Goal: Task Accomplishment & Management: Manage account settings

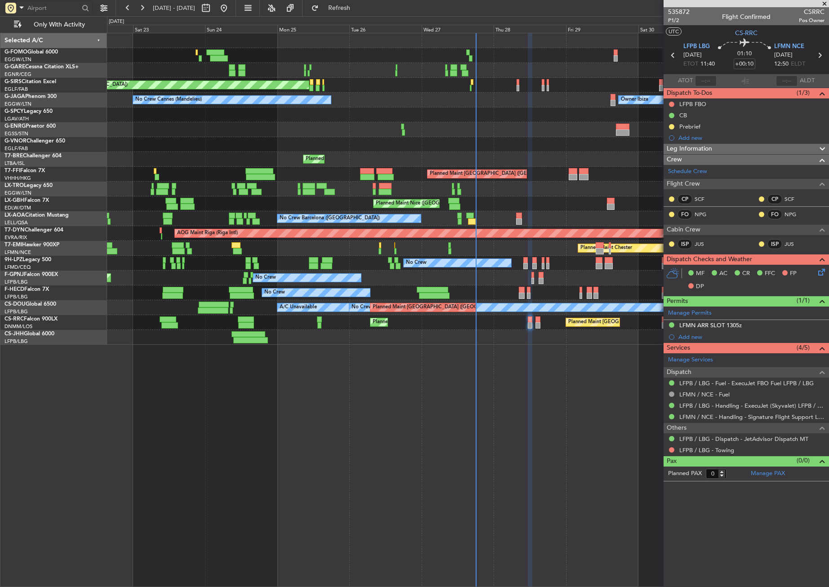
click at [459, 198] on div at bounding box center [453, 201] width 11 height 6
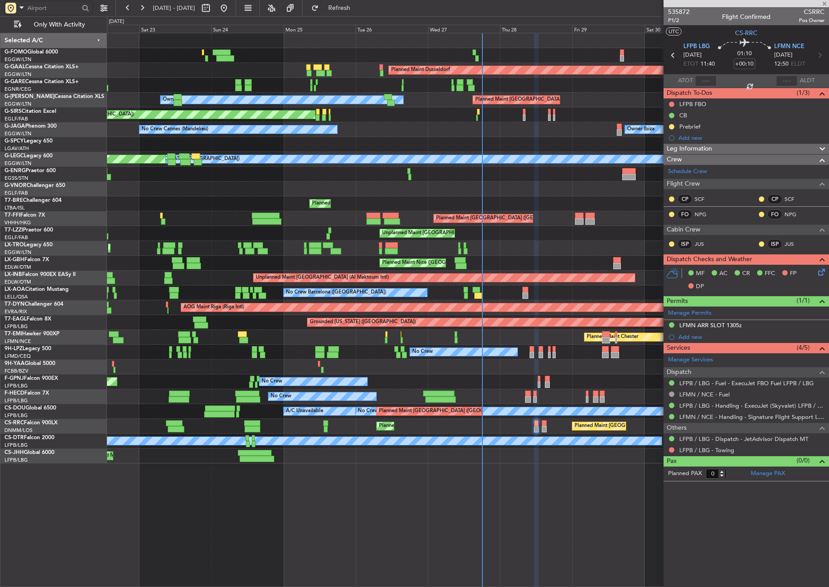
type input "-00:10"
type input "09:13"
type input "12:57"
type input "5"
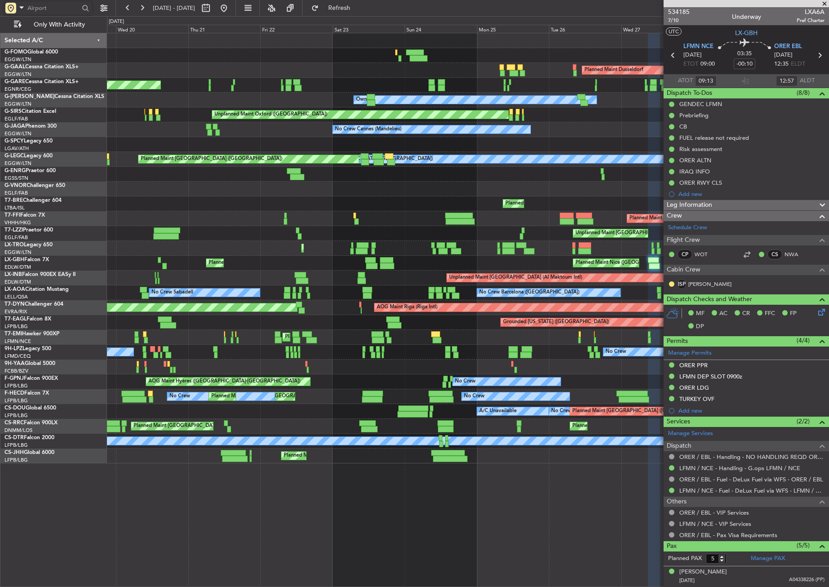
click at [392, 277] on div "Unplanned Maint Dubai (Al Maktoum Intl) Planned Maint Geneva (Cointrin)" at bounding box center [467, 278] width 721 height 15
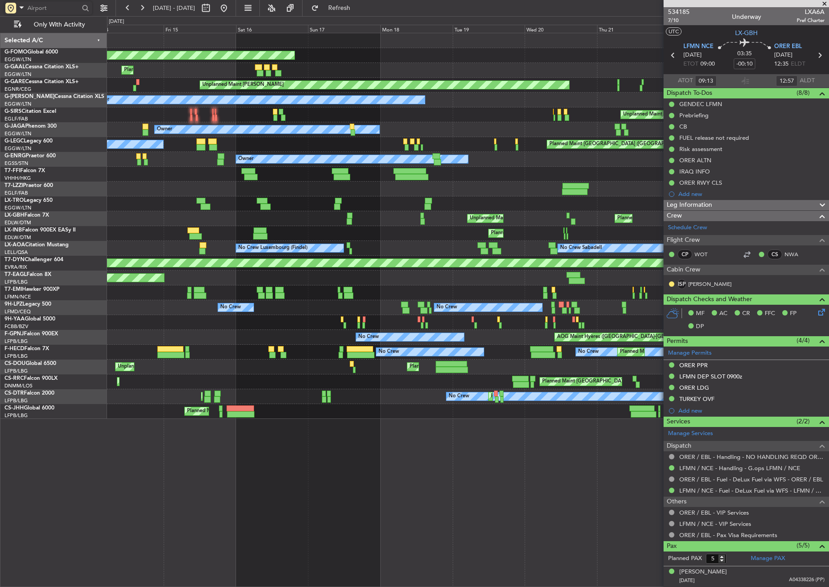
click at [565, 240] on div "Planned Maint Geneva (Cointrin) Unplanned Maint Dubai (Al Maktoum Intl)" at bounding box center [467, 233] width 721 height 15
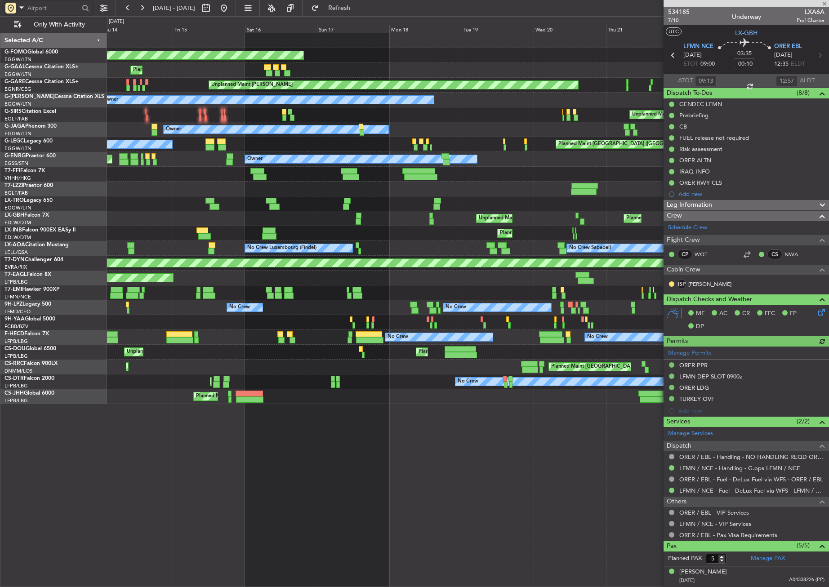
type input "06:00"
type input "10:24"
type input "2"
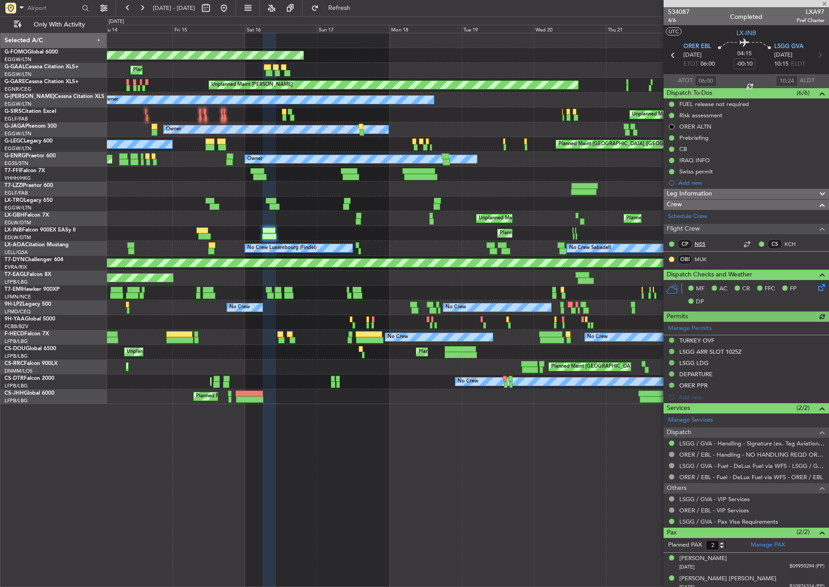
click at [698, 241] on link "NSS" at bounding box center [704, 244] width 20 height 8
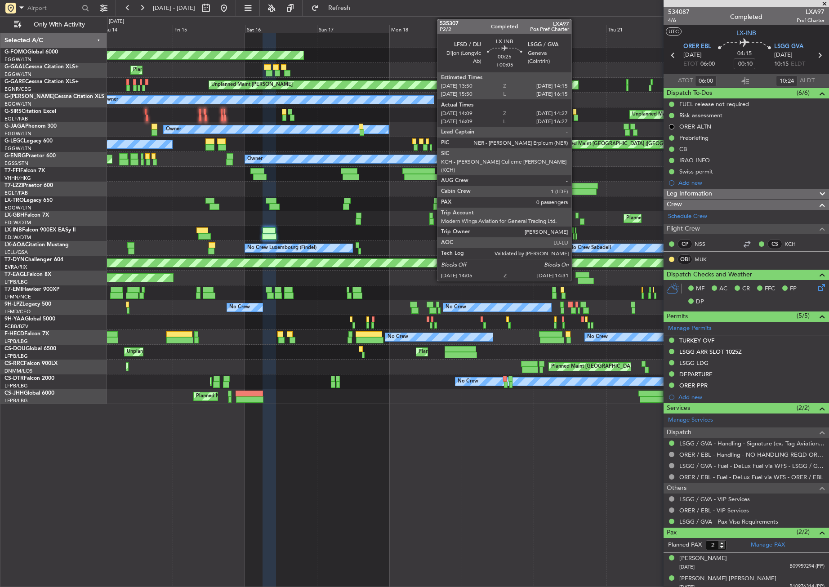
click at [575, 234] on div at bounding box center [575, 236] width 1 height 6
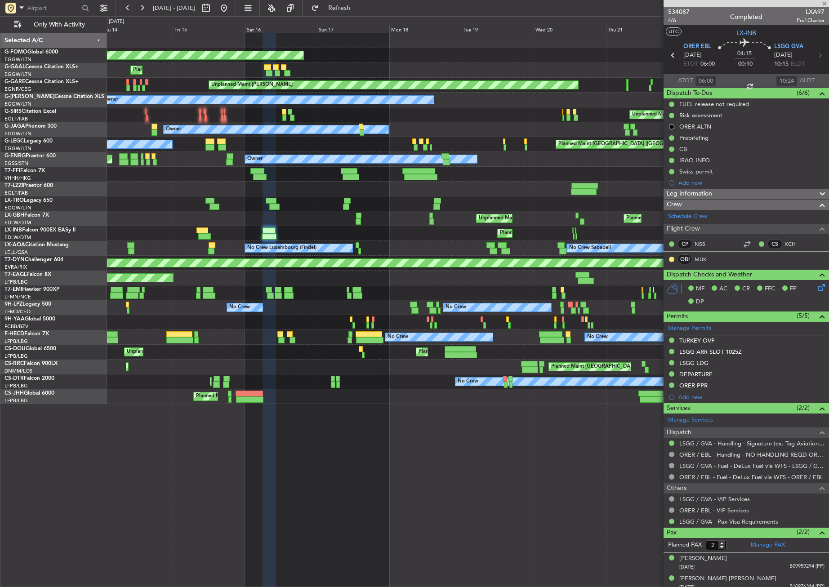
type input "+00:05"
type input "14:09"
type input "14:27"
type input "0"
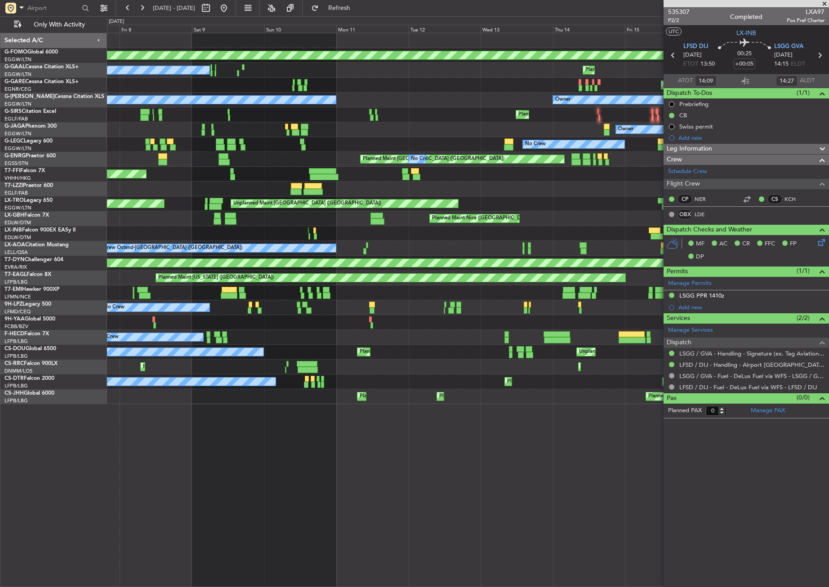
click at [583, 208] on div "Planned Maint Windsor Locks (Bradley Intl) Planned Maint No Crew Unplanned Main…" at bounding box center [467, 218] width 721 height 371
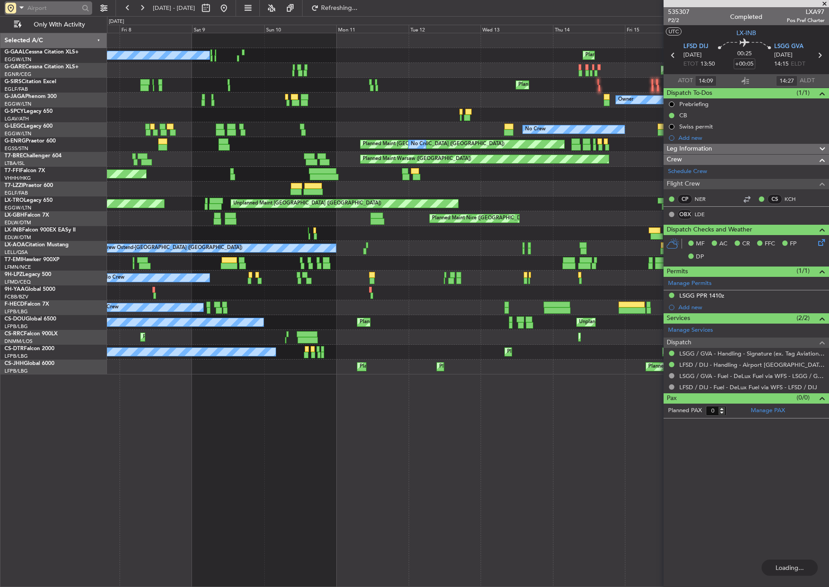
click at [19, 5] on span at bounding box center [21, 7] width 11 height 11
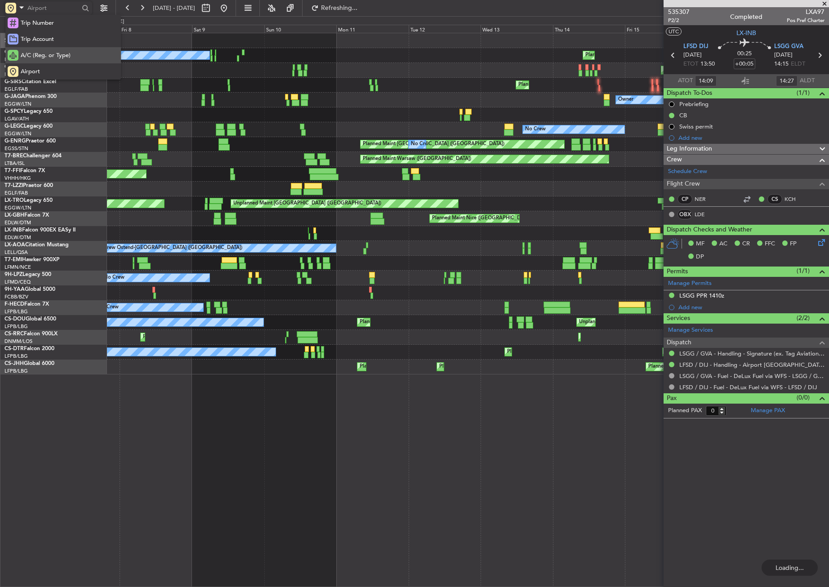
click at [34, 59] on span "A/C (Reg. or Type)" at bounding box center [46, 55] width 50 height 9
click at [44, 2] on input "text" at bounding box center [53, 7] width 52 height 13
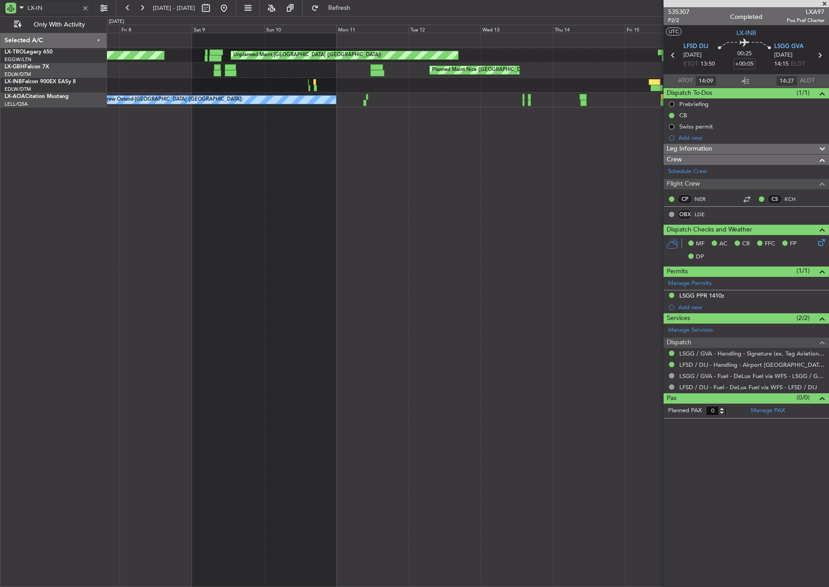
type input "LX-INB"
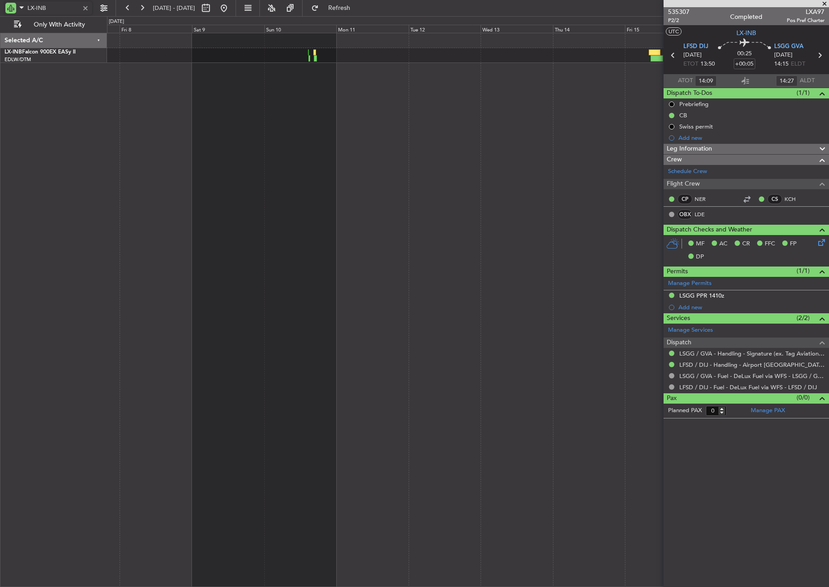
click at [483, 198] on div "Unplanned Maint Nice (Côte d'Azur Airport) Planned Maint Geneva (Cointrin)" at bounding box center [468, 310] width 722 height 554
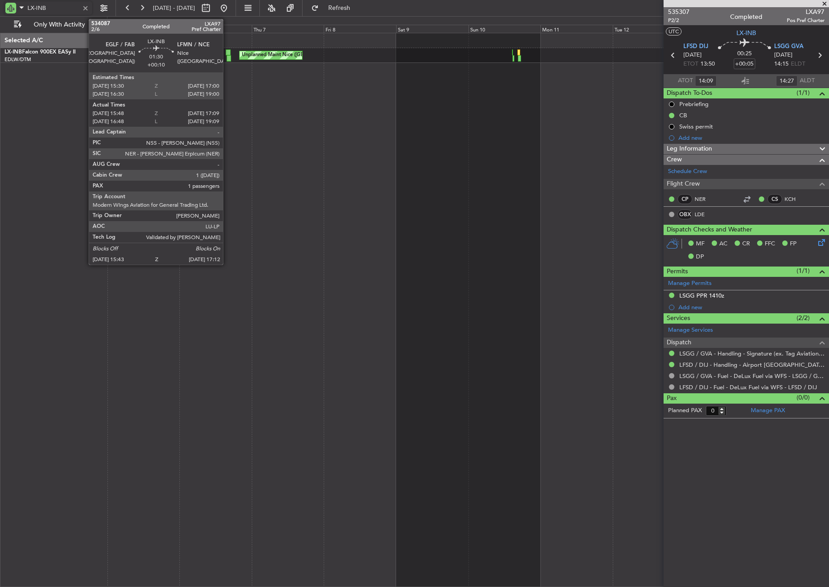
click at [227, 58] on div at bounding box center [229, 58] width 4 height 6
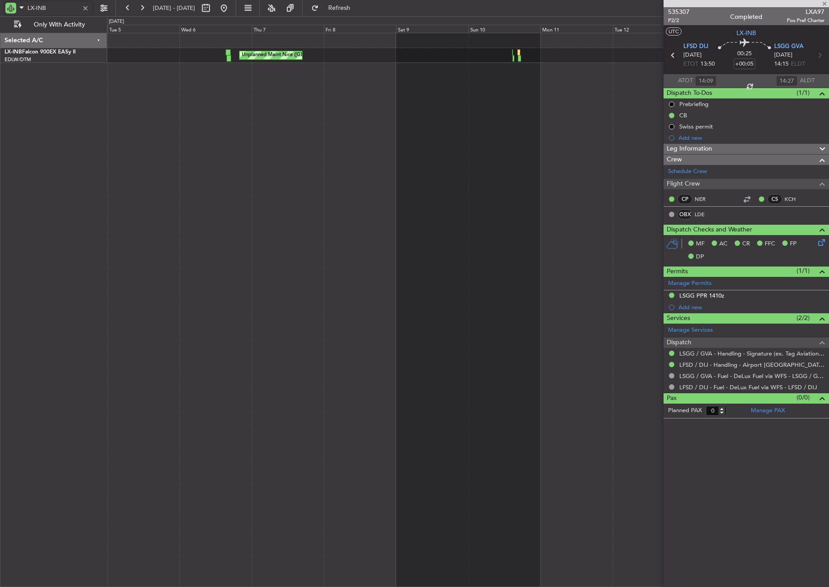
type input "+00:10"
type input "15:48"
type input "17:09"
type input "1"
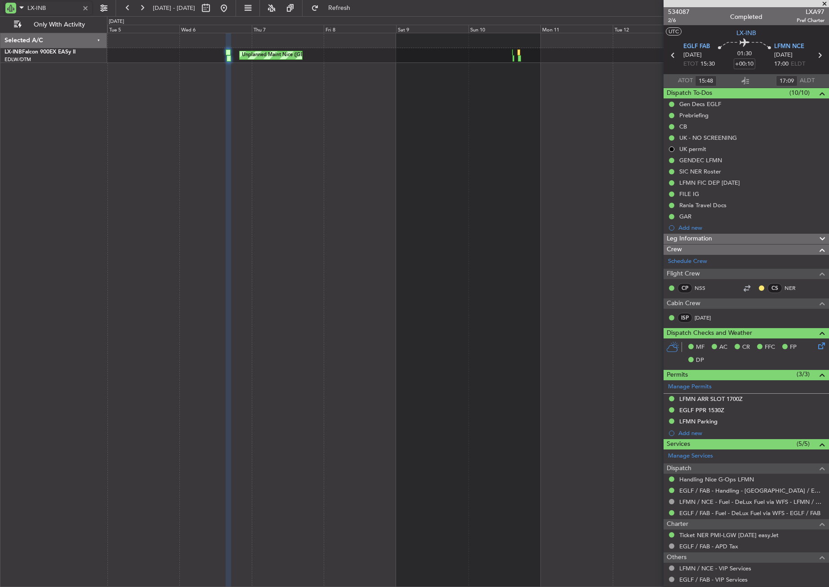
type input "LX-INB"
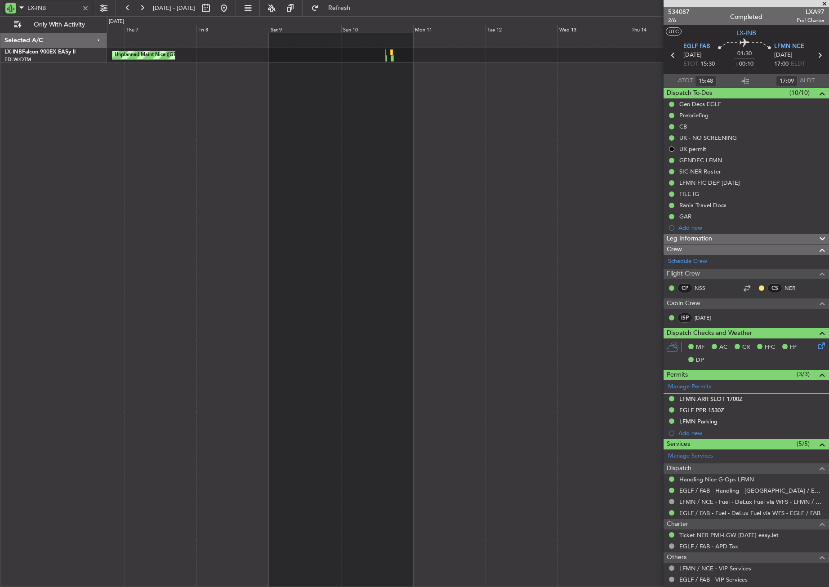
click at [144, 125] on div "Unplanned Maint Nice (Côte d'Azur Airport)" at bounding box center [468, 310] width 722 height 554
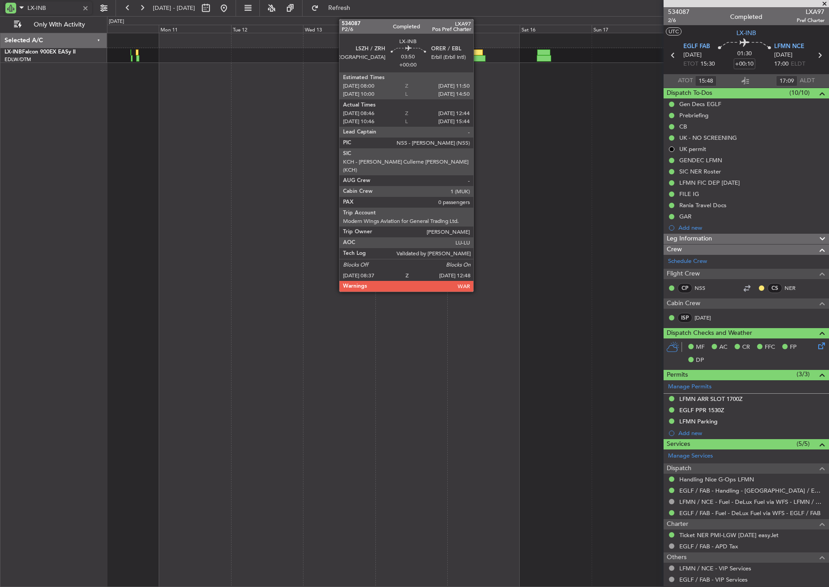
click at [477, 53] on div at bounding box center [477, 52] width 12 height 6
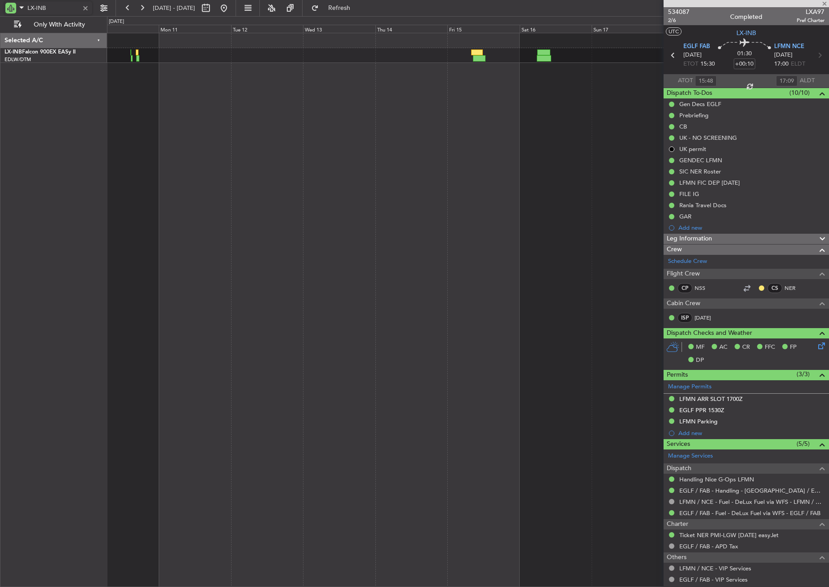
type input "08:46"
type input "12:44"
type input "0"
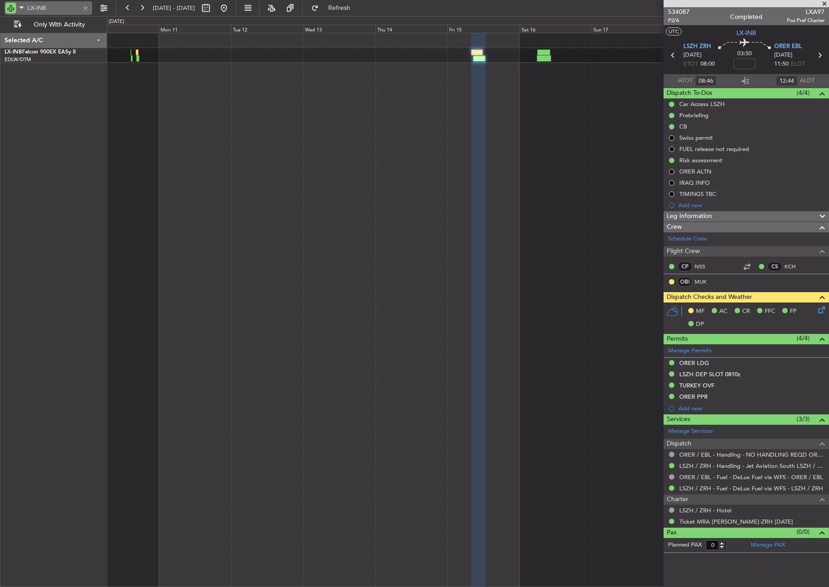
click at [85, 9] on div at bounding box center [85, 8] width 10 height 10
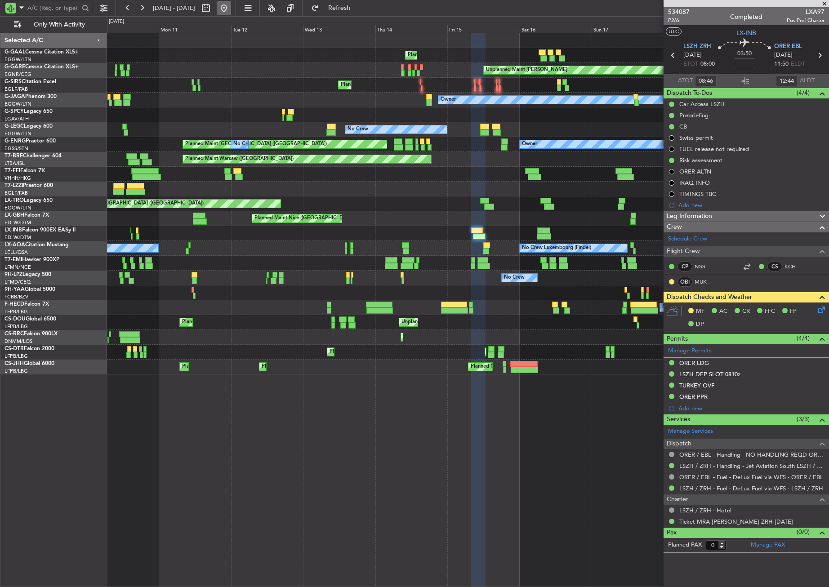
click at [231, 7] on button at bounding box center [224, 8] width 14 height 14
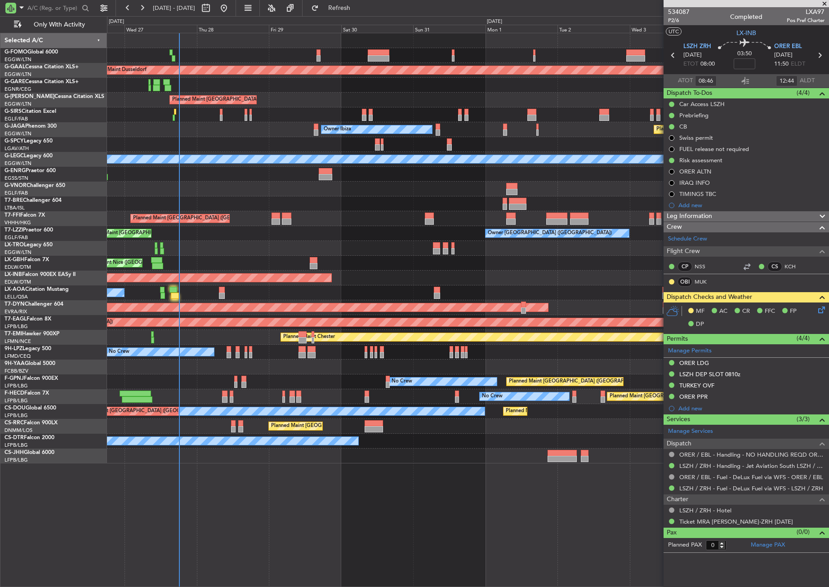
click at [256, 508] on div "Planned Maint Dusseldorf Planned Maint London (Luton) Owner Planned Maint Londo…" at bounding box center [468, 310] width 722 height 554
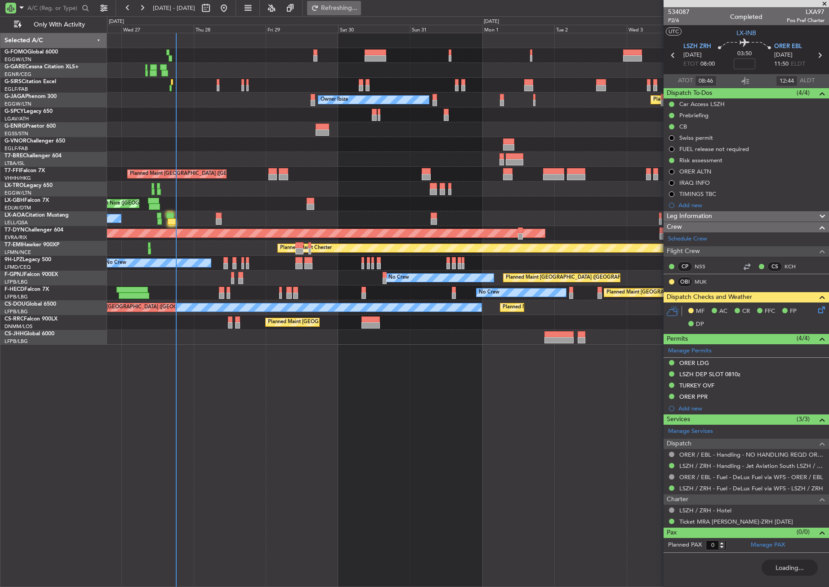
click at [339, 6] on button "Refreshing..." at bounding box center [334, 8] width 54 height 14
click at [232, 175] on div "Planned Maint [GEOGRAPHIC_DATA] ([GEOGRAPHIC_DATA] Intl)" at bounding box center [467, 174] width 721 height 15
click at [348, 6] on button "Refresh" at bounding box center [334, 8] width 54 height 14
click at [343, 505] on div "Planned Maint [GEOGRAPHIC_DATA] ([GEOGRAPHIC_DATA]) Unplanned Maint [GEOGRAPHIC…" at bounding box center [468, 310] width 722 height 554
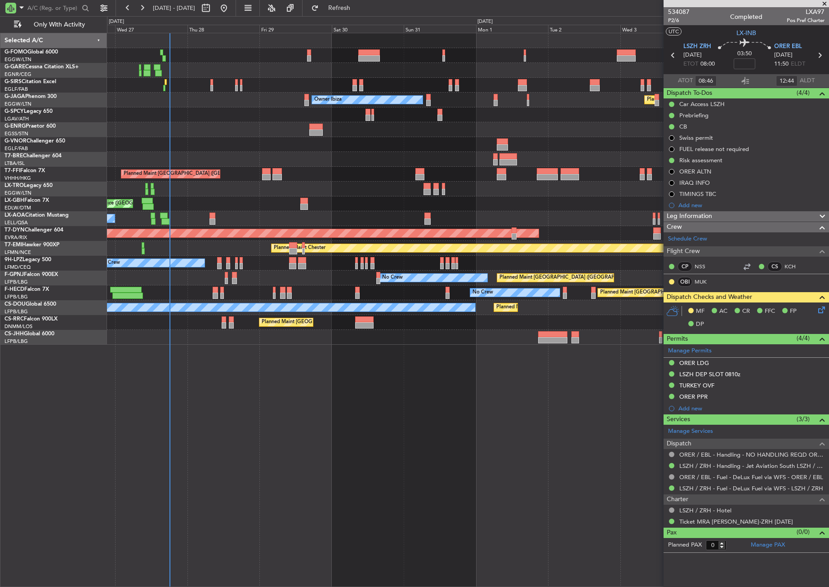
click at [335, 505] on div "Planned Maint [GEOGRAPHIC_DATA] ([GEOGRAPHIC_DATA]) Unplanned Maint [GEOGRAPHIC…" at bounding box center [468, 310] width 722 height 554
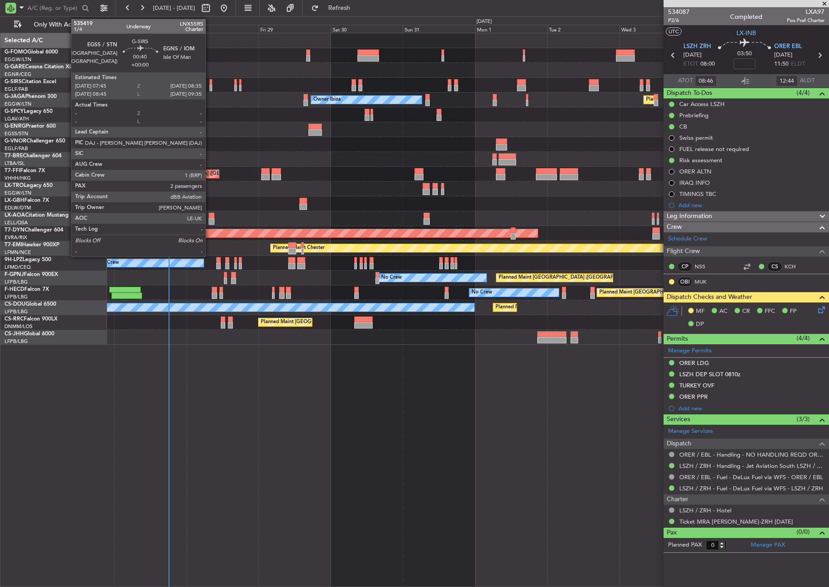
click at [209, 86] on div at bounding box center [210, 88] width 3 height 6
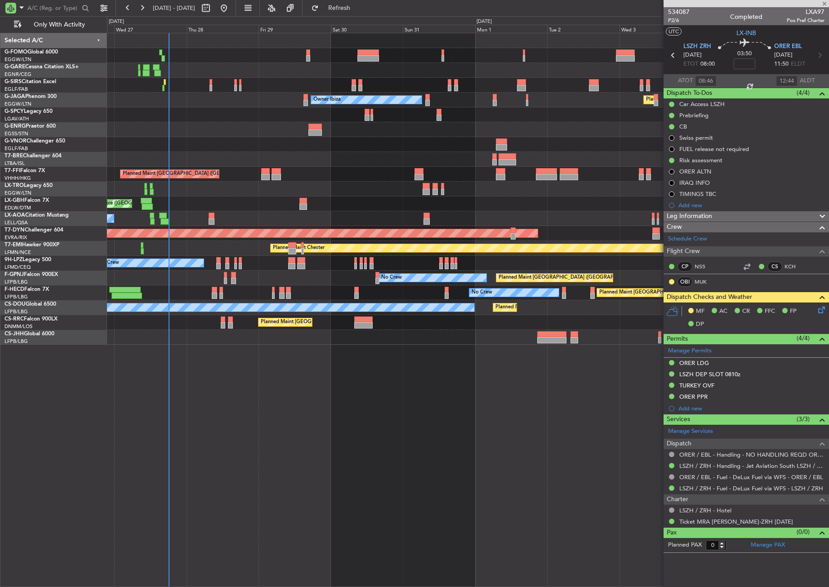
type input "2"
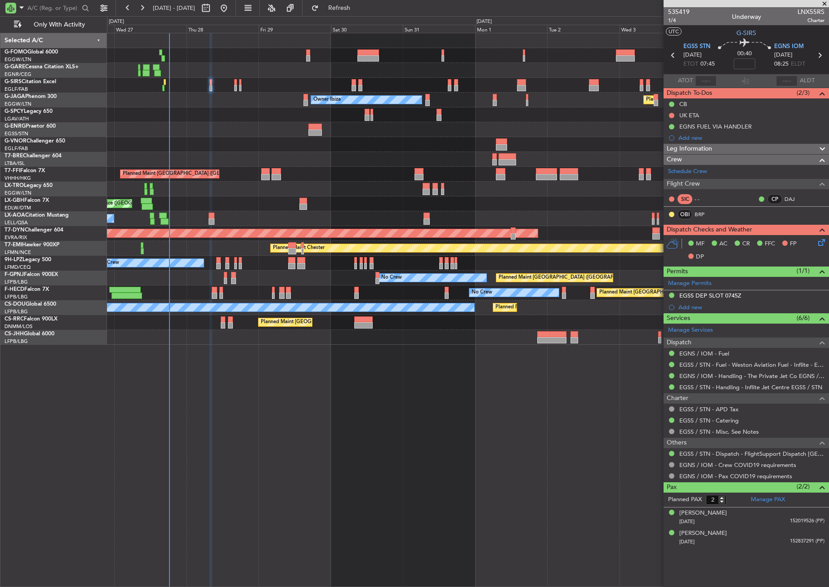
click at [288, 440] on div "Planned Maint [GEOGRAPHIC_DATA] ([GEOGRAPHIC_DATA]) Unplanned Maint [GEOGRAPHIC…" at bounding box center [468, 310] width 722 height 554
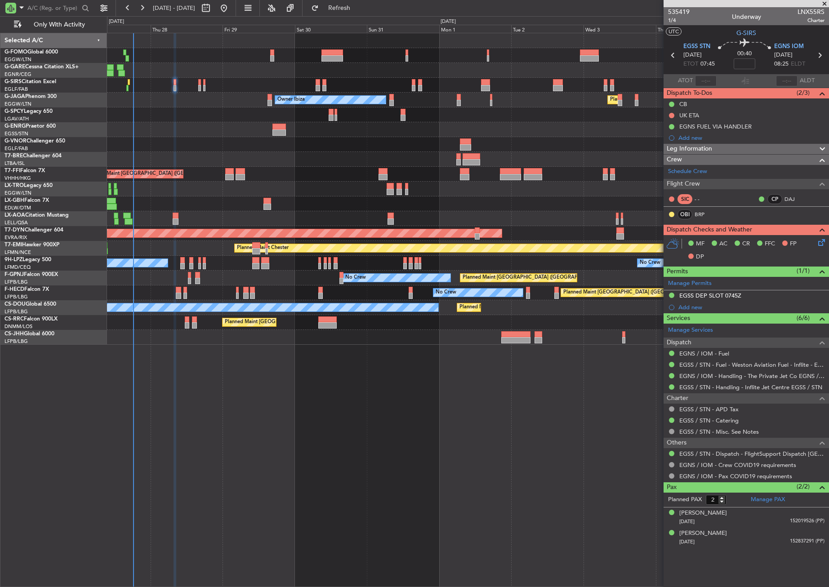
click at [248, 444] on div "Planned Maint [GEOGRAPHIC_DATA] ([GEOGRAPHIC_DATA]) Unplanned Maint [GEOGRAPHIC…" at bounding box center [468, 310] width 722 height 554
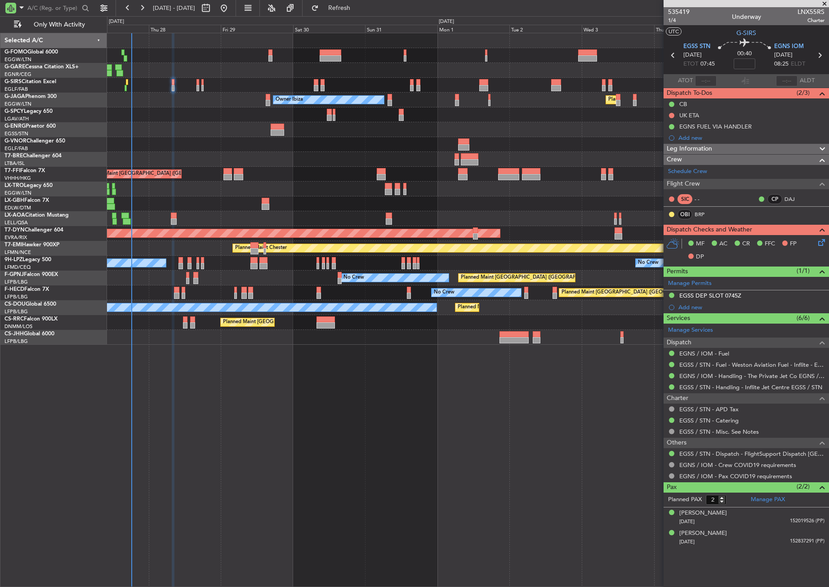
click at [284, 383] on div "Planned Maint [GEOGRAPHIC_DATA] ([GEOGRAPHIC_DATA]) Unplanned Maint [GEOGRAPHIC…" at bounding box center [468, 310] width 722 height 554
click at [221, 439] on div "Planned Maint [GEOGRAPHIC_DATA] ([GEOGRAPHIC_DATA]) Unplanned Maint [GEOGRAPHIC…" at bounding box center [468, 310] width 722 height 554
click at [373, 472] on div "Planned Maint London (Farnborough) Unplanned Maint Oxford (Kidlington) Planned …" at bounding box center [468, 310] width 722 height 554
click at [193, 441] on div "Planned Maint London (Farnborough) Unplanned Maint Oxford (Kidlington) Planned …" at bounding box center [468, 310] width 722 height 554
click at [413, 460] on div "Planned Maint London (Farnborough) Unplanned Maint Oxford (Kidlington) Planned …" at bounding box center [468, 310] width 722 height 554
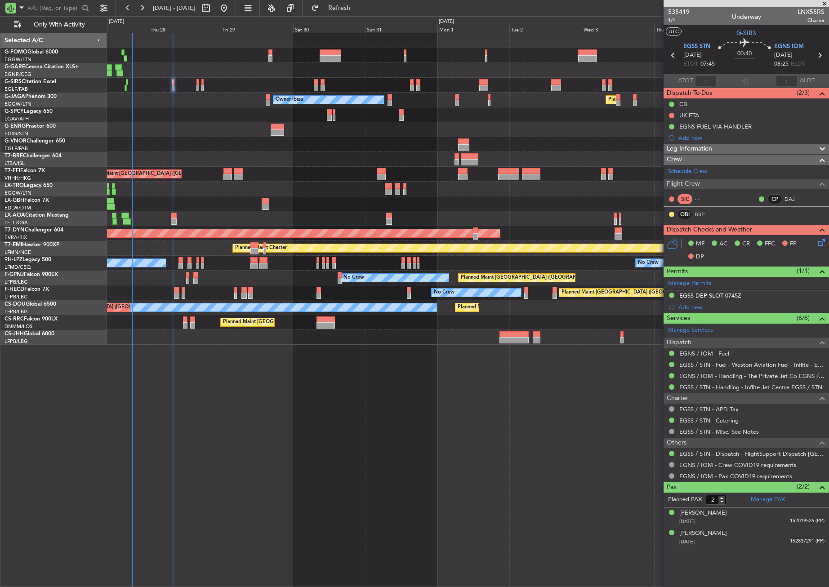
click at [413, 460] on div "Planned Maint London (Farnborough) Unplanned Maint Oxford (Kidlington) Planned …" at bounding box center [468, 310] width 722 height 554
click at [281, 412] on div "Planned Maint London (Farnborough) Unplanned Maint Oxford (Kidlington) Planned …" at bounding box center [468, 310] width 722 height 554
click at [281, 412] on div "Planned Maint [GEOGRAPHIC_DATA] ([GEOGRAPHIC_DATA]) Unplanned Maint [GEOGRAPHIC…" at bounding box center [468, 310] width 722 height 554
click at [304, 454] on div "Planned Maint [GEOGRAPHIC_DATA] ([GEOGRAPHIC_DATA]) Unplanned Maint [GEOGRAPHIC…" at bounding box center [468, 310] width 722 height 554
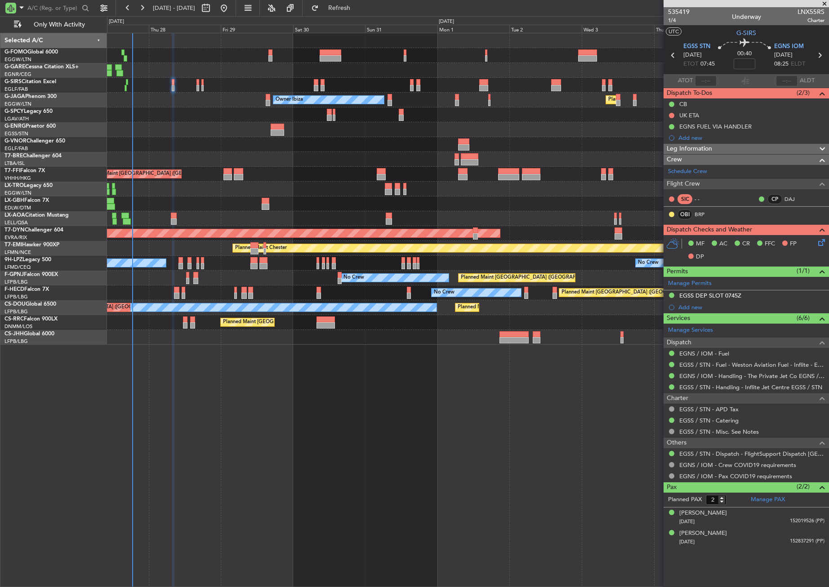
click at [304, 454] on div "Planned Maint [GEOGRAPHIC_DATA] ([GEOGRAPHIC_DATA]) Unplanned Maint [GEOGRAPHIC…" at bounding box center [468, 310] width 722 height 554
click at [276, 489] on div "Planned Maint [GEOGRAPHIC_DATA] ([GEOGRAPHIC_DATA]) Unplanned Maint [GEOGRAPHIC…" at bounding box center [468, 310] width 722 height 554
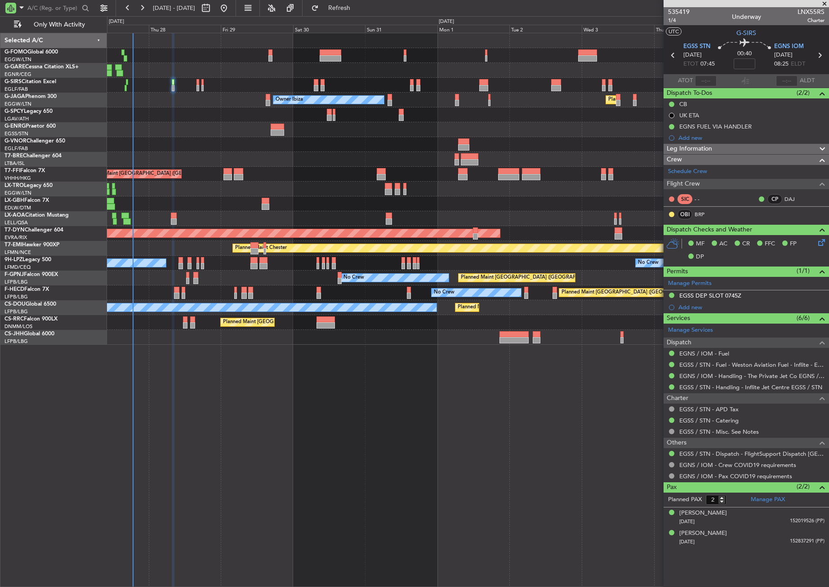
click at [174, 134] on div at bounding box center [467, 129] width 721 height 15
click at [401, 413] on div "Planned Maint [GEOGRAPHIC_DATA] ([GEOGRAPHIC_DATA]) Unplanned Maint [GEOGRAPHIC…" at bounding box center [468, 310] width 722 height 554
click at [228, 482] on div "Planned Maint [GEOGRAPHIC_DATA] ([GEOGRAPHIC_DATA]) Unplanned Maint [GEOGRAPHIC…" at bounding box center [468, 310] width 722 height 554
click at [201, 412] on div "Planned Maint [GEOGRAPHIC_DATA] ([GEOGRAPHIC_DATA]) Unplanned Maint [GEOGRAPHIC…" at bounding box center [468, 310] width 722 height 554
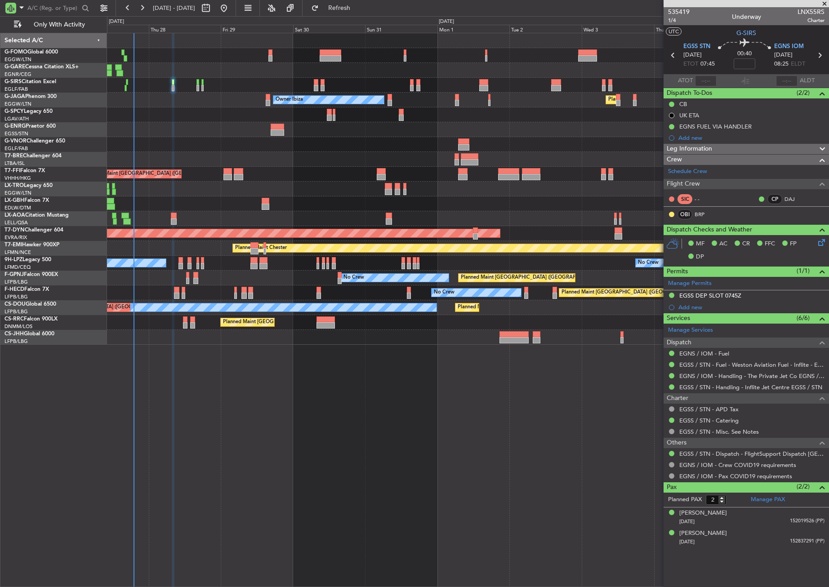
click at [238, 428] on div "Planned Maint [GEOGRAPHIC_DATA] ([GEOGRAPHIC_DATA]) Unplanned Maint [GEOGRAPHIC…" at bounding box center [468, 310] width 722 height 554
click at [232, 402] on div "Planned Maint [GEOGRAPHIC_DATA] ([GEOGRAPHIC_DATA]) Unplanned Maint [GEOGRAPHIC…" at bounding box center [468, 310] width 722 height 554
click at [221, 396] on div "Planned Maint [GEOGRAPHIC_DATA] ([GEOGRAPHIC_DATA]) Unplanned Maint [GEOGRAPHIC…" at bounding box center [468, 310] width 722 height 554
click at [306, 418] on div "Planned Maint [GEOGRAPHIC_DATA] ([GEOGRAPHIC_DATA]) Unplanned Maint [GEOGRAPHIC…" at bounding box center [468, 310] width 722 height 554
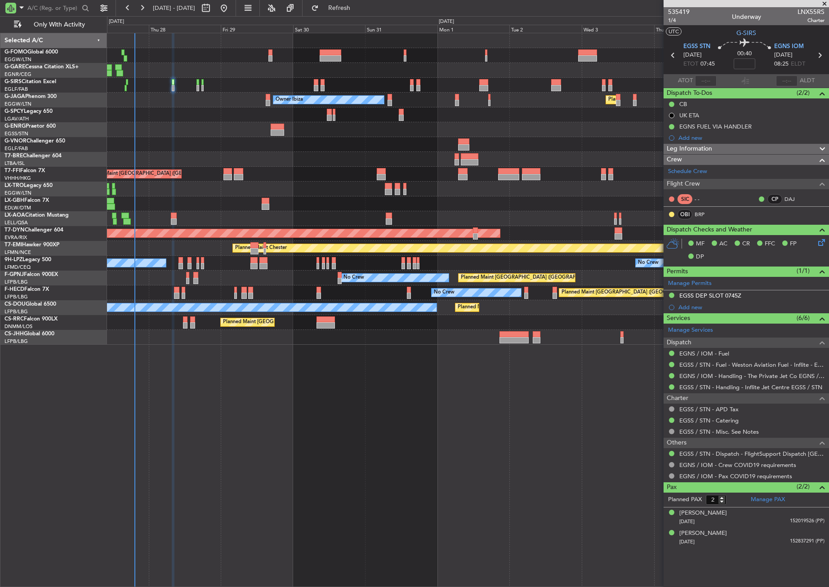
click at [427, 418] on div "Planned Maint [GEOGRAPHIC_DATA] ([GEOGRAPHIC_DATA]) Unplanned Maint [GEOGRAPHIC…" at bounding box center [468, 310] width 722 height 554
click at [421, 418] on div "Planned Maint [GEOGRAPHIC_DATA] ([GEOGRAPHIC_DATA]) Unplanned Maint [GEOGRAPHIC…" at bounding box center [468, 310] width 722 height 554
click at [308, 140] on div at bounding box center [467, 144] width 721 height 15
click at [214, 116] on div at bounding box center [467, 114] width 721 height 15
click at [338, 13] on button "Refresh" at bounding box center [334, 8] width 54 height 14
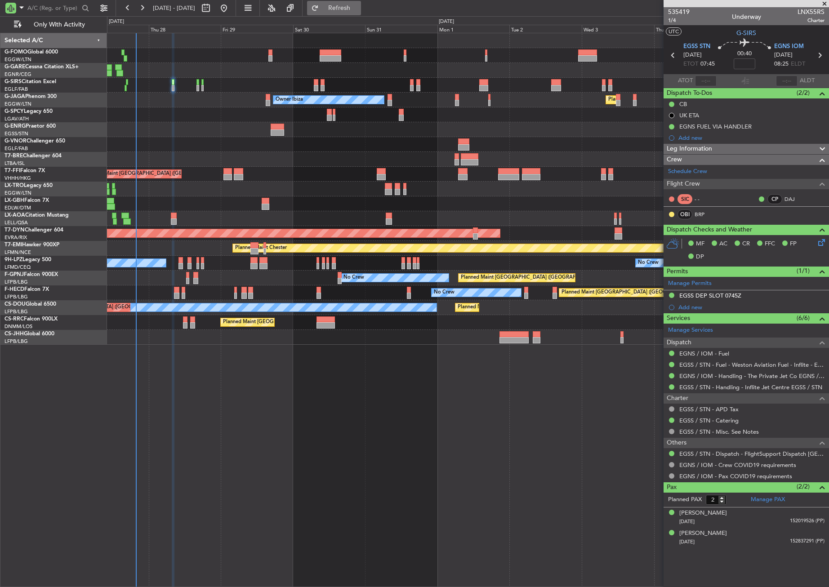
click at [346, 12] on button "Refresh" at bounding box center [334, 8] width 54 height 14
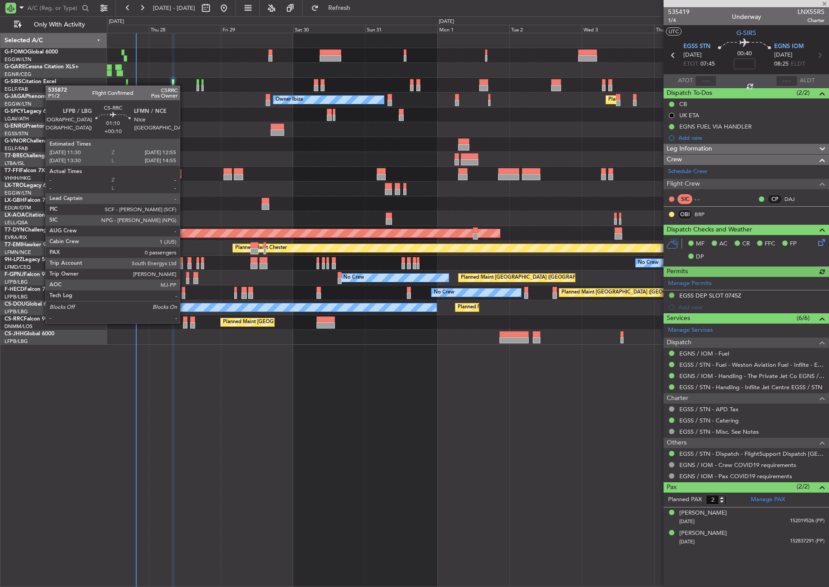
click at [184, 322] on div at bounding box center [185, 325] width 4 height 6
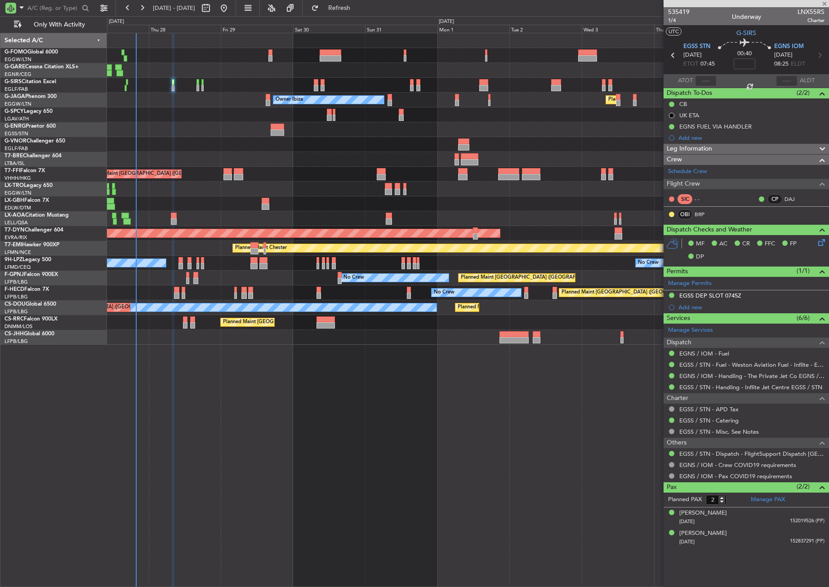
type input "+00:10"
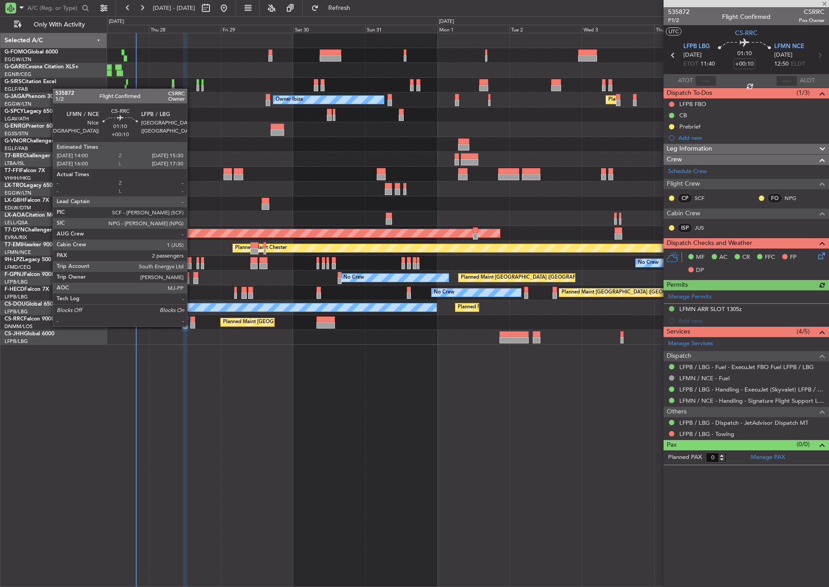
click at [191, 325] on div at bounding box center [192, 325] width 5 height 6
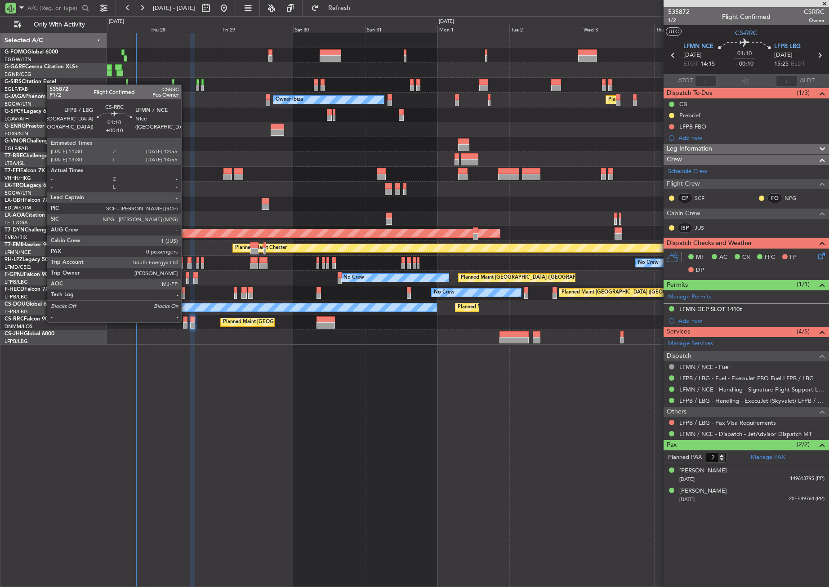
click at [185, 321] on div at bounding box center [185, 319] width 4 height 6
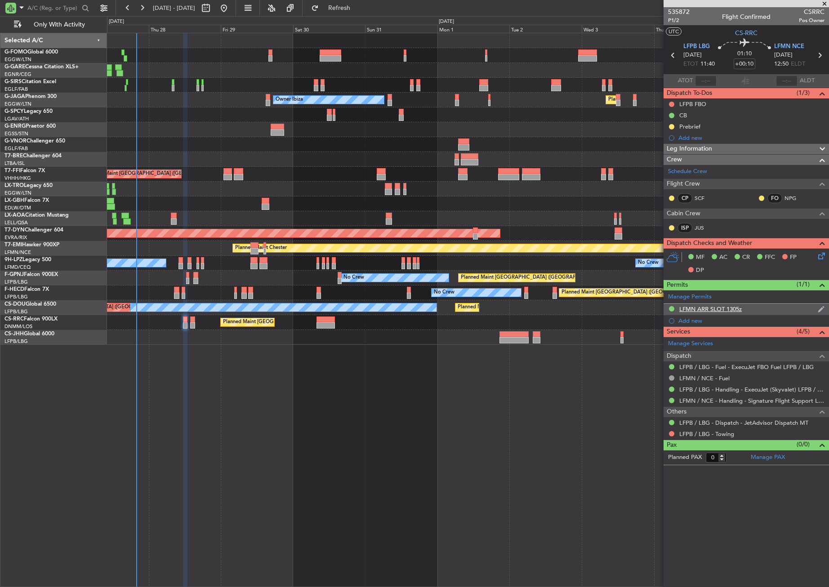
click at [704, 306] on div "LFMN ARR SLOT 1305z" at bounding box center [710, 309] width 62 height 8
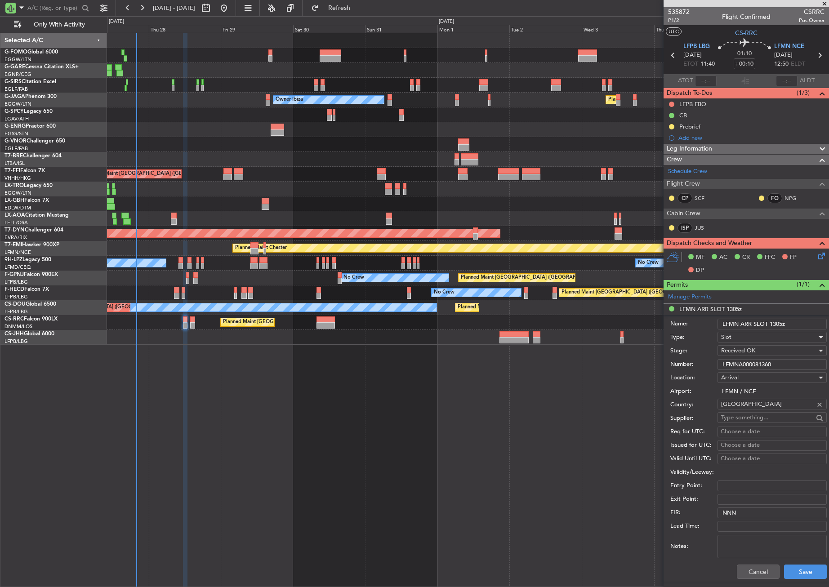
click at [738, 363] on input "LFMNA000081360" at bounding box center [771, 364] width 109 height 11
drag, startPoint x: 755, startPoint y: 570, endPoint x: 746, endPoint y: 536, distance: 35.6
click at [755, 570] on button "Cancel" at bounding box center [758, 572] width 43 height 14
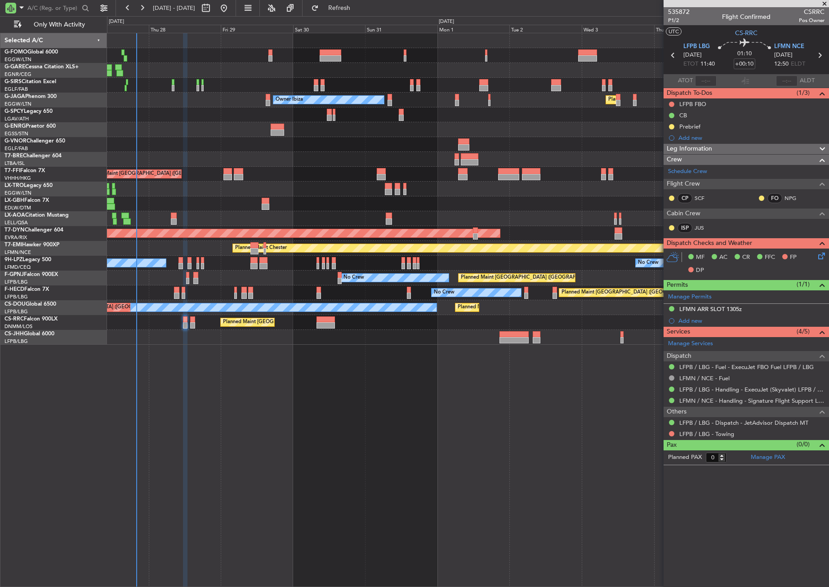
click at [691, 148] on span "Leg Information" at bounding box center [689, 149] width 45 height 10
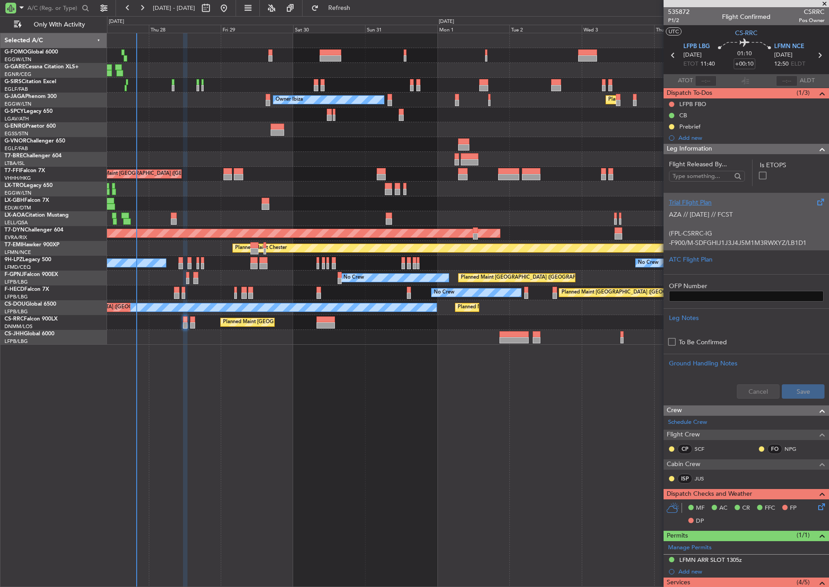
click at [699, 221] on div "AZA // [DATE] // FCST (FPL-CSRRC-IG -F900/M-SDFGHIJ1J3J4J5M1M3RWXYZ/LB1D1 -LFPB…" at bounding box center [746, 226] width 155 height 38
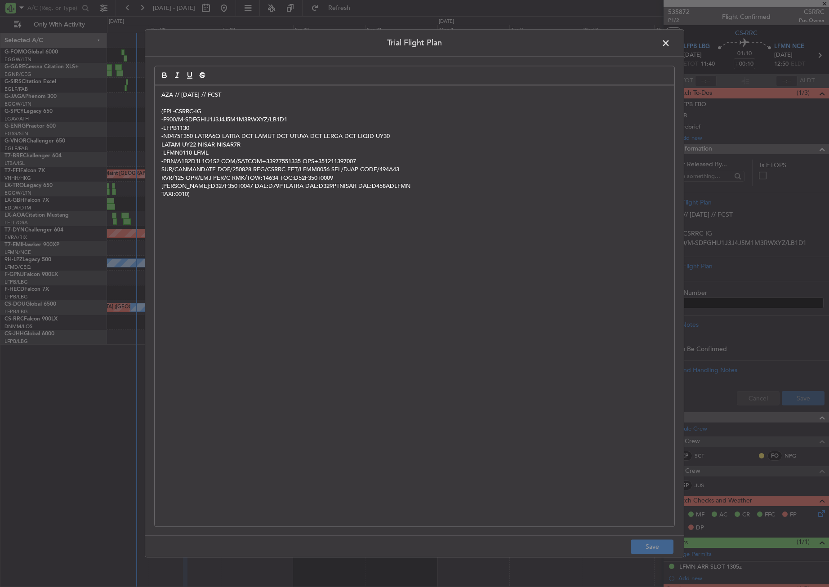
click at [670, 40] on span at bounding box center [670, 45] width 0 height 18
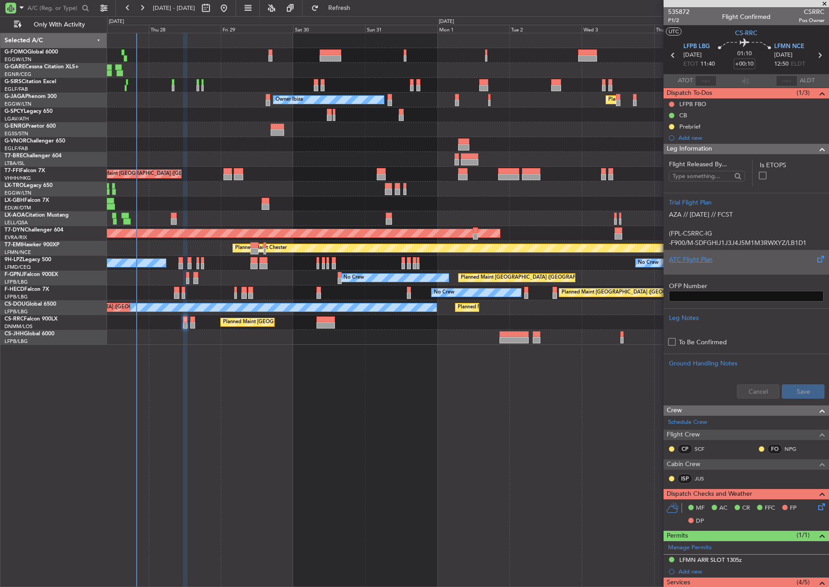
click at [708, 262] on div "ATC Flight Plan" at bounding box center [746, 259] width 155 height 9
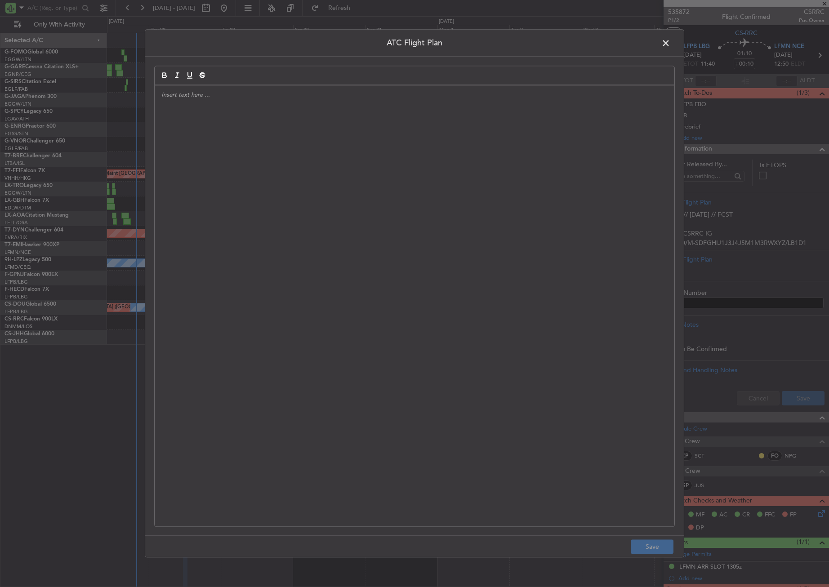
click at [423, 204] on div at bounding box center [415, 305] width 520 height 441
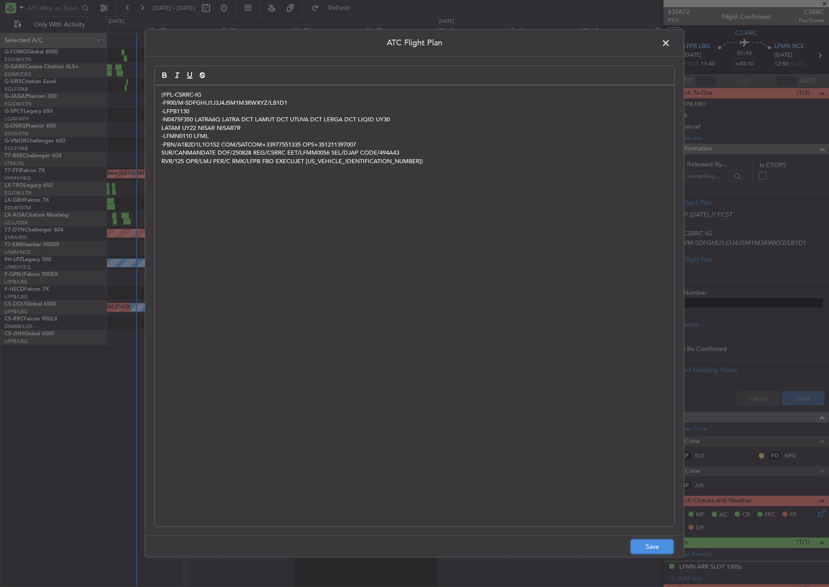
drag, startPoint x: 653, startPoint y: 544, endPoint x: 669, endPoint y: 509, distance: 38.6
click at [653, 544] on button "Save" at bounding box center [652, 547] width 43 height 14
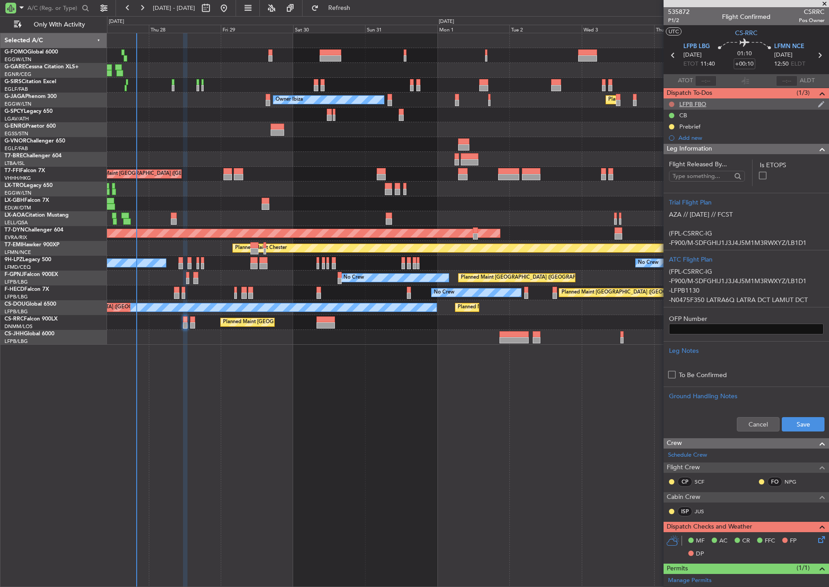
click at [671, 102] on button at bounding box center [671, 104] width 5 height 5
click at [663, 144] on span "Completed" at bounding box center [676, 143] width 30 height 9
click at [792, 424] on button "Save" at bounding box center [803, 424] width 43 height 14
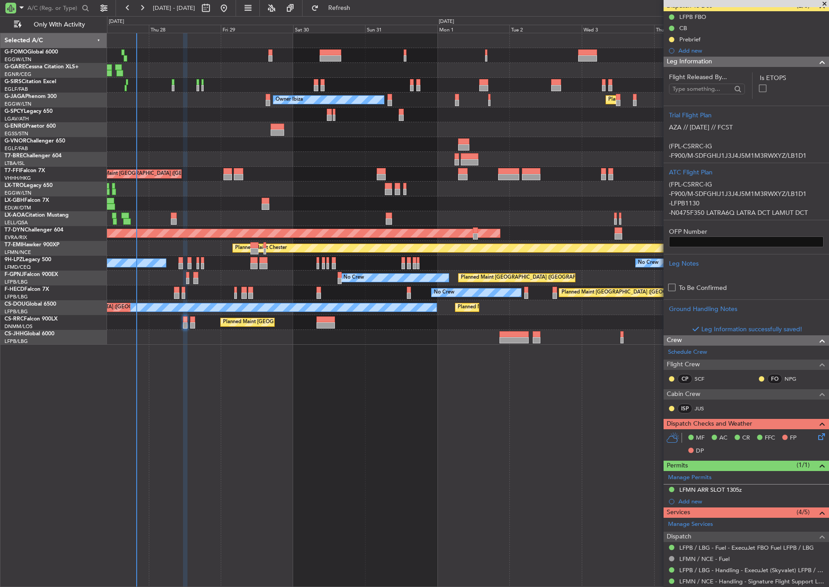
scroll to position [146, 0]
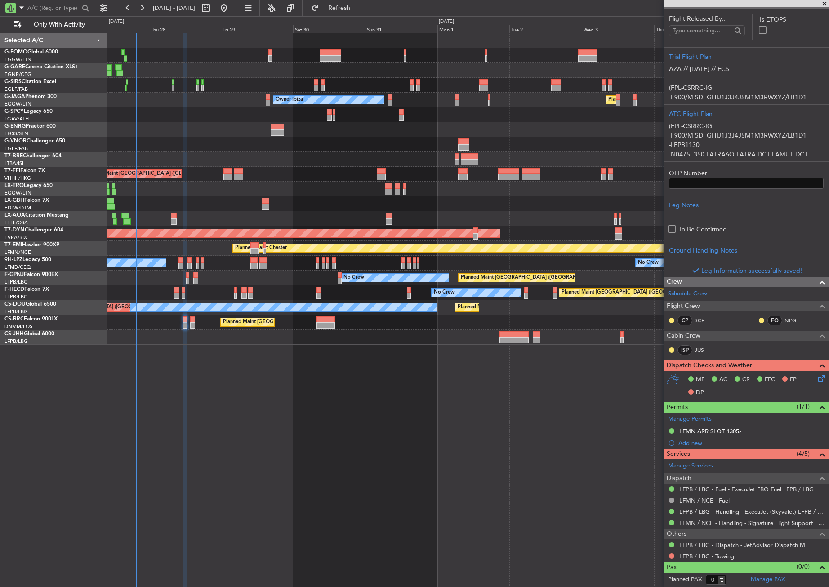
click at [821, 375] on div "MF AC CR FFC FP DP" at bounding box center [745, 386] width 165 height 31
click at [816, 375] on icon at bounding box center [819, 376] width 7 height 7
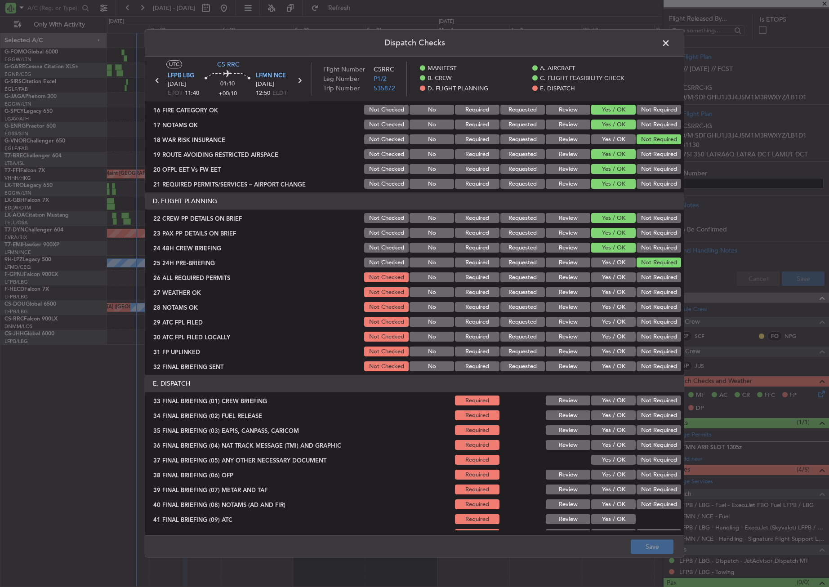
scroll to position [384, 0]
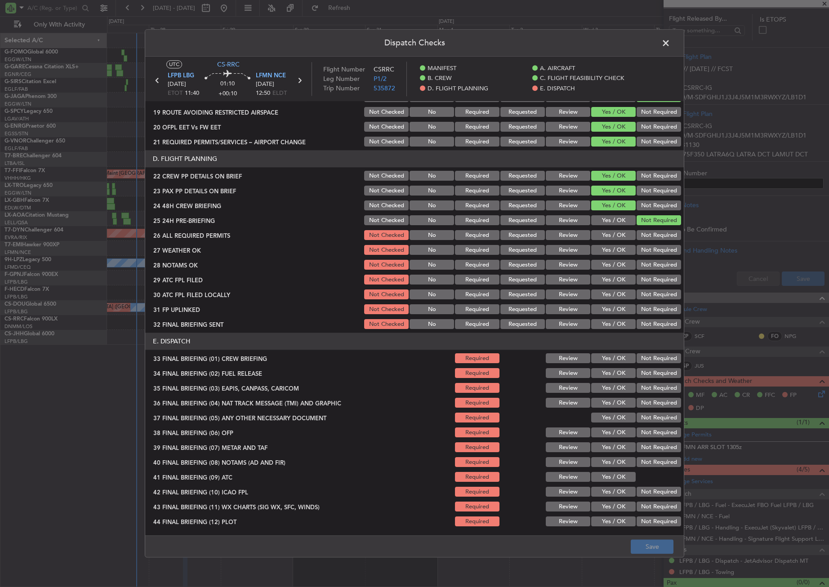
click at [614, 234] on button "Yes / OK" at bounding box center [613, 236] width 45 height 10
click at [603, 249] on button "Yes / OK" at bounding box center [613, 250] width 45 height 10
click at [573, 254] on button "Review" at bounding box center [568, 250] width 45 height 10
click at [570, 262] on button "Review" at bounding box center [568, 265] width 45 height 10
click at [590, 274] on div "Yes / OK" at bounding box center [612, 280] width 45 height 13
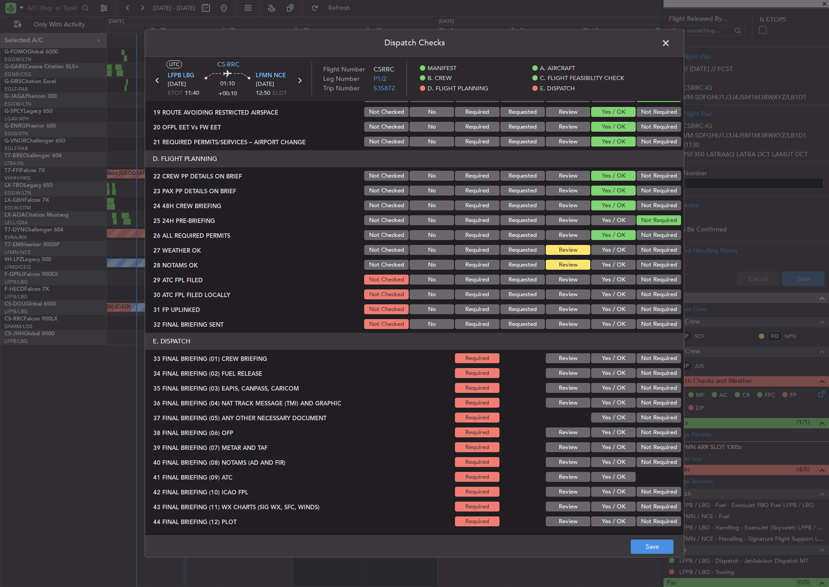
click at [597, 280] on button "Yes / OK" at bounding box center [613, 280] width 45 height 10
click at [596, 294] on button "Yes / OK" at bounding box center [613, 295] width 45 height 10
click at [619, 311] on button "Yes / OK" at bounding box center [613, 310] width 45 height 10
click at [639, 321] on button "Not Required" at bounding box center [658, 325] width 45 height 10
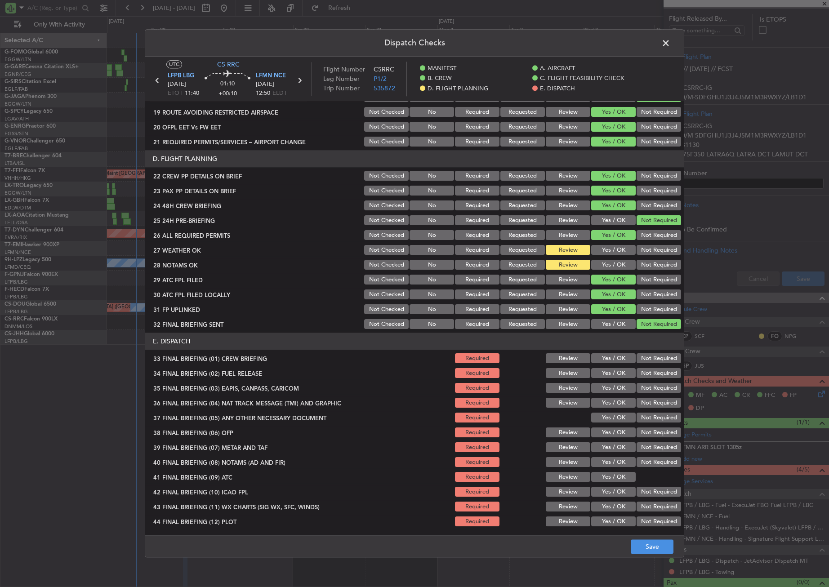
click at [601, 325] on button "Yes / OK" at bounding box center [613, 325] width 45 height 10
click at [651, 319] on div "Not Required" at bounding box center [657, 324] width 45 height 13
click at [643, 320] on button "Not Required" at bounding box center [658, 325] width 45 height 10
click at [611, 352] on div "Yes / OK" at bounding box center [612, 358] width 45 height 13
click at [611, 364] on div "Yes / OK" at bounding box center [612, 358] width 45 height 13
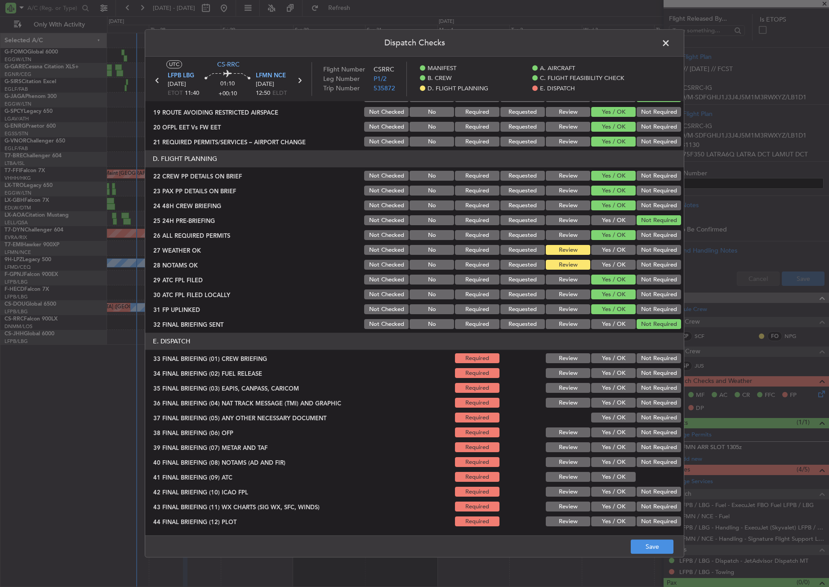
click at [605, 358] on button "Yes / OK" at bounding box center [613, 359] width 45 height 10
click at [604, 371] on button "Yes / OK" at bounding box center [613, 374] width 45 height 10
click at [641, 389] on button "Not Required" at bounding box center [658, 388] width 45 height 10
click at [641, 394] on div "Not Required" at bounding box center [657, 388] width 45 height 13
click at [636, 403] on button "Not Required" at bounding box center [658, 403] width 45 height 10
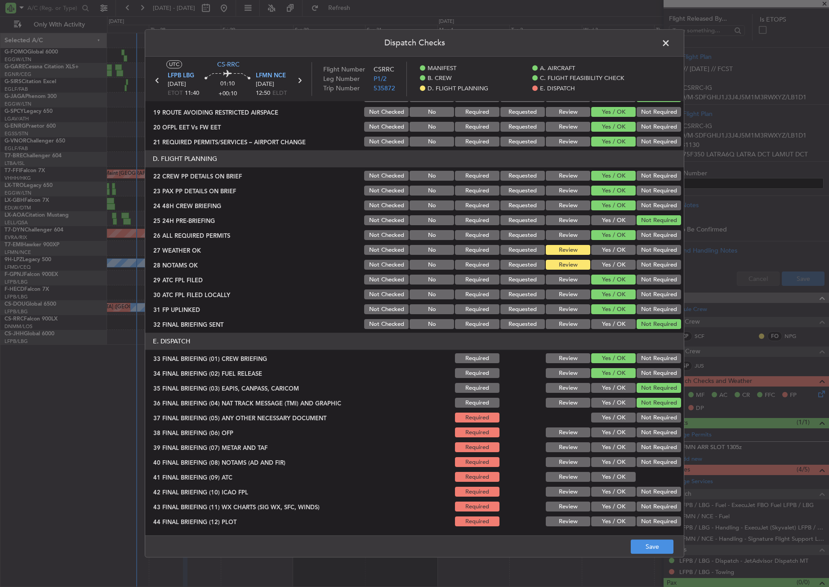
click at [613, 419] on button "Yes / OK" at bounding box center [613, 418] width 45 height 10
click at [610, 427] on div "Yes / OK" at bounding box center [612, 433] width 45 height 13
click at [608, 430] on button "Yes / OK" at bounding box center [613, 433] width 45 height 10
click at [609, 441] on div "Yes / OK" at bounding box center [612, 447] width 45 height 13
click at [608, 449] on button "Yes / OK" at bounding box center [613, 448] width 45 height 10
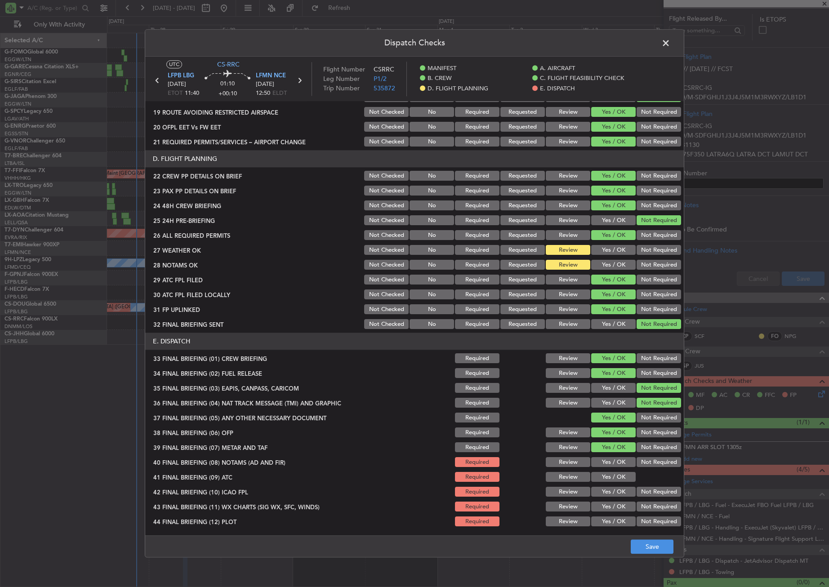
click at [607, 458] on button "Yes / OK" at bounding box center [613, 463] width 45 height 10
click at [617, 480] on button "Yes / OK" at bounding box center [613, 477] width 45 height 10
click at [636, 492] on button "Not Required" at bounding box center [658, 492] width 45 height 10
click at [627, 504] on button "Yes / OK" at bounding box center [613, 507] width 45 height 10
click at [638, 515] on section "E. DISPATCH 33 FINAL BRIEFING (01) CREW BRIEFING Required Review Yes / OK Not R…" at bounding box center [414, 430] width 538 height 195
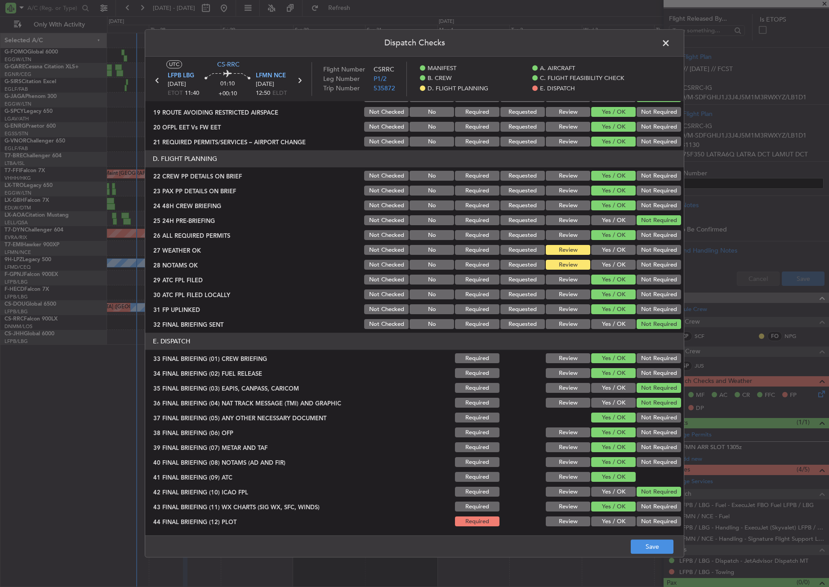
click at [646, 517] on button "Not Required" at bounding box center [658, 522] width 45 height 10
click at [645, 542] on button "Save" at bounding box center [652, 547] width 43 height 14
drag, startPoint x: 662, startPoint y: 42, endPoint x: 462, endPoint y: 151, distance: 227.9
click at [670, 42] on span at bounding box center [670, 45] width 0 height 18
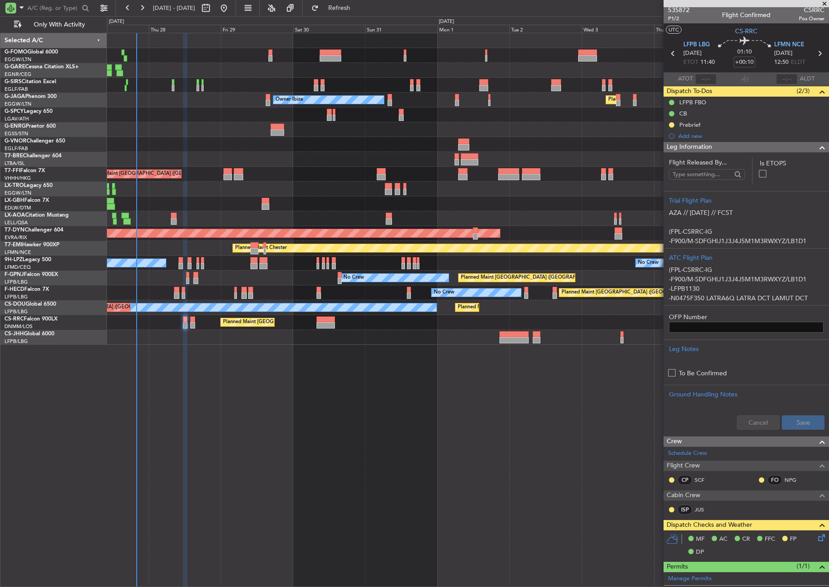
scroll to position [0, 0]
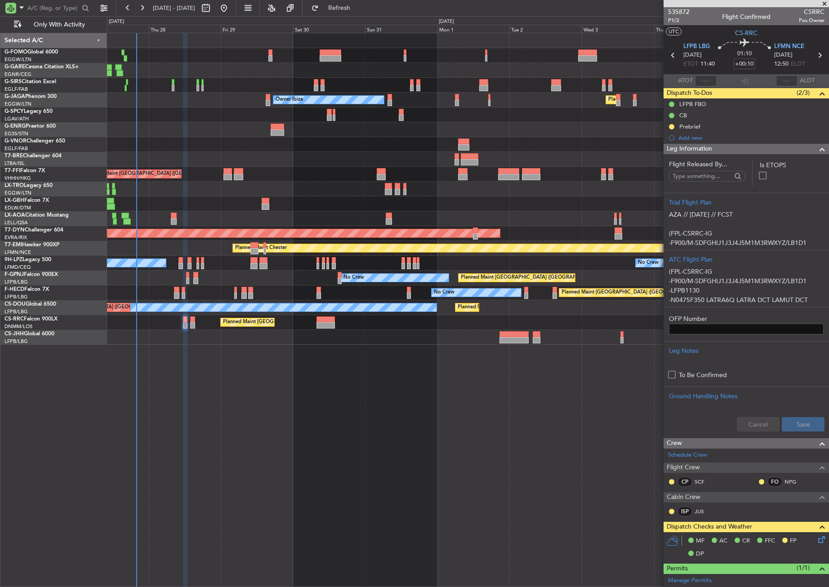
click at [703, 149] on span "Leg Information" at bounding box center [689, 149] width 45 height 10
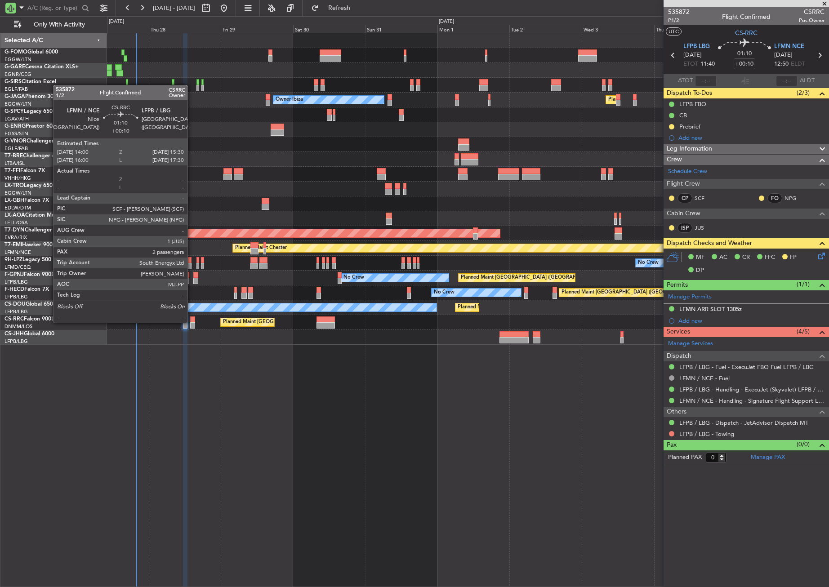
click at [191, 322] on div at bounding box center [192, 319] width 5 height 6
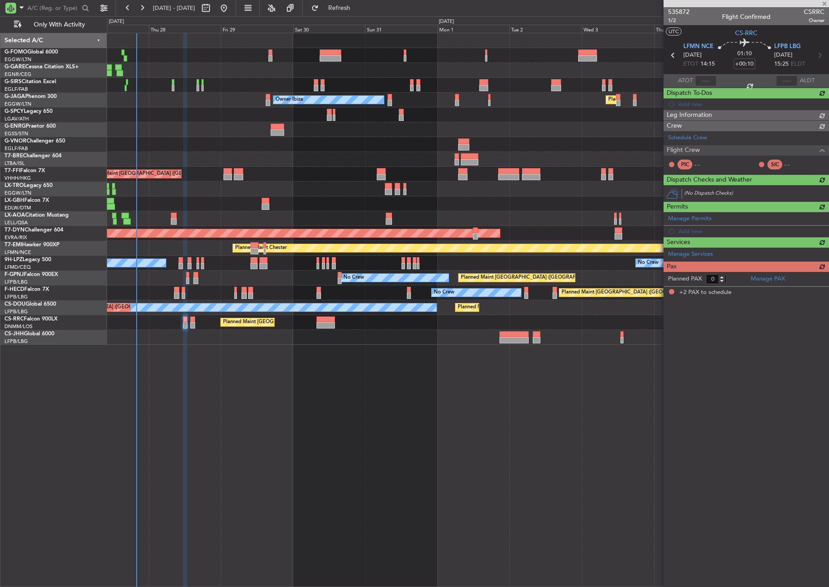
type input "2"
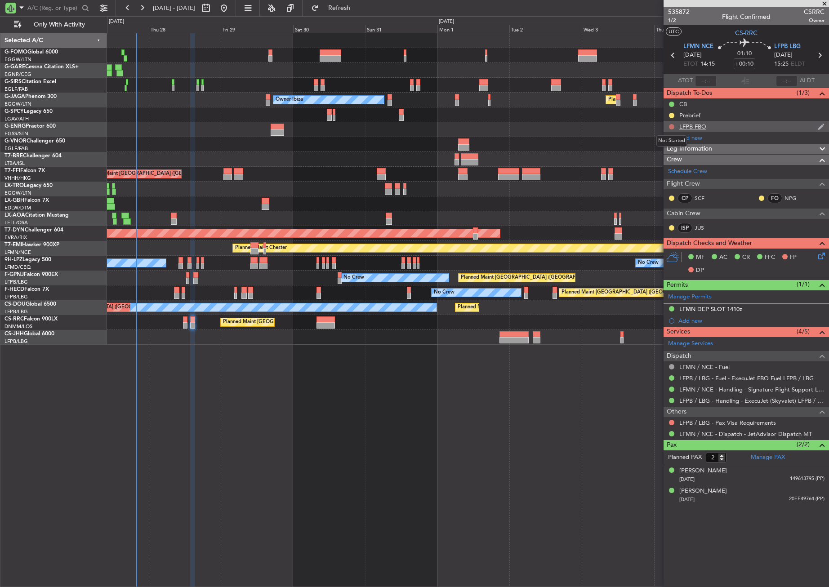
click at [672, 126] on button at bounding box center [671, 126] width 5 height 5
click at [655, 170] on li "Completed" at bounding box center [672, 166] width 48 height 13
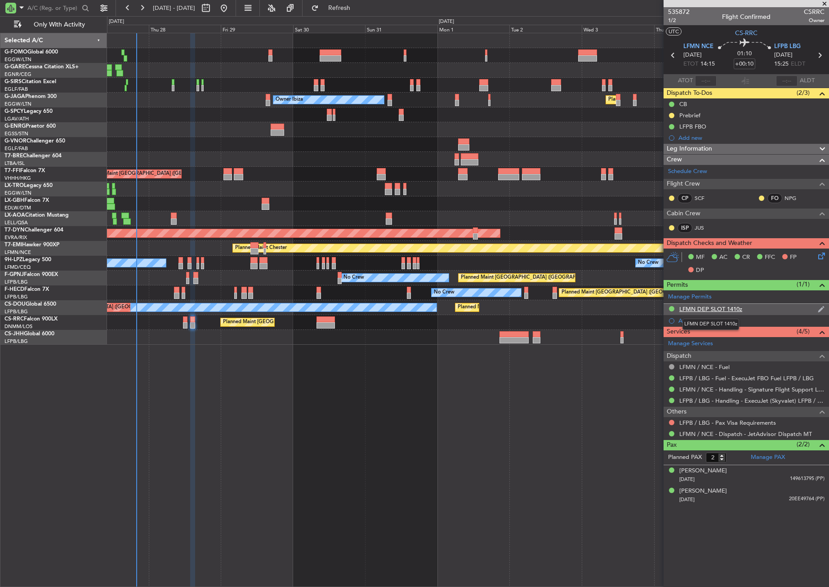
click at [706, 308] on div "LFMN DEP SLOT 1410z" at bounding box center [710, 309] width 63 height 8
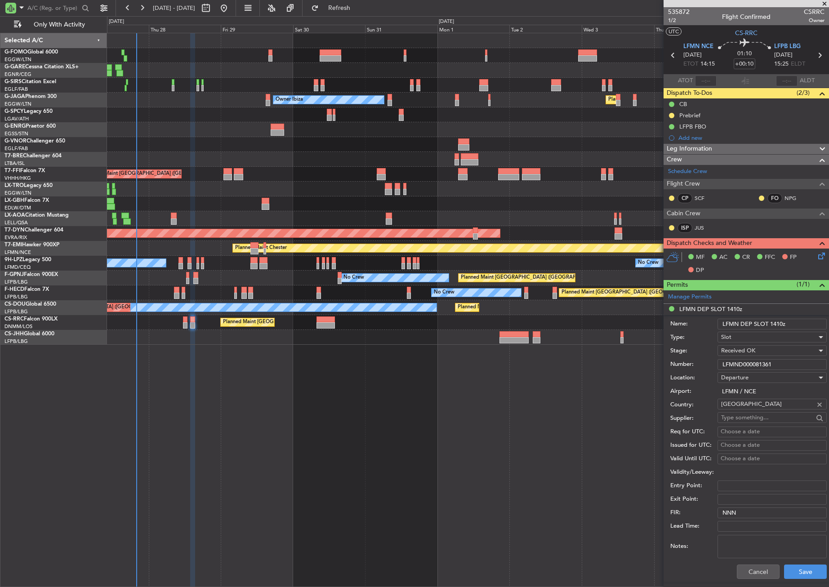
click at [743, 363] on input "LFMND000081361" at bounding box center [771, 364] width 109 height 11
click at [745, 568] on button "Cancel" at bounding box center [758, 572] width 43 height 14
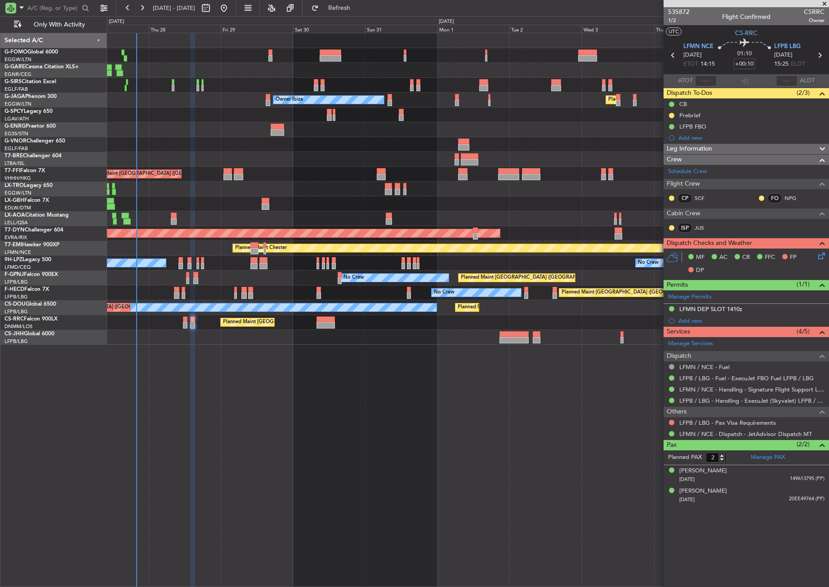
click at [717, 146] on div "Leg Information" at bounding box center [745, 149] width 165 height 10
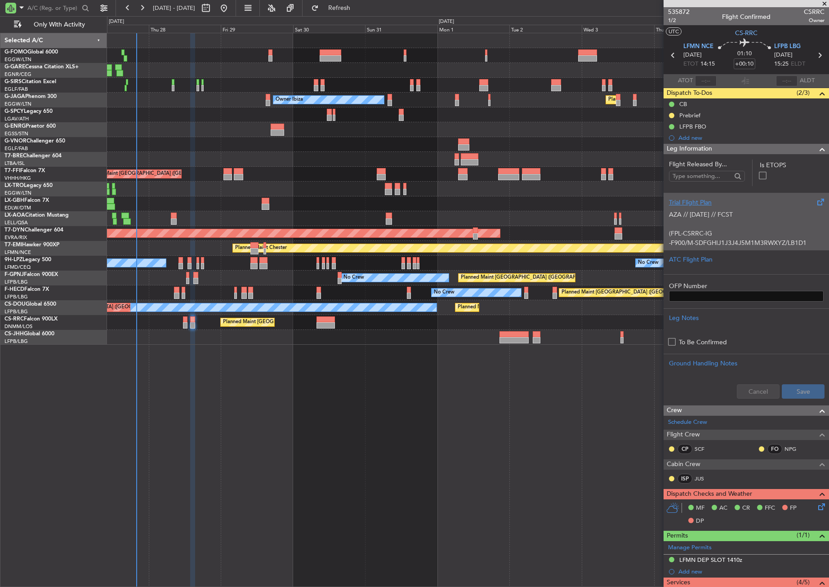
click at [700, 223] on div "AZA // [DATE] // FCST (FPL-CSRRC-IG -F900/M-SDFGHIJ1J3J4J5M1M3RWXYZ/LB1D1 -LFMN…" at bounding box center [746, 226] width 155 height 38
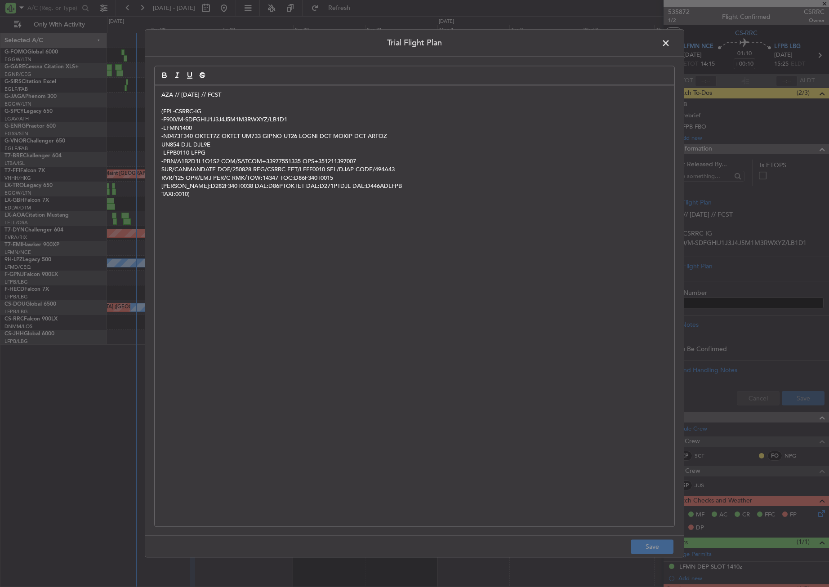
click at [670, 40] on span at bounding box center [670, 45] width 0 height 18
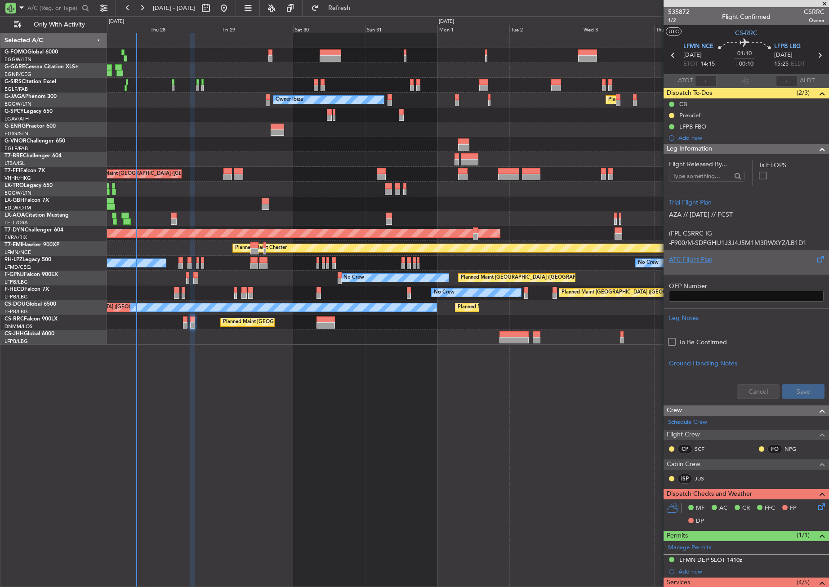
click at [703, 259] on div "ATC Flight Plan" at bounding box center [746, 259] width 155 height 9
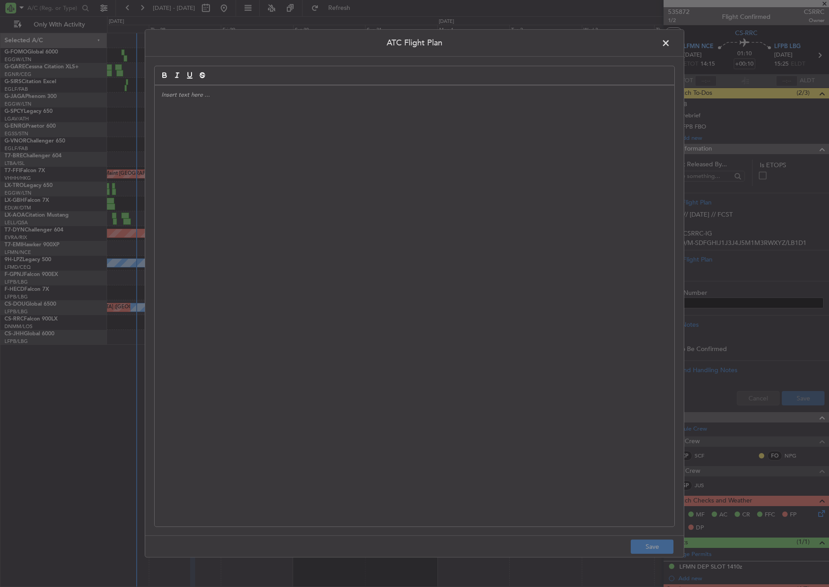
click at [277, 174] on div at bounding box center [415, 305] width 520 height 441
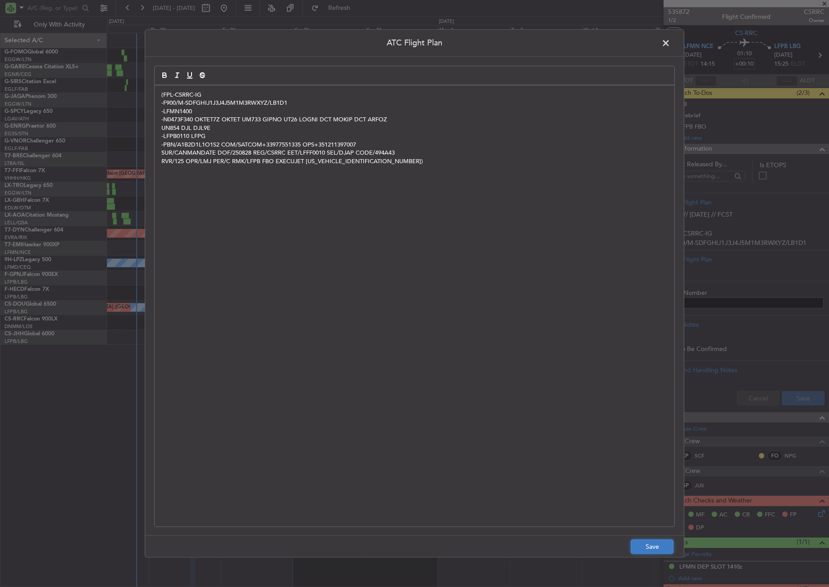
click at [652, 549] on button "Save" at bounding box center [652, 547] width 43 height 14
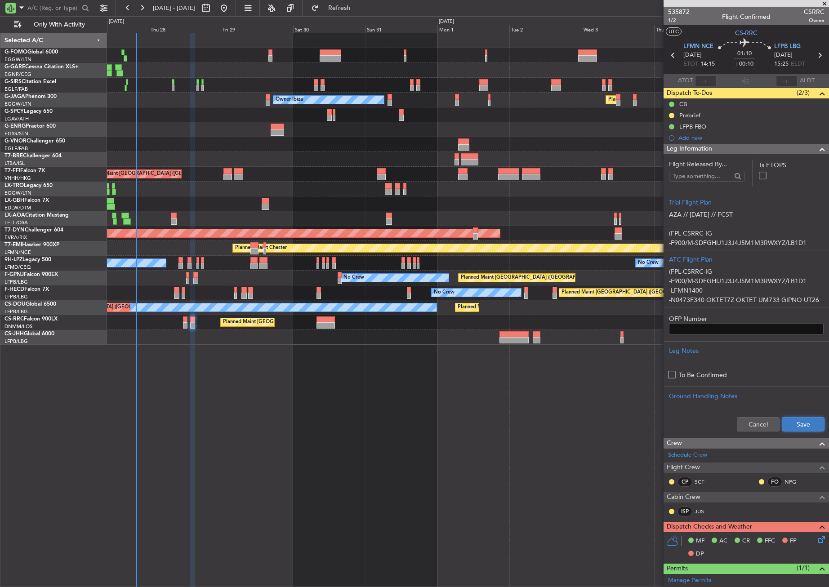
click at [799, 421] on button "Save" at bounding box center [803, 424] width 43 height 14
click at [816, 542] on icon at bounding box center [819, 537] width 7 height 7
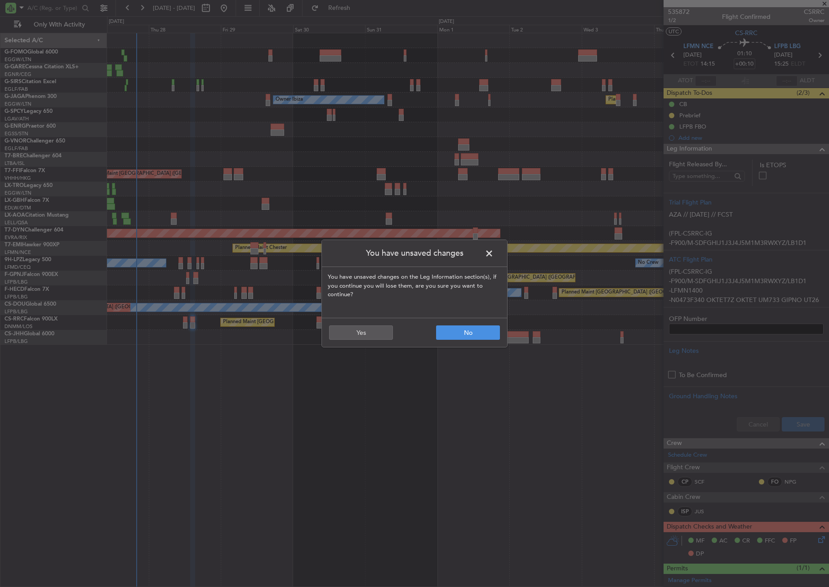
click at [494, 254] on span at bounding box center [494, 256] width 0 height 18
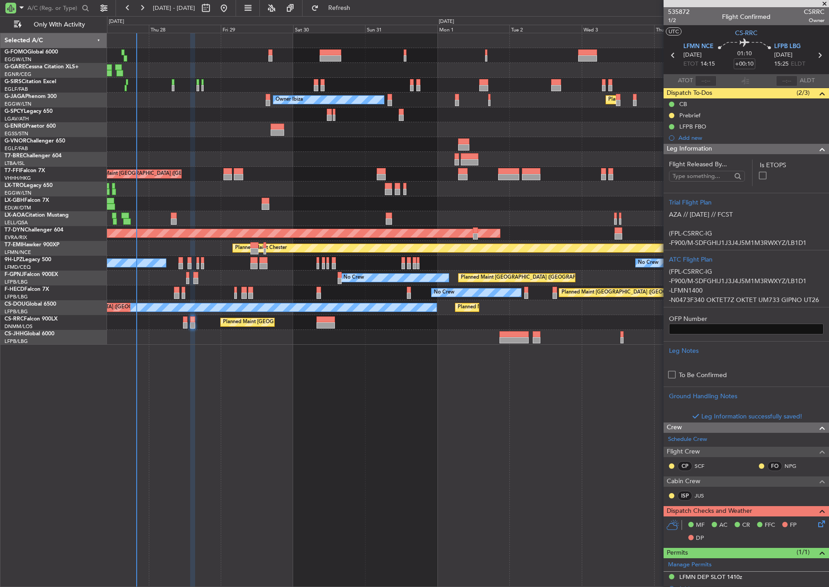
click at [816, 524] on icon at bounding box center [819, 522] width 7 height 7
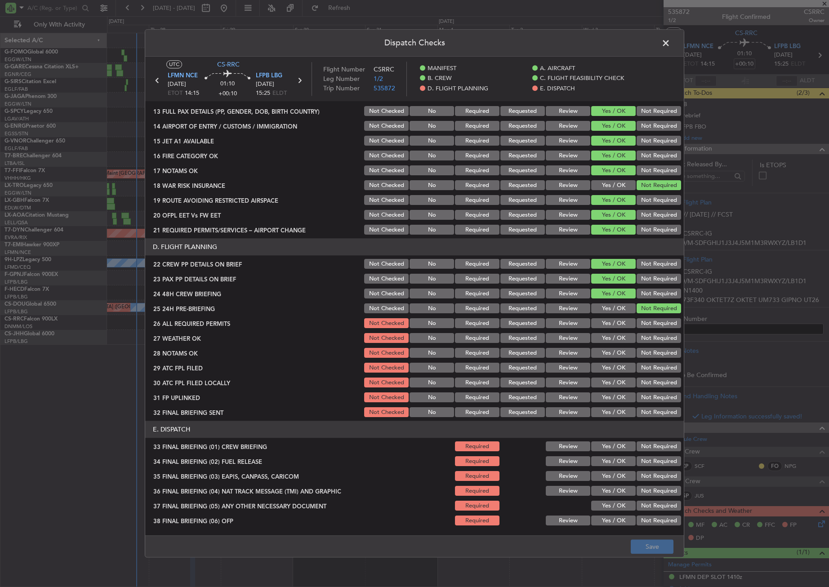
scroll to position [360, 0]
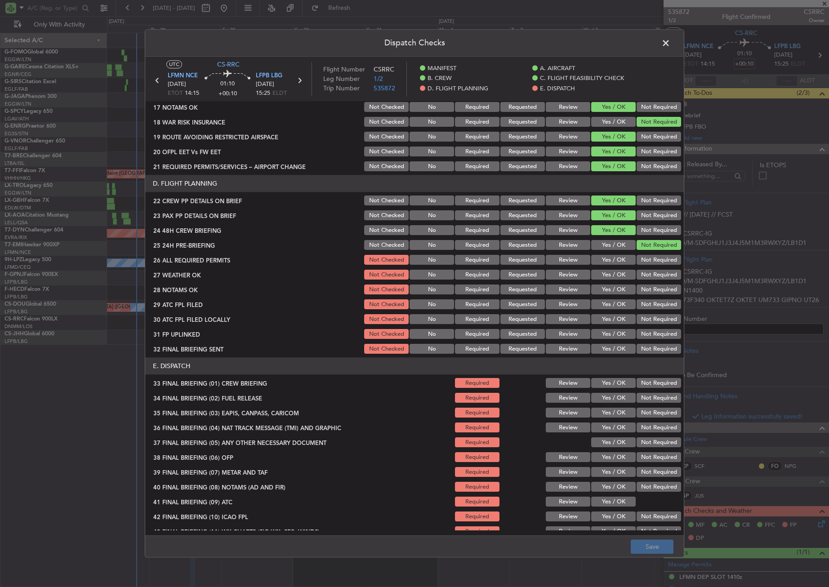
drag, startPoint x: 595, startPoint y: 255, endPoint x: 596, endPoint y: 265, distance: 10.0
click at [595, 255] on button "Yes / OK" at bounding box center [613, 260] width 45 height 10
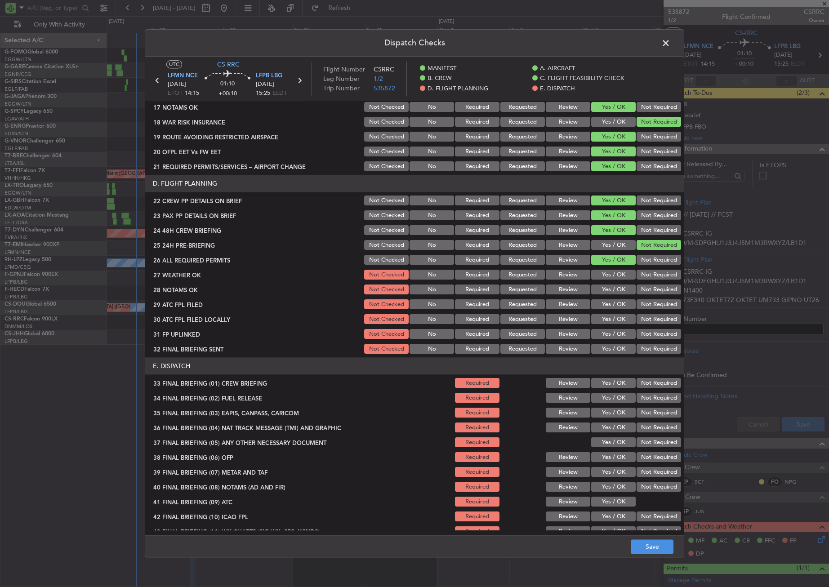
click at [597, 269] on div "Yes / OK" at bounding box center [612, 275] width 45 height 13
click at [601, 282] on section "D. FLIGHT PLANNING 22 CREW PP DETAILS ON BRIEF Not Checked No Required Requeste…" at bounding box center [414, 265] width 538 height 180
click at [605, 275] on button "Yes / OK" at bounding box center [613, 275] width 45 height 10
click at [605, 287] on button "Yes / OK" at bounding box center [613, 290] width 45 height 10
click at [604, 303] on button "Yes / OK" at bounding box center [613, 305] width 45 height 10
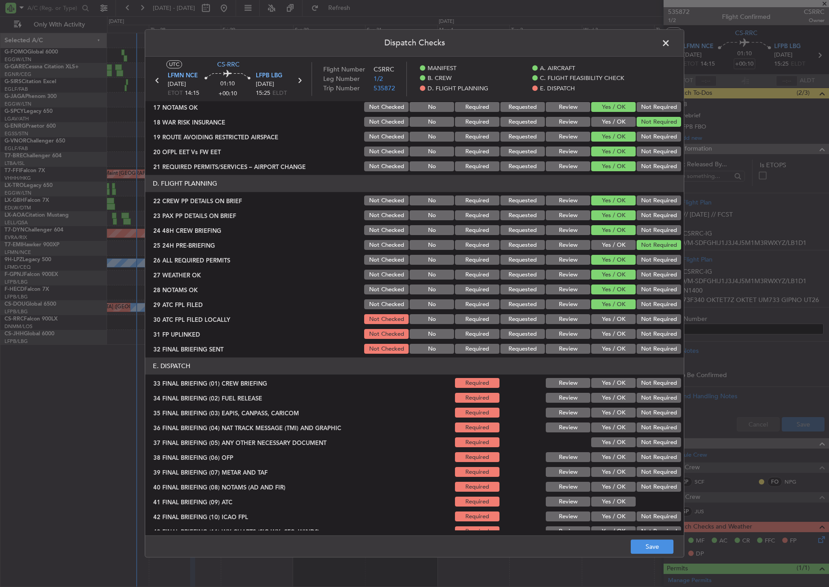
click at [638, 320] on button "Not Required" at bounding box center [658, 320] width 45 height 10
click at [615, 331] on button "Yes / OK" at bounding box center [613, 334] width 45 height 10
click at [641, 349] on button "Not Required" at bounding box center [658, 349] width 45 height 10
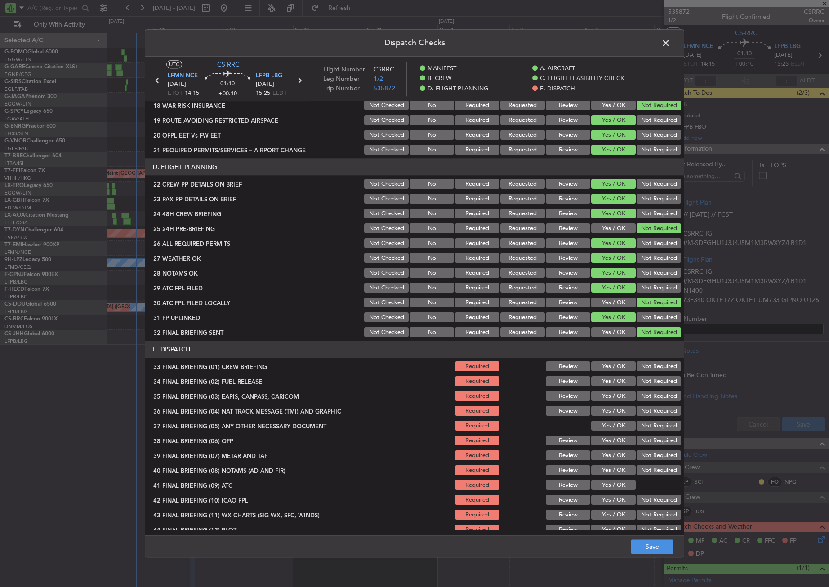
scroll to position [384, 0]
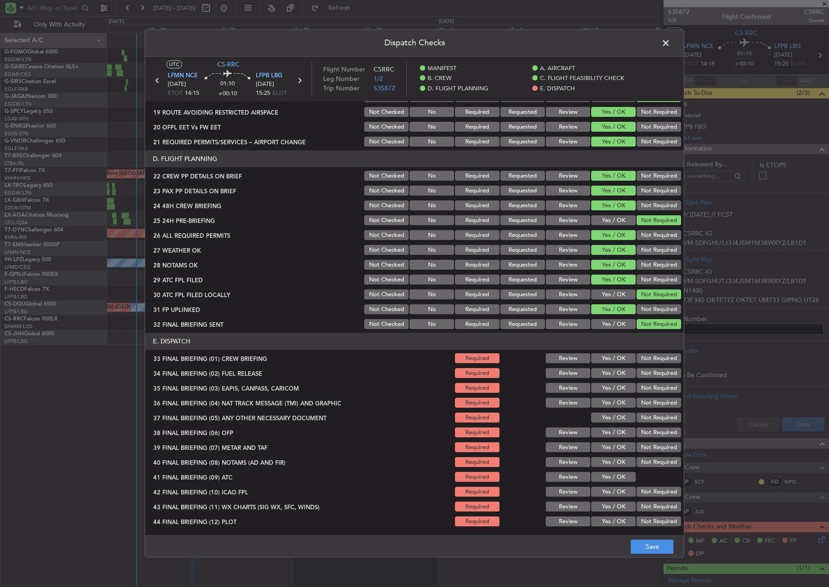
click at [600, 357] on button "Yes / OK" at bounding box center [613, 359] width 45 height 10
click at [600, 366] on section "E. DISPATCH 33 FINAL BRIEFING (01) CREW BRIEFING Required Review Yes / OK Not R…" at bounding box center [414, 430] width 538 height 195
click at [621, 376] on button "Yes / OK" at bounding box center [613, 374] width 45 height 10
click at [641, 393] on div "Not Required" at bounding box center [657, 388] width 45 height 13
click at [638, 389] on button "Not Required" at bounding box center [658, 388] width 45 height 10
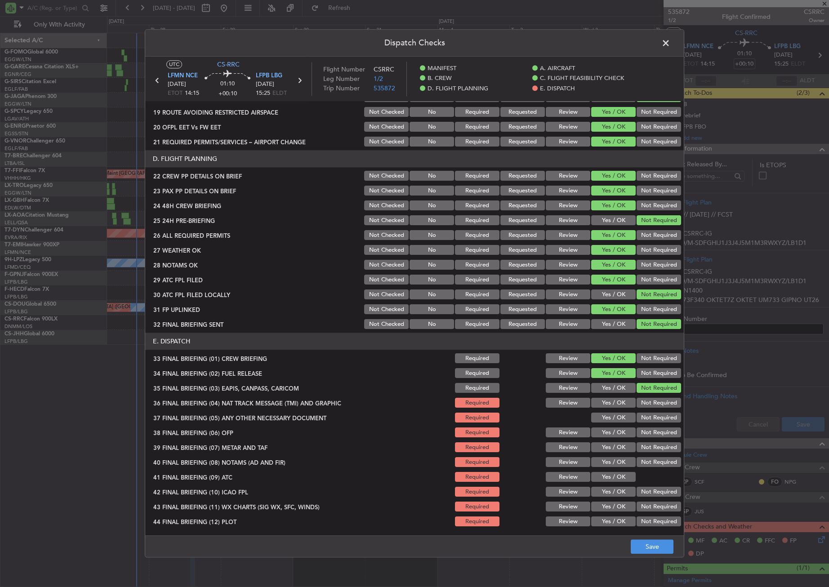
click at [636, 407] on button "Not Required" at bounding box center [658, 403] width 45 height 10
click at [601, 424] on div "Yes / OK" at bounding box center [612, 418] width 45 height 13
click at [601, 418] on button "Yes / OK" at bounding box center [613, 418] width 45 height 10
click at [602, 430] on button "Yes / OK" at bounding box center [613, 433] width 45 height 10
click at [603, 445] on button "Yes / OK" at bounding box center [613, 448] width 45 height 10
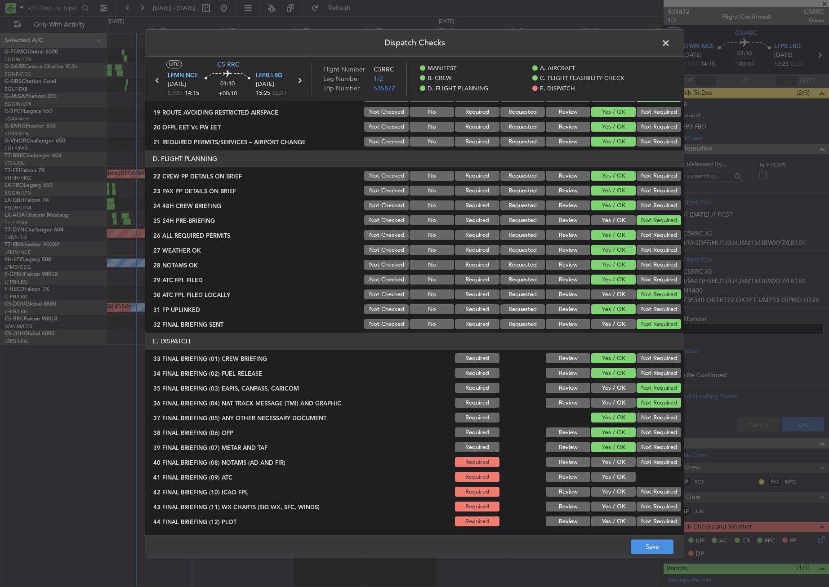
click at [603, 461] on button "Yes / OK" at bounding box center [613, 463] width 45 height 10
click at [603, 474] on button "Yes / OK" at bounding box center [613, 477] width 45 height 10
click at [635, 486] on div "Not Required" at bounding box center [657, 492] width 45 height 13
click at [636, 490] on button "Not Required" at bounding box center [658, 492] width 45 height 10
click at [619, 505] on button "Yes / OK" at bounding box center [613, 507] width 45 height 10
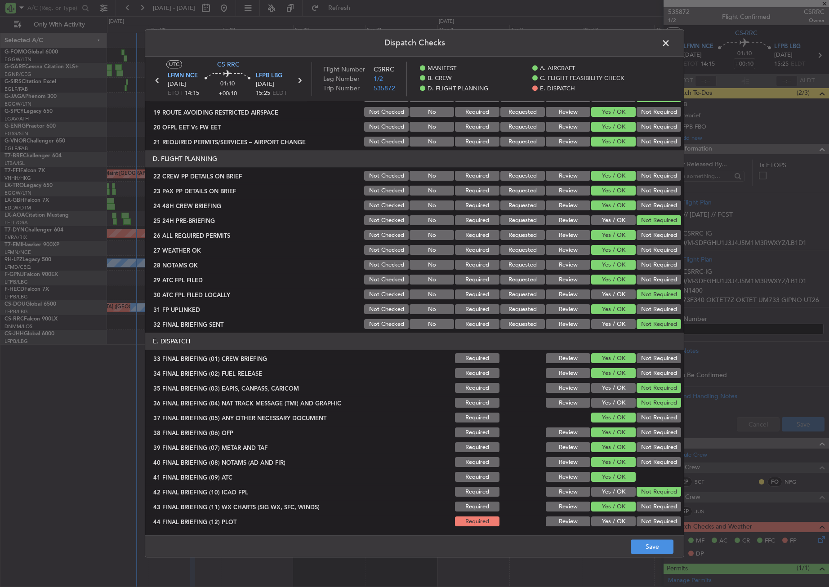
click at [638, 517] on button "Not Required" at bounding box center [658, 522] width 45 height 10
click at [647, 546] on button "Save" at bounding box center [652, 547] width 43 height 14
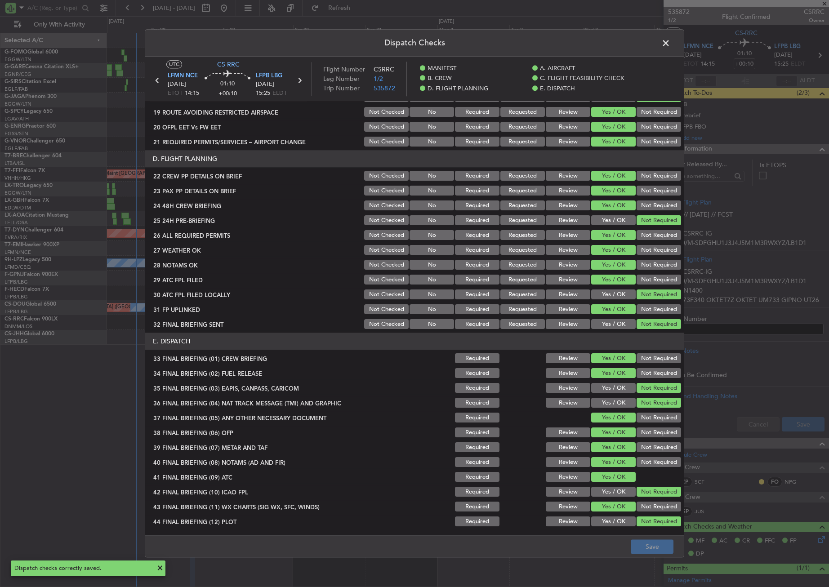
click at [670, 43] on span at bounding box center [670, 45] width 0 height 18
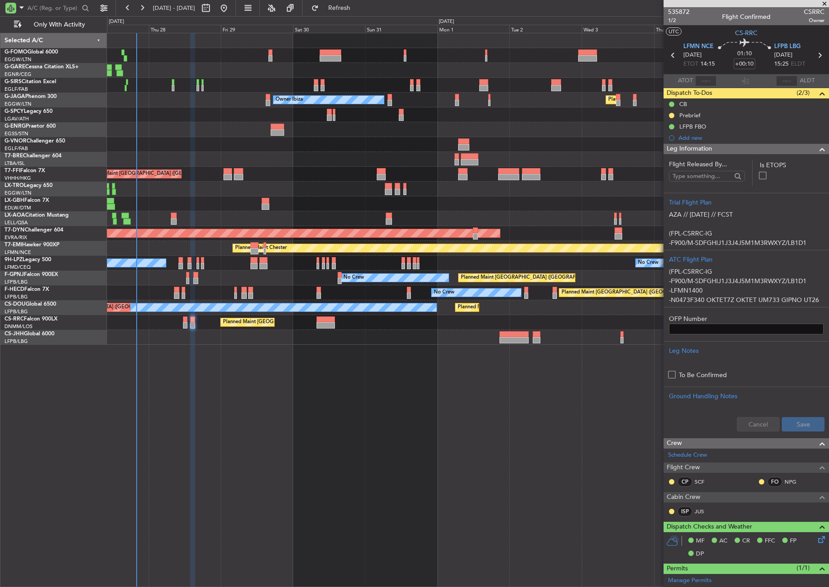
click at [710, 153] on span "Leg Information" at bounding box center [689, 149] width 45 height 10
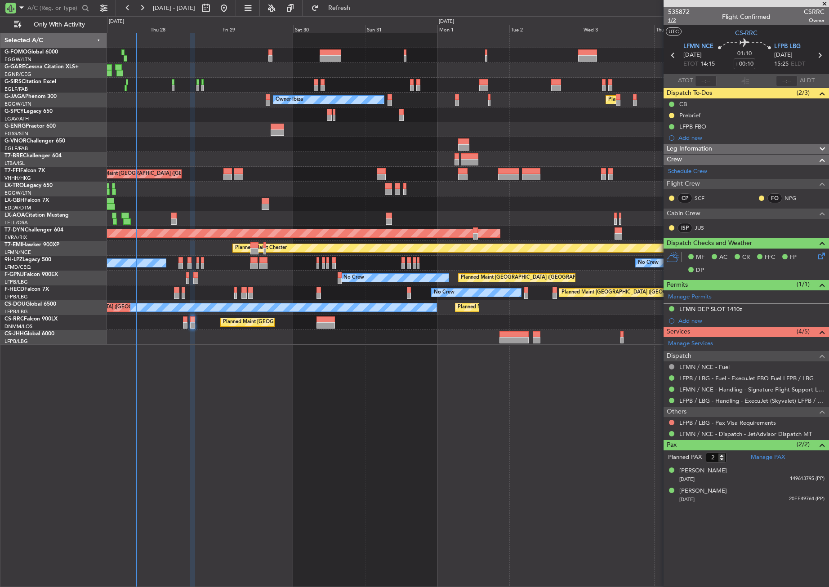
click at [674, 20] on span "1/2" at bounding box center [679, 21] width 22 height 8
click at [356, 10] on span "Refresh" at bounding box center [339, 8] width 38 height 6
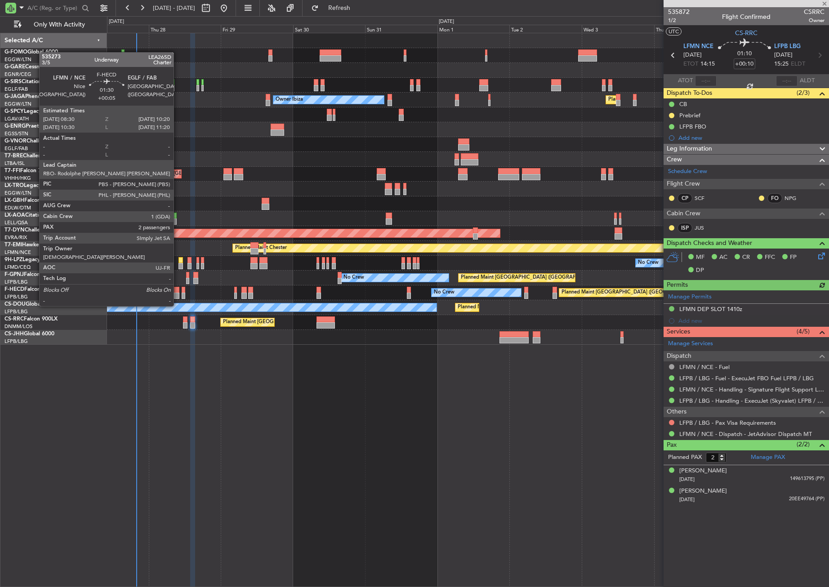
click at [178, 289] on div at bounding box center [177, 290] width 6 height 6
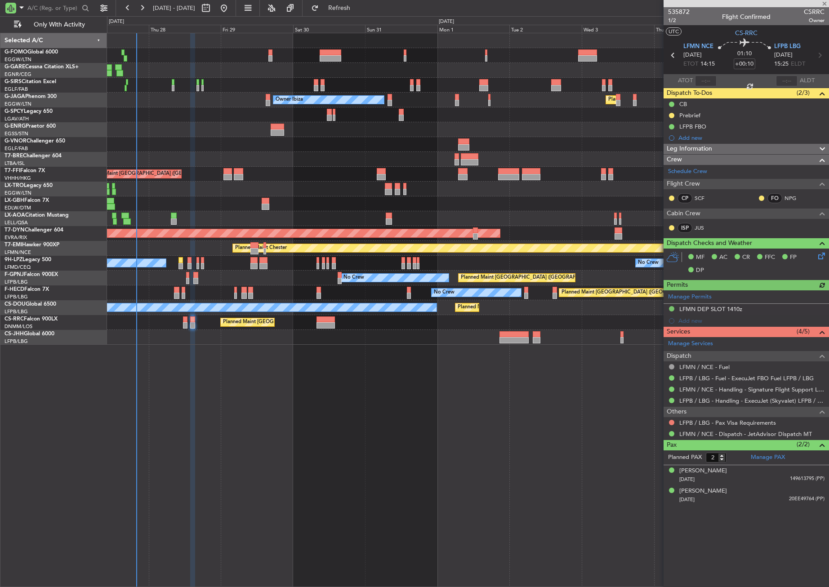
type input "+00:05"
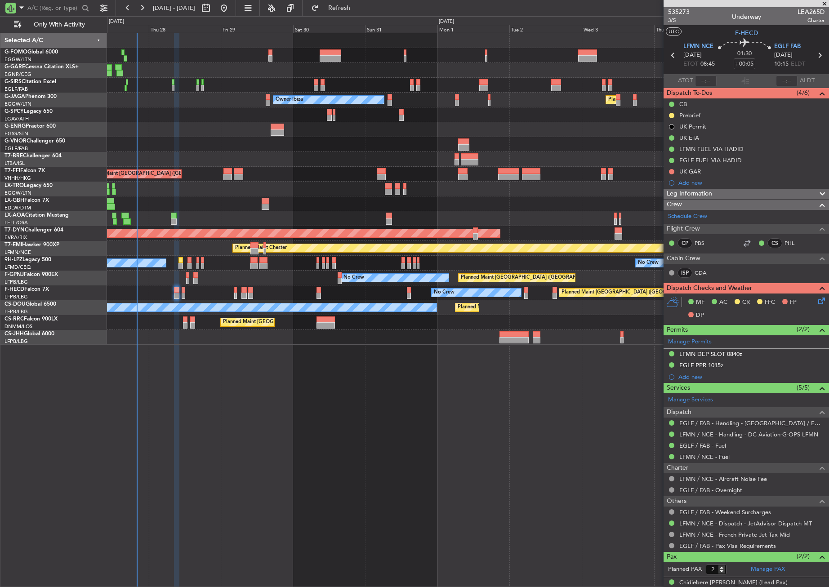
click at [288, 415] on div "Planned Maint [GEOGRAPHIC_DATA] ([GEOGRAPHIC_DATA]) Unplanned Maint [GEOGRAPHIC…" at bounding box center [468, 310] width 722 height 554
click at [325, 405] on div "Planned Maint [GEOGRAPHIC_DATA] ([GEOGRAPHIC_DATA]) Unplanned Maint [GEOGRAPHIC…" at bounding box center [468, 310] width 722 height 554
click at [206, 465] on div "Planned Maint [GEOGRAPHIC_DATA] ([GEOGRAPHIC_DATA]) Unplanned Maint [GEOGRAPHIC…" at bounding box center [468, 310] width 722 height 554
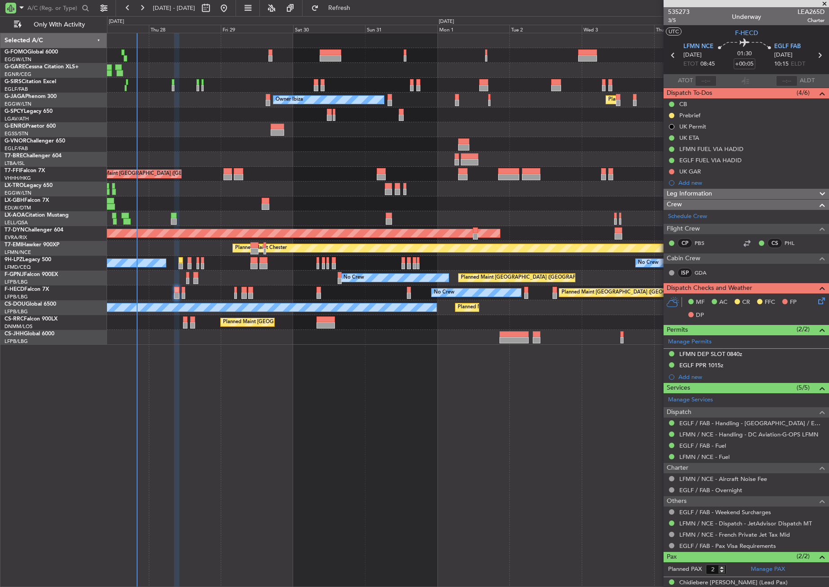
click at [206, 465] on div "Planned Maint [GEOGRAPHIC_DATA] ([GEOGRAPHIC_DATA]) Unplanned Maint [GEOGRAPHIC…" at bounding box center [468, 310] width 722 height 554
click at [248, 438] on div "Planned Maint [GEOGRAPHIC_DATA] ([GEOGRAPHIC_DATA]) Unplanned Maint [GEOGRAPHIC…" at bounding box center [468, 310] width 722 height 554
click at [715, 351] on div "LFMN DEP SLOT 0840z" at bounding box center [710, 354] width 63 height 8
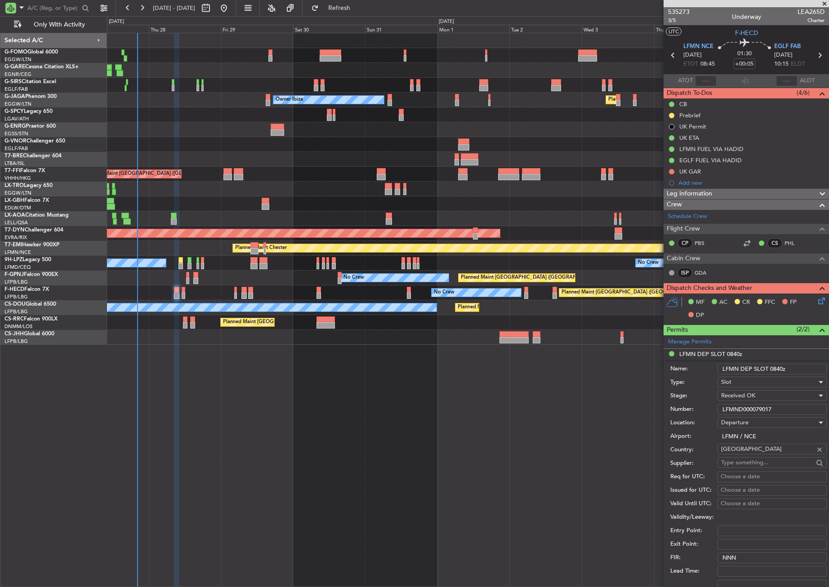
click at [734, 403] on div "Number: LFMND000079017" at bounding box center [748, 409] width 156 height 13
click at [731, 407] on input "LFMND000079017" at bounding box center [771, 409] width 109 height 11
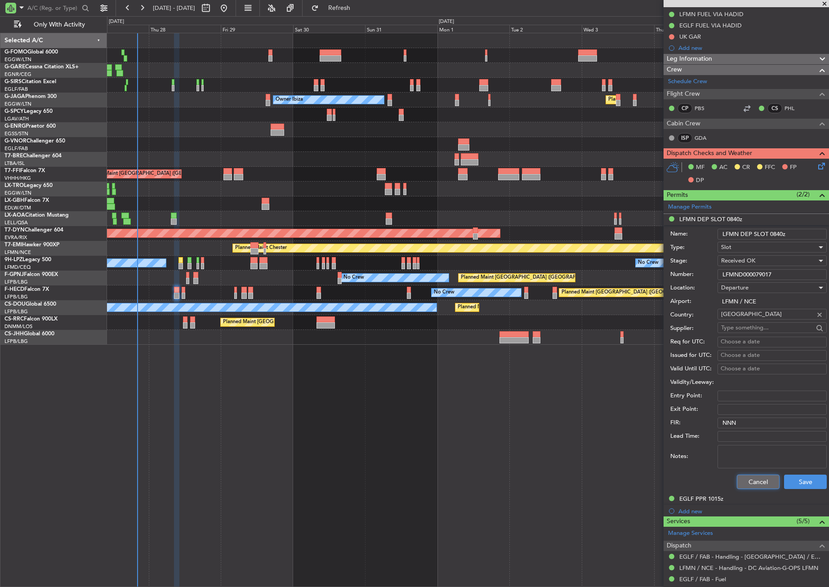
click at [744, 476] on button "Cancel" at bounding box center [758, 482] width 43 height 14
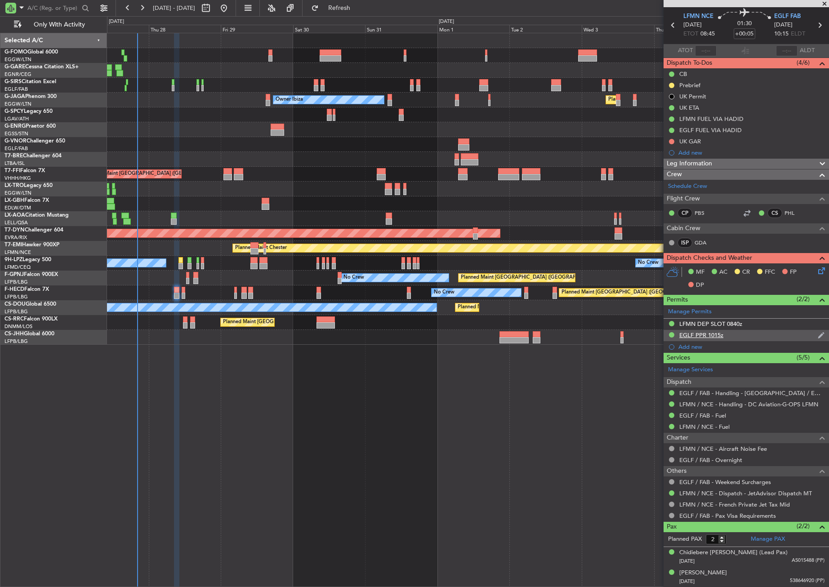
click at [705, 336] on div "EGLF PPR 1015z" at bounding box center [701, 335] width 44 height 8
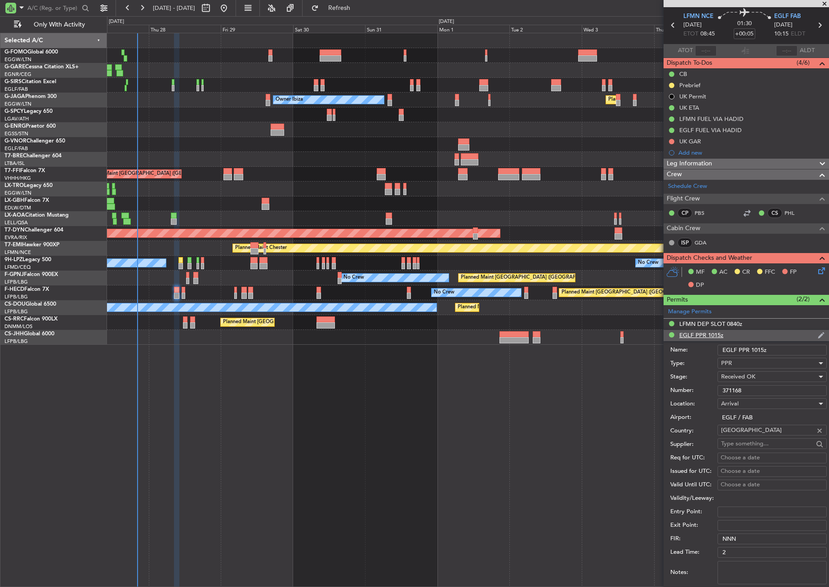
scroll to position [135, 0]
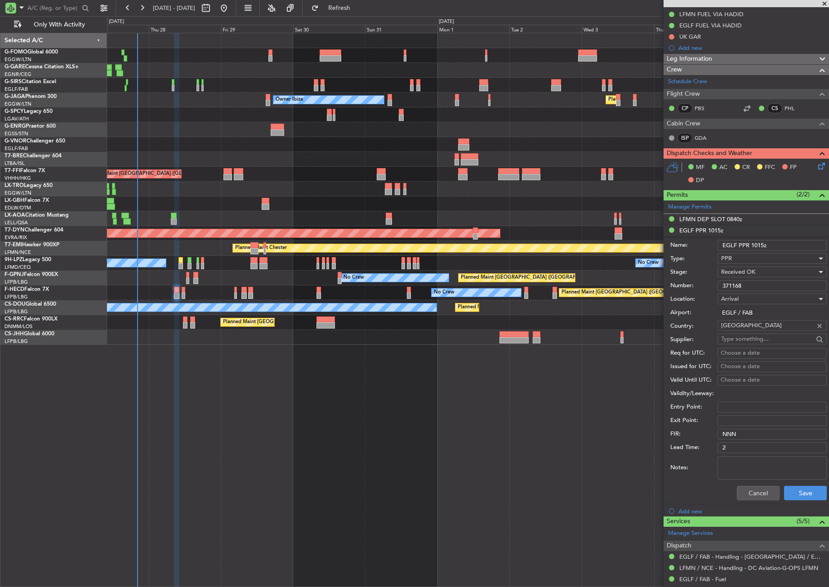
click at [743, 286] on input "371168" at bounding box center [771, 285] width 109 height 11
click at [365, 462] on div "Planned Maint [GEOGRAPHIC_DATA] ([GEOGRAPHIC_DATA]) Unplanned Maint [GEOGRAPHIC…" at bounding box center [468, 310] width 722 height 554
click at [246, 458] on div "Planned Maint [GEOGRAPHIC_DATA] ([GEOGRAPHIC_DATA]) Unplanned Maint [GEOGRAPHIC…" at bounding box center [468, 310] width 722 height 554
click at [748, 496] on button "Cancel" at bounding box center [758, 493] width 43 height 14
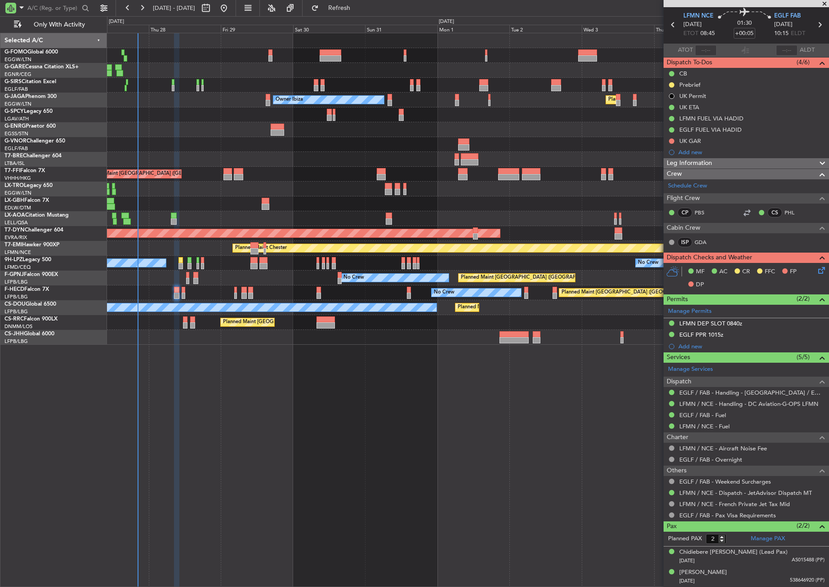
scroll to position [30, 0]
click at [442, 454] on div "Planned Maint [GEOGRAPHIC_DATA] ([GEOGRAPHIC_DATA]) Unplanned Maint [GEOGRAPHIC…" at bounding box center [468, 310] width 722 height 554
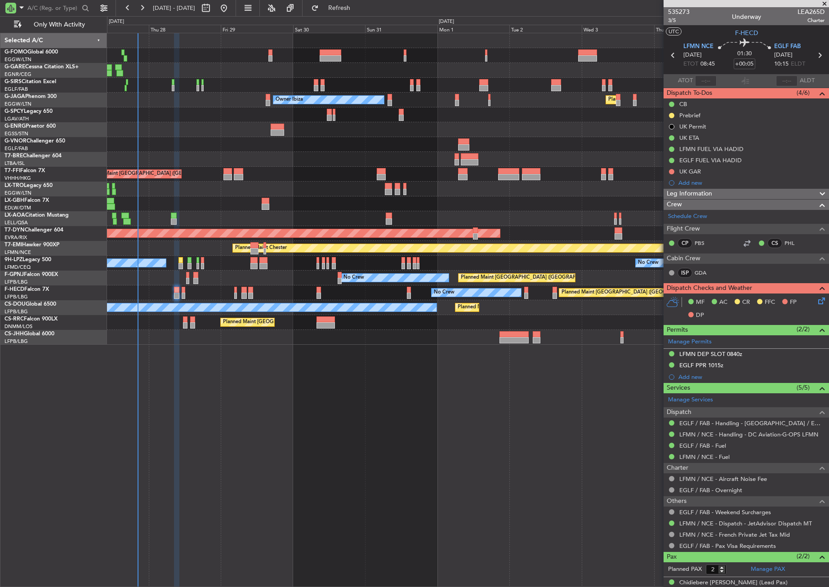
scroll to position [30, 0]
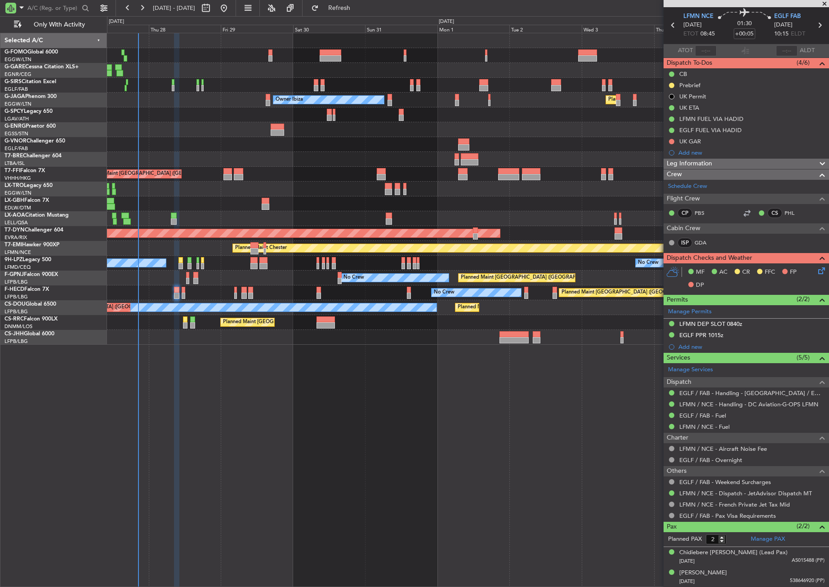
click at [255, 486] on div "Planned Maint [GEOGRAPHIC_DATA] ([GEOGRAPHIC_DATA]) Unplanned Maint [GEOGRAPHIC…" at bounding box center [468, 310] width 722 height 554
click at [199, 138] on div at bounding box center [467, 144] width 721 height 15
click at [707, 162] on span "Leg Information" at bounding box center [689, 164] width 45 height 10
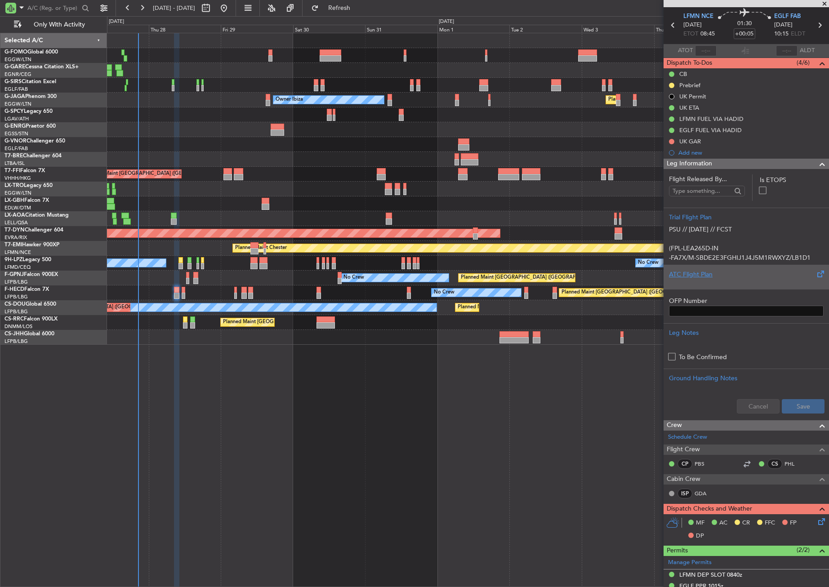
click at [681, 270] on div "ATC Flight Plan" at bounding box center [746, 274] width 155 height 9
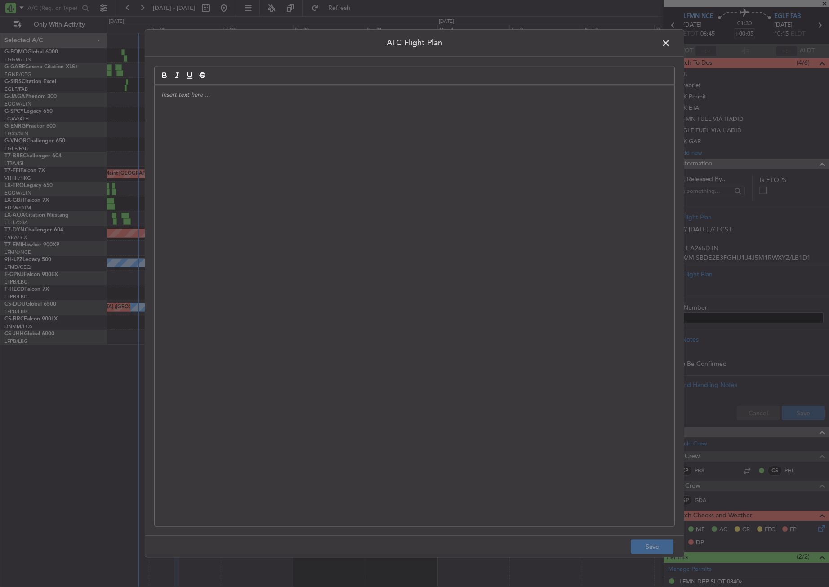
click at [463, 227] on div at bounding box center [415, 305] width 520 height 441
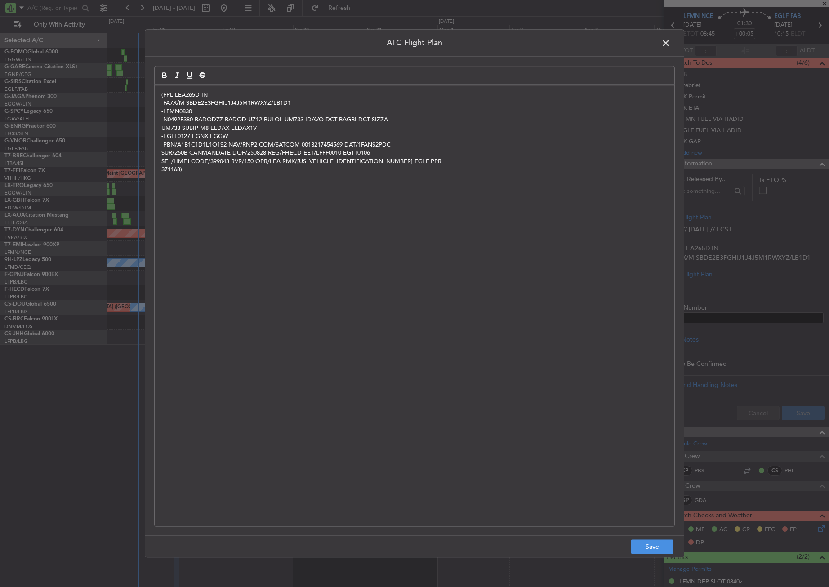
scroll to position [0, 0]
drag, startPoint x: 649, startPoint y: 547, endPoint x: 676, endPoint y: 519, distance: 39.1
click at [649, 547] on button "Save" at bounding box center [652, 547] width 43 height 14
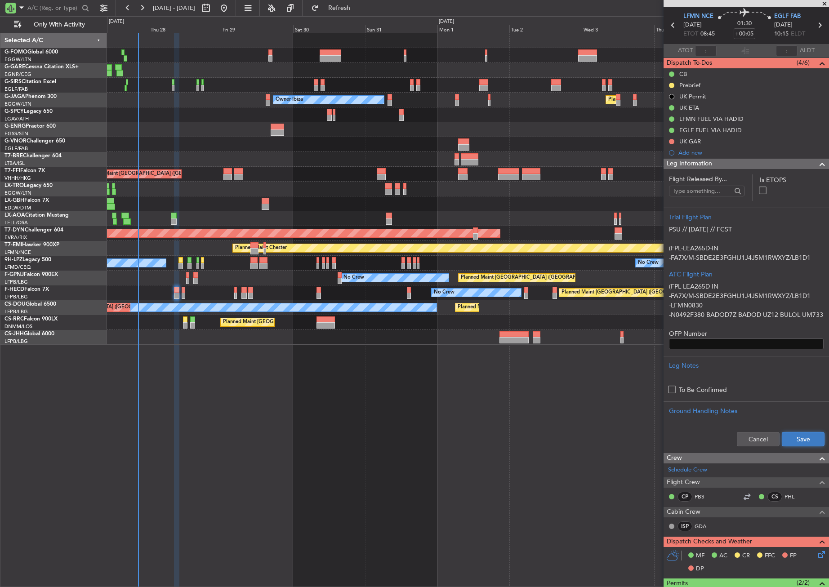
click at [796, 443] on button "Save" at bounding box center [803, 439] width 43 height 14
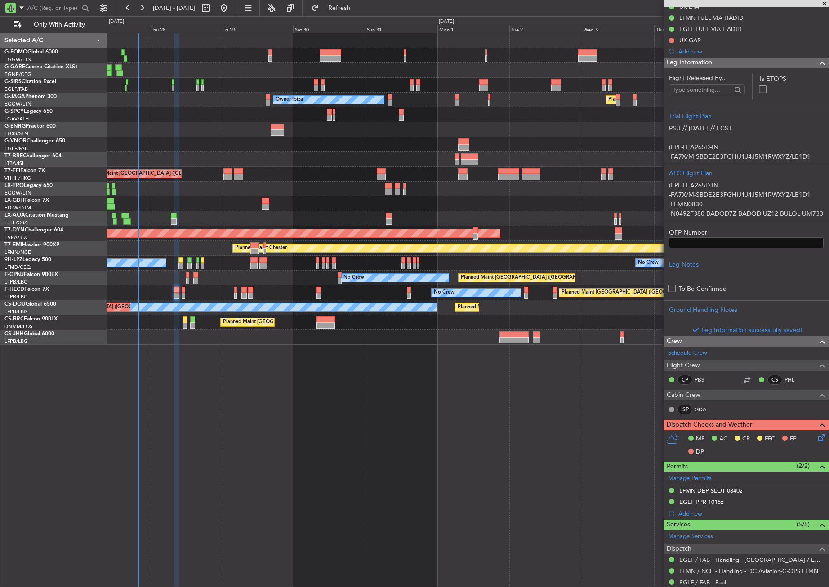
scroll to position [255, 0]
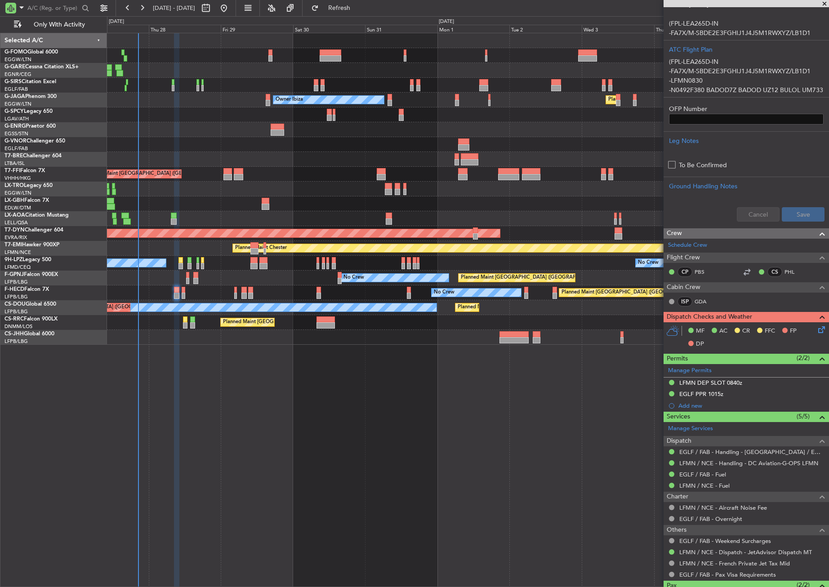
click at [817, 316] on span at bounding box center [822, 317] width 11 height 11
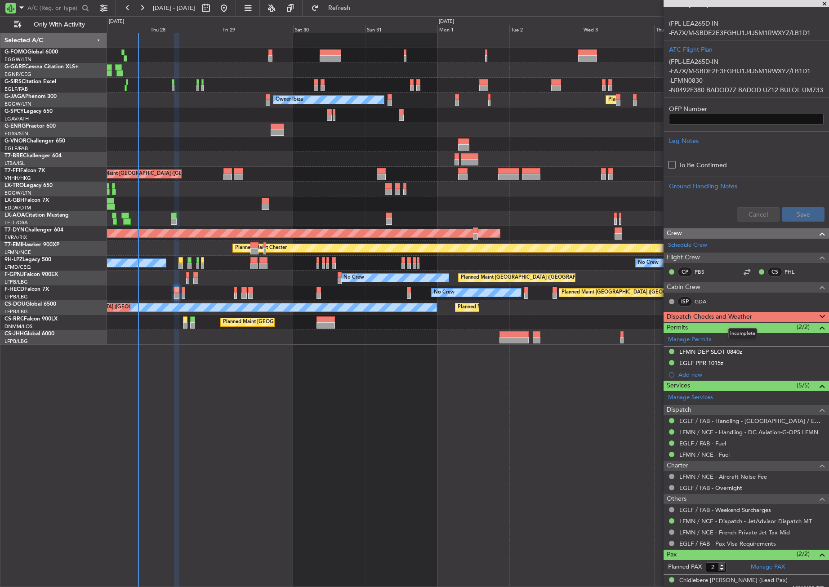
click at [817, 316] on span at bounding box center [822, 317] width 11 height 11
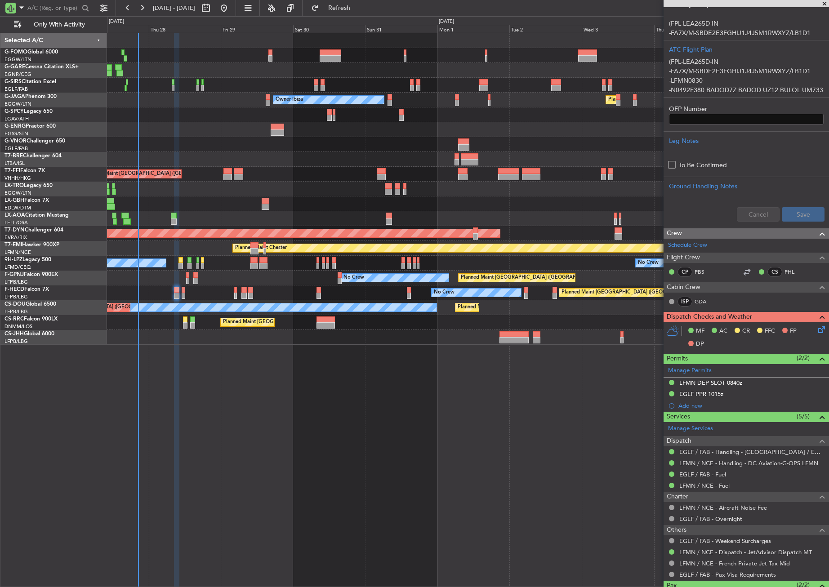
click at [819, 329] on icon at bounding box center [819, 328] width 7 height 7
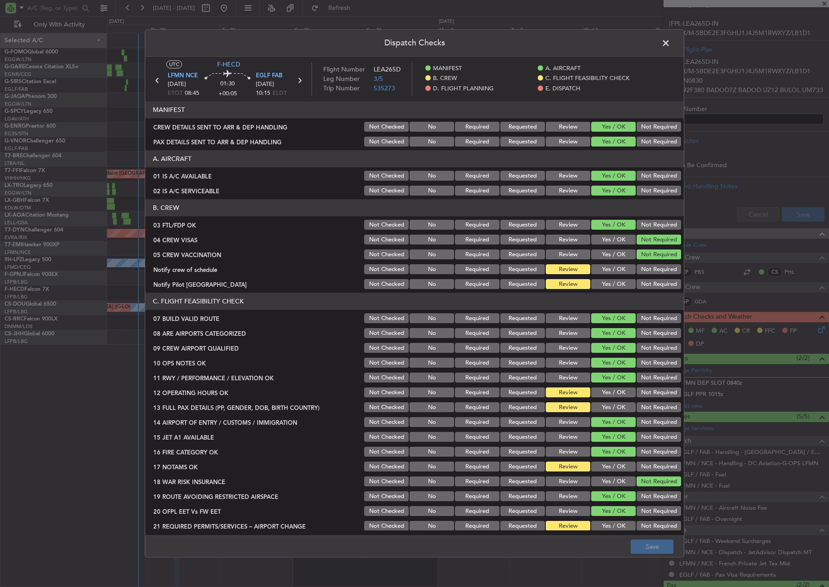
click at [604, 267] on button "Yes / OK" at bounding box center [613, 270] width 45 height 10
click at [609, 280] on button "Yes / OK" at bounding box center [613, 285] width 45 height 10
click at [607, 391] on button "Yes / OK" at bounding box center [613, 393] width 45 height 10
click at [605, 403] on button "Yes / OK" at bounding box center [613, 408] width 45 height 10
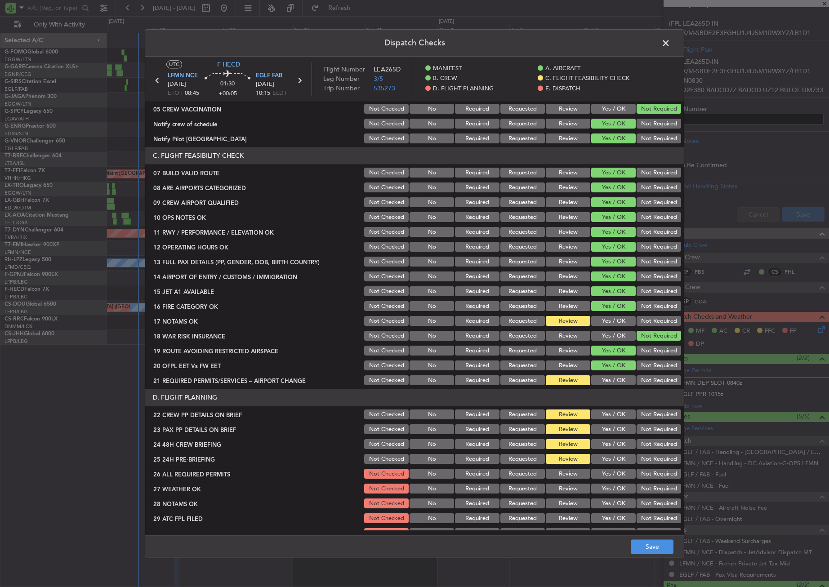
scroll to position [180, 0]
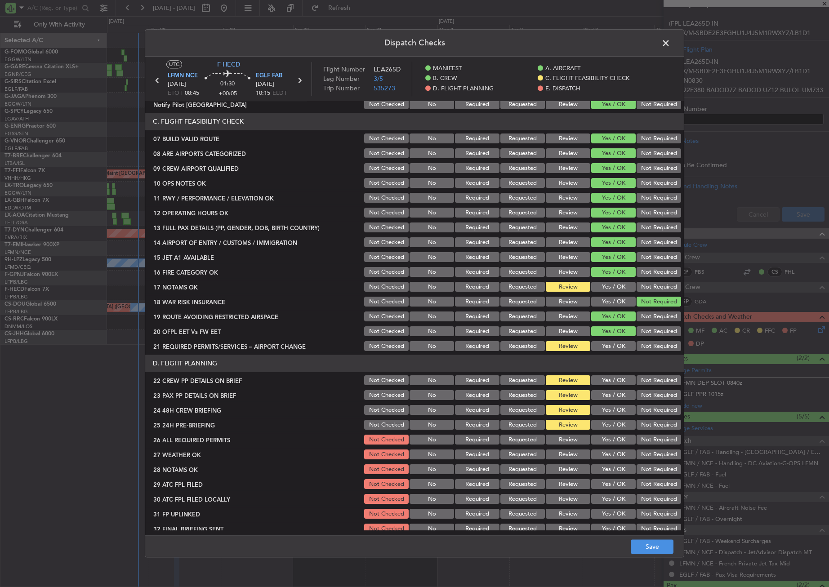
click at [607, 283] on button "Yes / OK" at bounding box center [613, 287] width 45 height 10
click at [603, 344] on button "Yes / OK" at bounding box center [613, 347] width 45 height 10
click at [602, 376] on button "Yes / OK" at bounding box center [613, 381] width 45 height 10
click at [604, 392] on button "Yes / OK" at bounding box center [613, 396] width 45 height 10
click at [610, 411] on button "Yes / OK" at bounding box center [613, 410] width 45 height 10
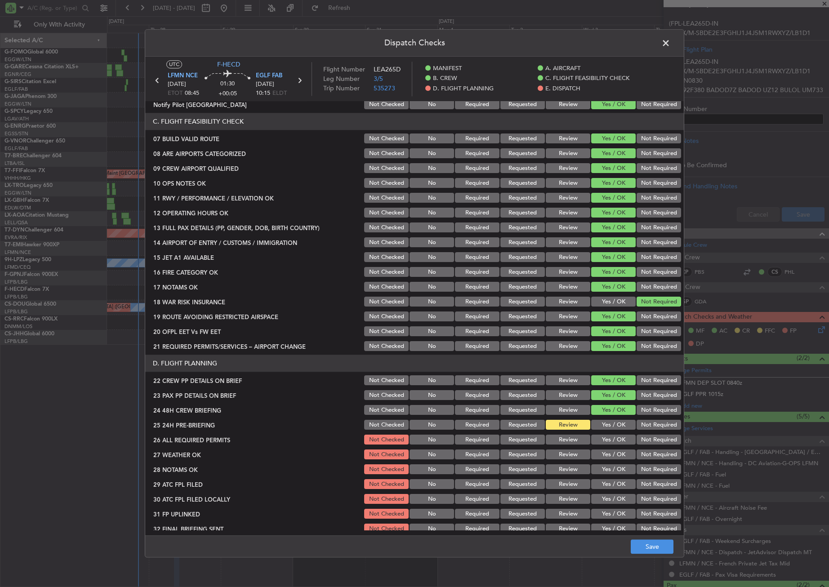
click at [636, 428] on button "Not Required" at bounding box center [658, 425] width 45 height 10
click at [618, 436] on button "Yes / OK" at bounding box center [613, 440] width 45 height 10
click at [614, 453] on button "Yes / OK" at bounding box center [613, 455] width 45 height 10
click at [614, 465] on button "Yes / OK" at bounding box center [613, 470] width 45 height 10
click at [612, 478] on div "Yes / OK" at bounding box center [612, 484] width 45 height 13
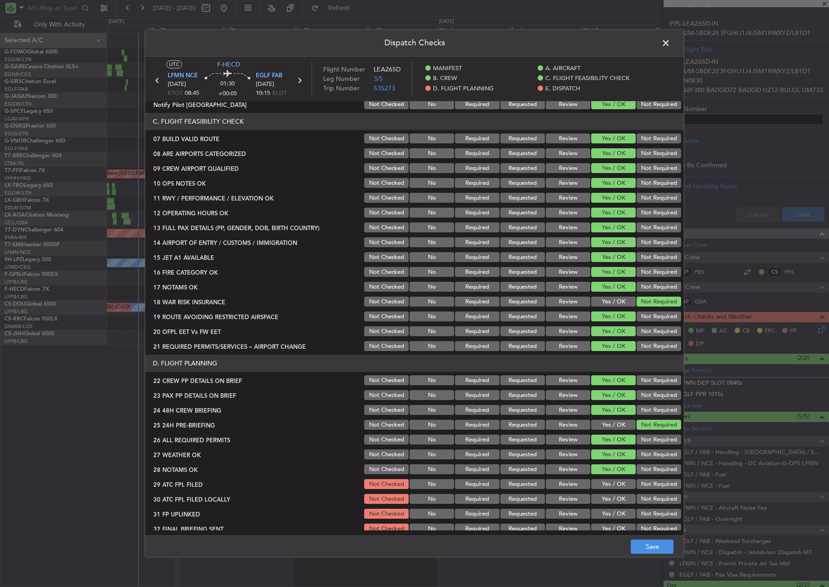
click at [612, 484] on button "Yes / OK" at bounding box center [613, 485] width 45 height 10
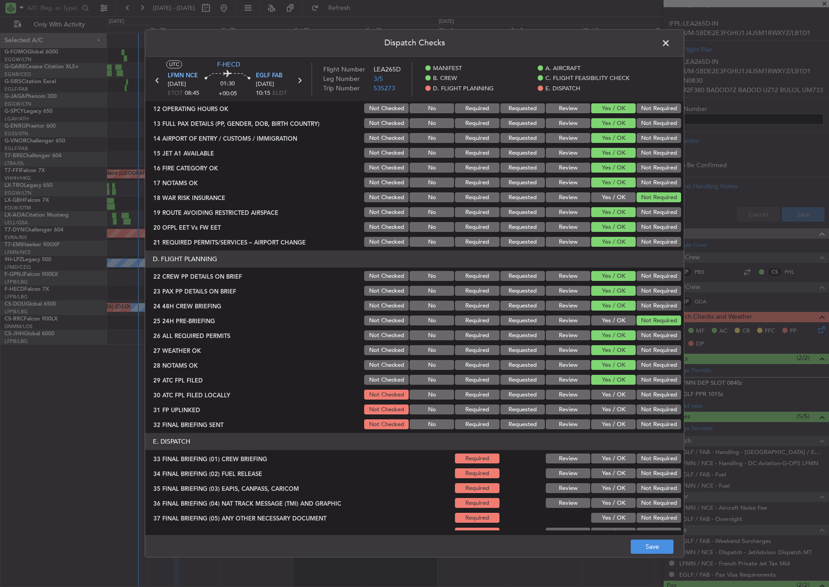
scroll to position [384, 0]
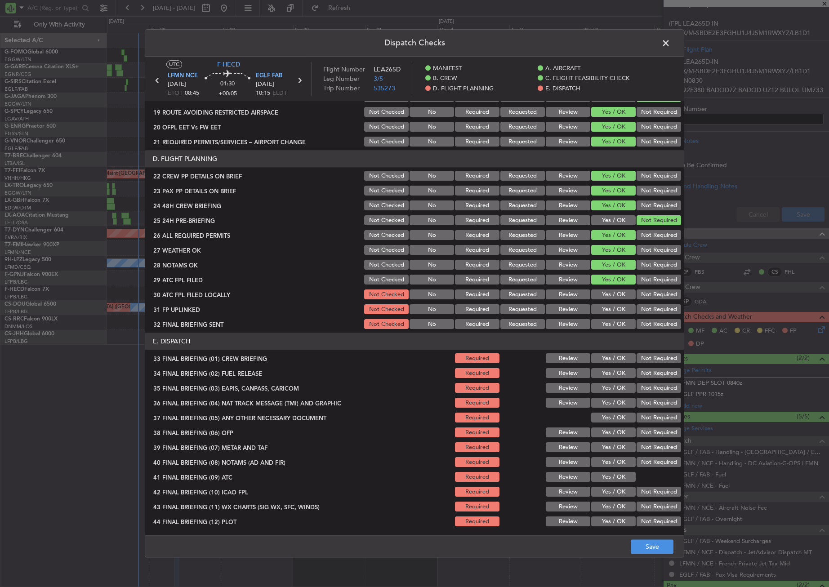
click at [556, 249] on button "Review" at bounding box center [568, 250] width 45 height 10
click at [556, 262] on button "Review" at bounding box center [568, 265] width 45 height 10
click at [604, 290] on button "Yes / OK" at bounding box center [613, 295] width 45 height 10
click at [648, 307] on button "Not Required" at bounding box center [658, 310] width 45 height 10
click at [641, 296] on button "Not Required" at bounding box center [658, 295] width 45 height 10
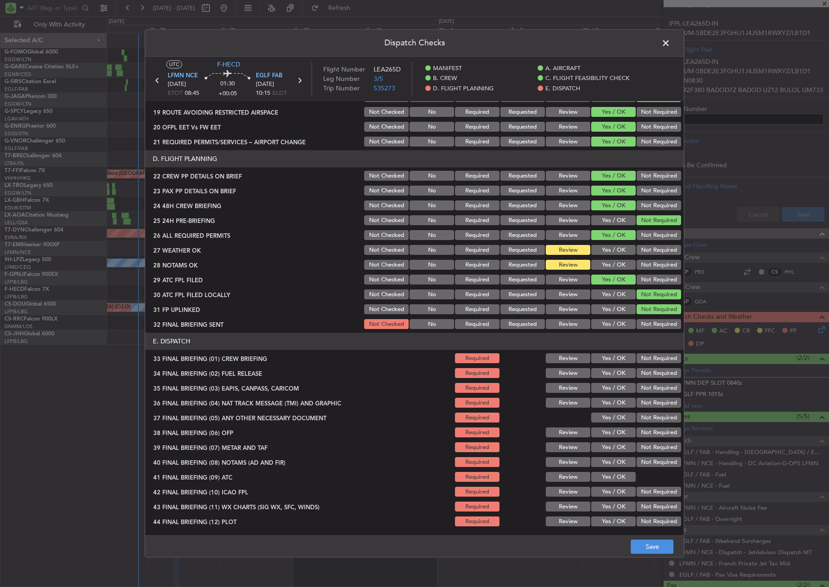
click at [617, 305] on button "Yes / OK" at bounding box center [613, 310] width 45 height 10
click at [643, 321] on button "Not Required" at bounding box center [658, 325] width 45 height 10
click at [608, 352] on div "Yes / OK" at bounding box center [612, 358] width 45 height 13
click at [606, 360] on button "Yes / OK" at bounding box center [613, 359] width 45 height 10
click at [605, 366] on section "E. DISPATCH 33 FINAL BRIEFING (01) CREW BRIEFING Required Review Yes / OK Not R…" at bounding box center [414, 430] width 538 height 195
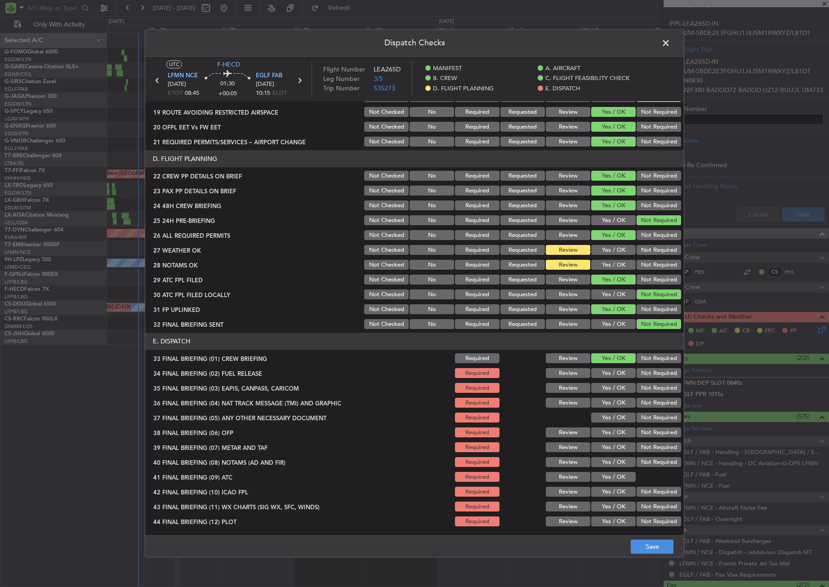
click at [613, 371] on button "Yes / OK" at bounding box center [613, 374] width 45 height 10
click at [638, 382] on section "E. DISPATCH 33 FINAL BRIEFING (01) CREW BRIEFING Required Review Yes / OK Not R…" at bounding box center [414, 430] width 538 height 195
click at [638, 388] on button "Not Required" at bounding box center [658, 388] width 45 height 10
click at [638, 402] on button "Not Required" at bounding box center [658, 403] width 45 height 10
click at [608, 420] on button "Yes / OK" at bounding box center [613, 418] width 45 height 10
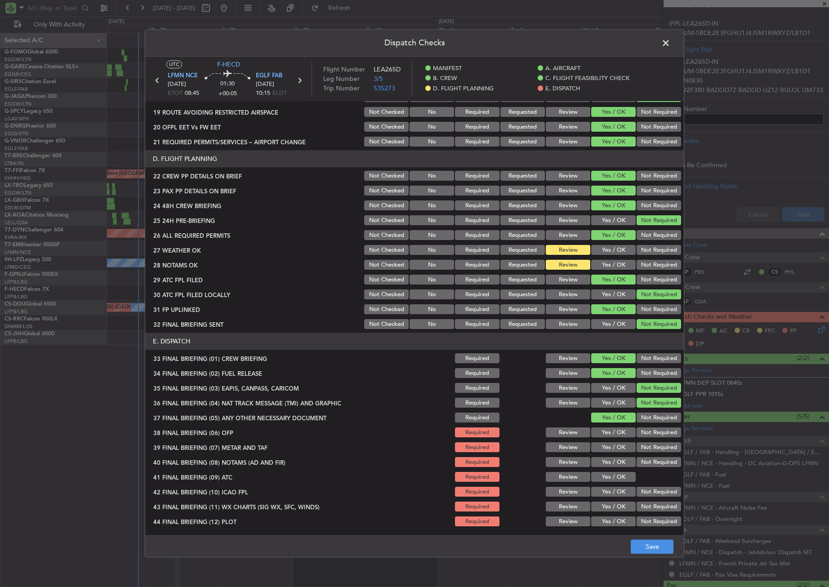
click at [609, 433] on button "Yes / OK" at bounding box center [613, 433] width 45 height 10
click at [609, 444] on button "Yes / OK" at bounding box center [613, 448] width 45 height 10
click at [610, 462] on button "Yes / OK" at bounding box center [613, 463] width 45 height 10
click at [611, 472] on button "Yes / OK" at bounding box center [613, 477] width 45 height 10
click at [634, 485] on section "E. DISPATCH 33 FINAL BRIEFING (01) CREW BRIEFING Required Review Yes / OK Not R…" at bounding box center [414, 430] width 538 height 195
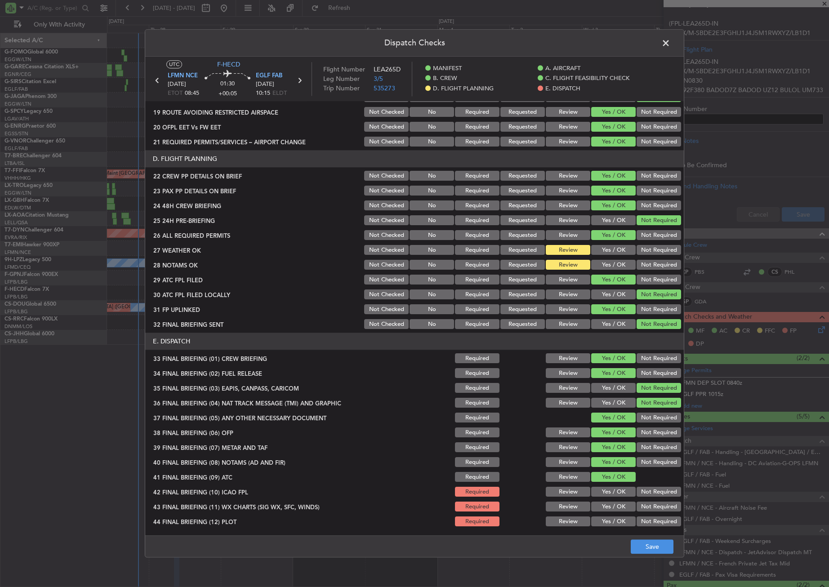
click at [620, 502] on button "Yes / OK" at bounding box center [613, 507] width 45 height 10
click at [647, 495] on button "Not Required" at bounding box center [658, 492] width 45 height 10
click at [645, 516] on div "Not Required" at bounding box center [657, 522] width 45 height 13
click at [643, 525] on button "Not Required" at bounding box center [658, 522] width 45 height 10
click at [643, 520] on button "Not Required" at bounding box center [658, 522] width 45 height 10
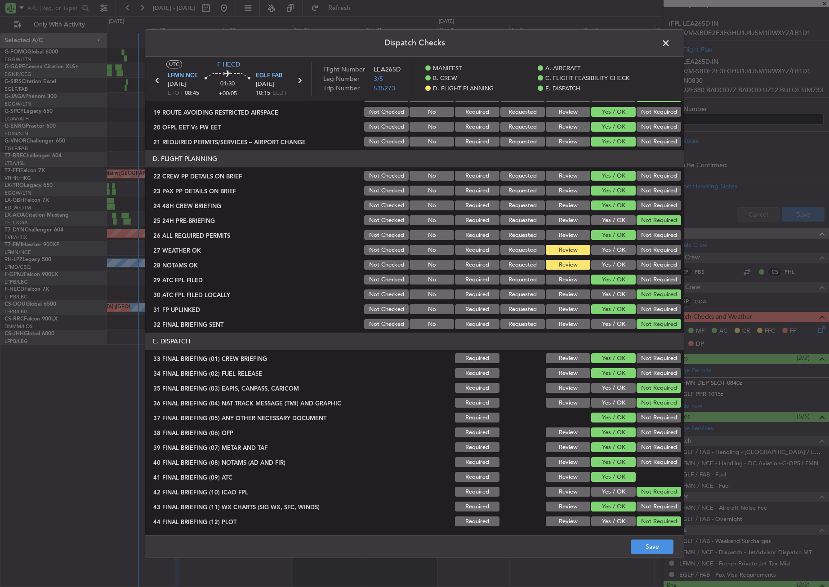
click at [647, 539] on footer "Save" at bounding box center [414, 547] width 538 height 22
click at [644, 550] on button "Save" at bounding box center [652, 547] width 43 height 14
click at [670, 48] on span at bounding box center [670, 45] width 0 height 18
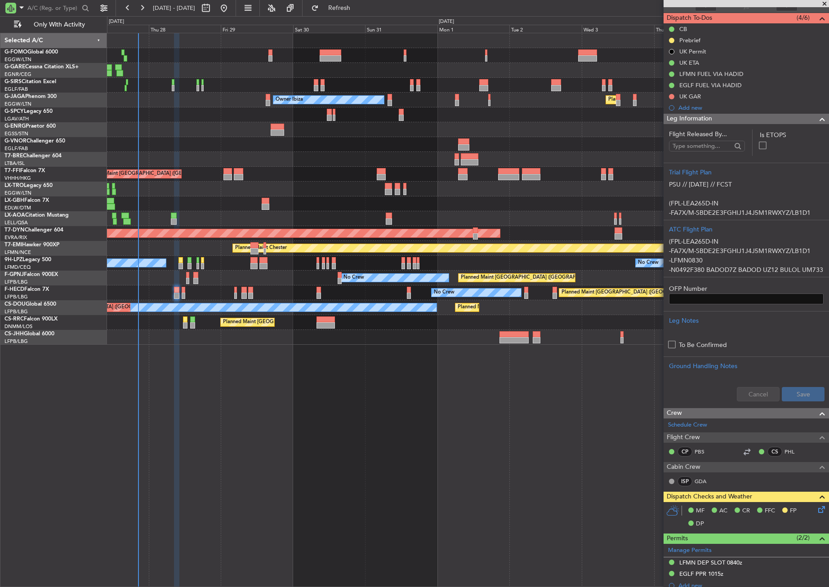
scroll to position [0, 0]
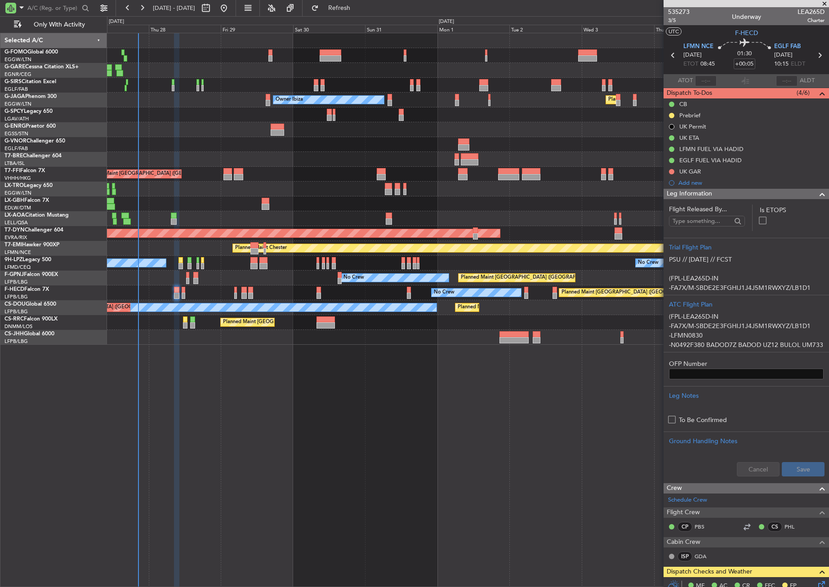
click at [707, 194] on span "Leg Information" at bounding box center [689, 194] width 45 height 10
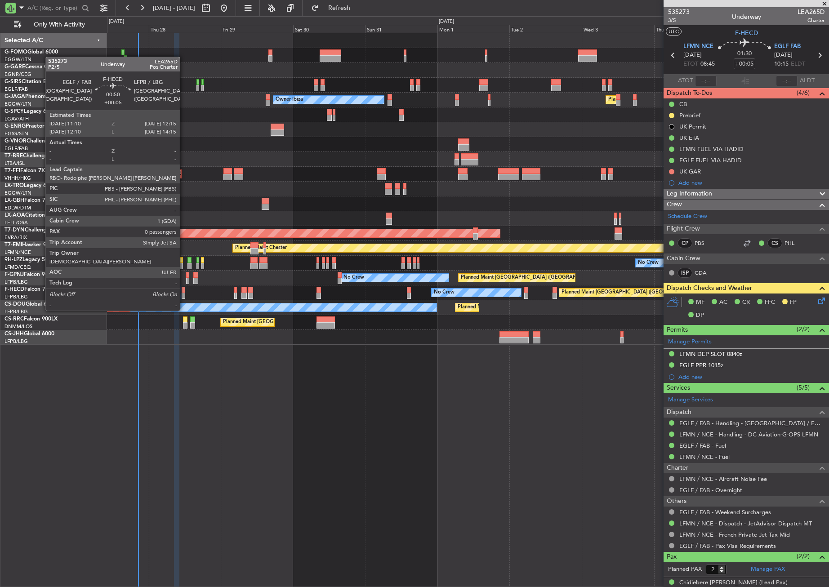
click at [184, 294] on div at bounding box center [184, 296] width 4 height 6
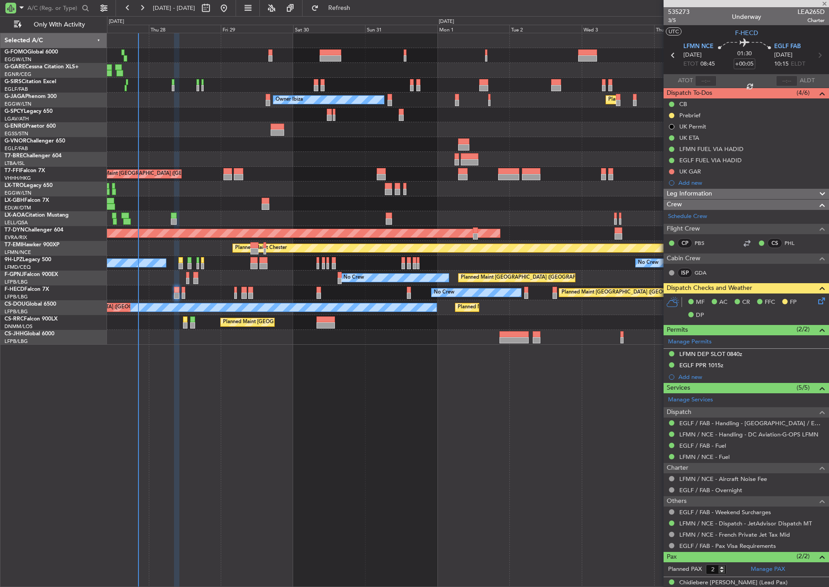
type input "0"
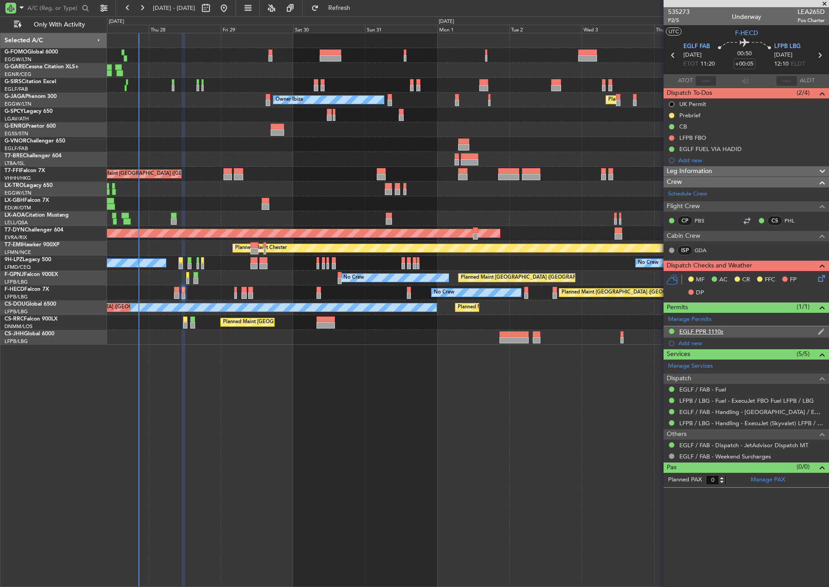
click at [724, 329] on div "EGLF PPR 1110z" at bounding box center [745, 331] width 165 height 11
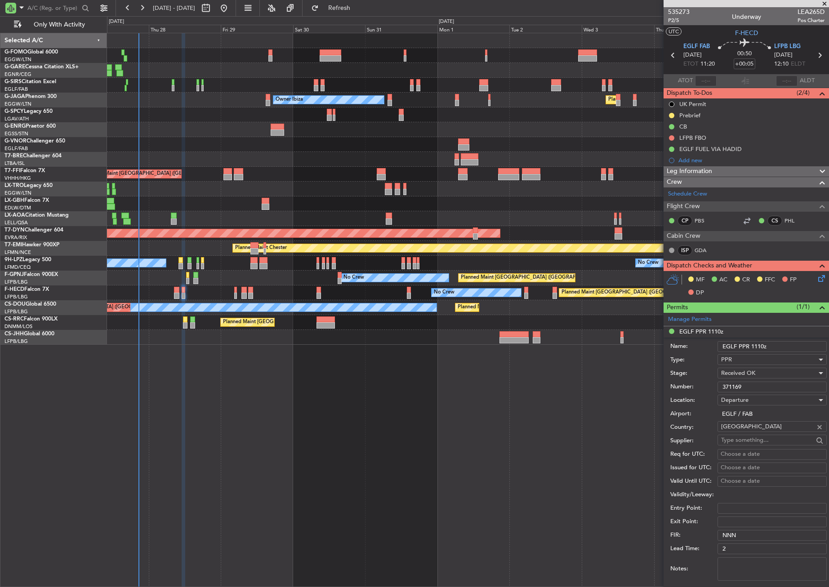
click at [730, 382] on input "371169" at bounding box center [771, 387] width 109 height 11
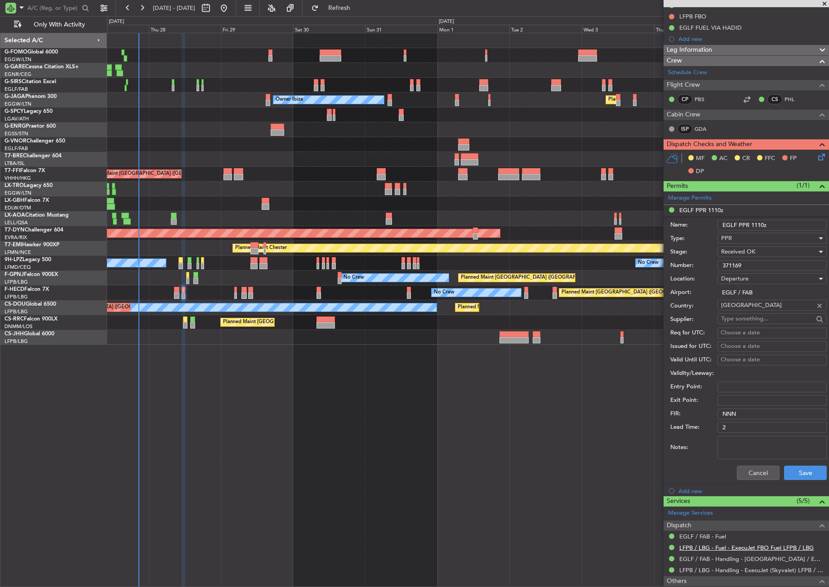
scroll to position [169, 0]
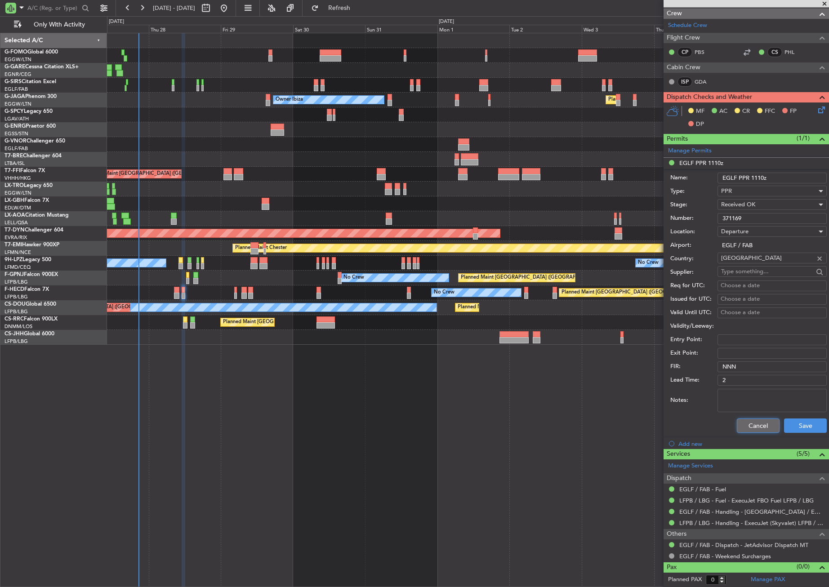
click at [752, 426] on button "Cancel" at bounding box center [758, 425] width 43 height 14
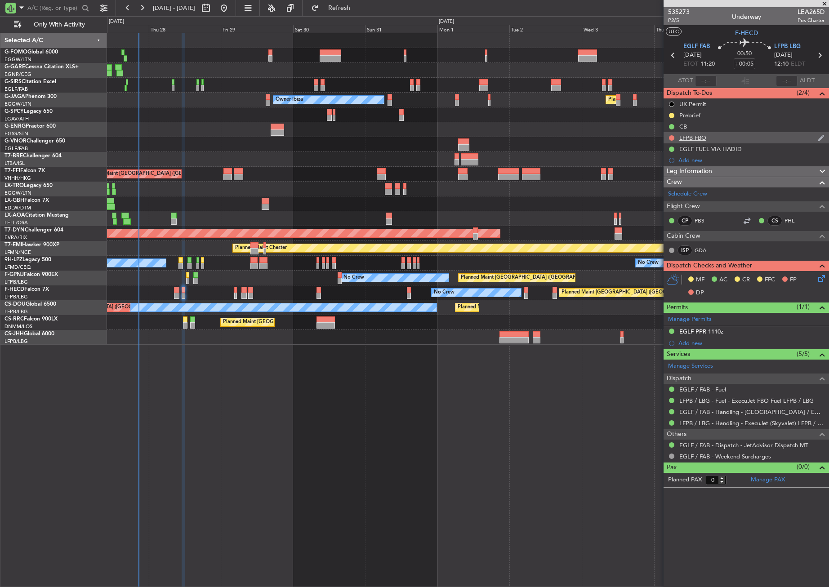
click at [674, 135] on div at bounding box center [671, 137] width 7 height 7
click at [673, 134] on div at bounding box center [671, 137] width 7 height 7
click at [671, 138] on button at bounding box center [671, 137] width 5 height 5
click at [662, 173] on li "Completed" at bounding box center [672, 177] width 48 height 13
click at [692, 171] on span "Leg Information" at bounding box center [689, 171] width 45 height 10
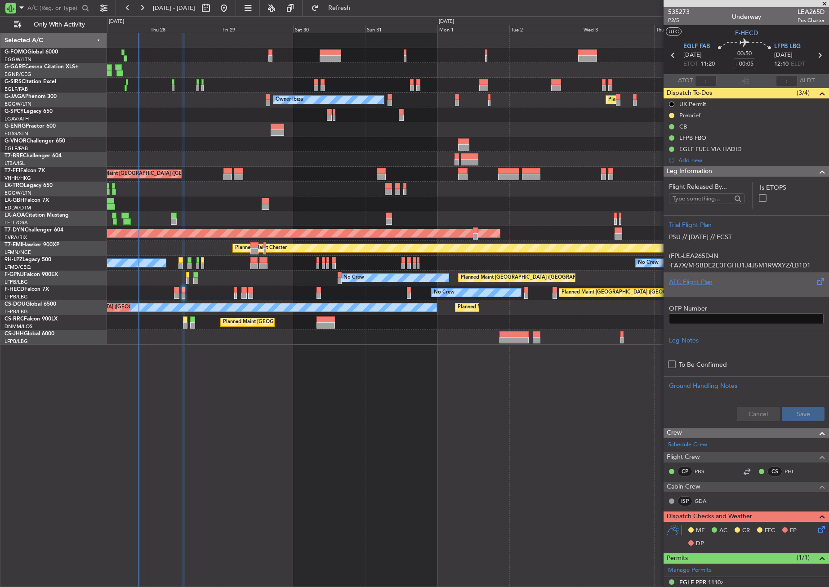
click at [700, 282] on div "ATC Flight Plan" at bounding box center [746, 281] width 155 height 9
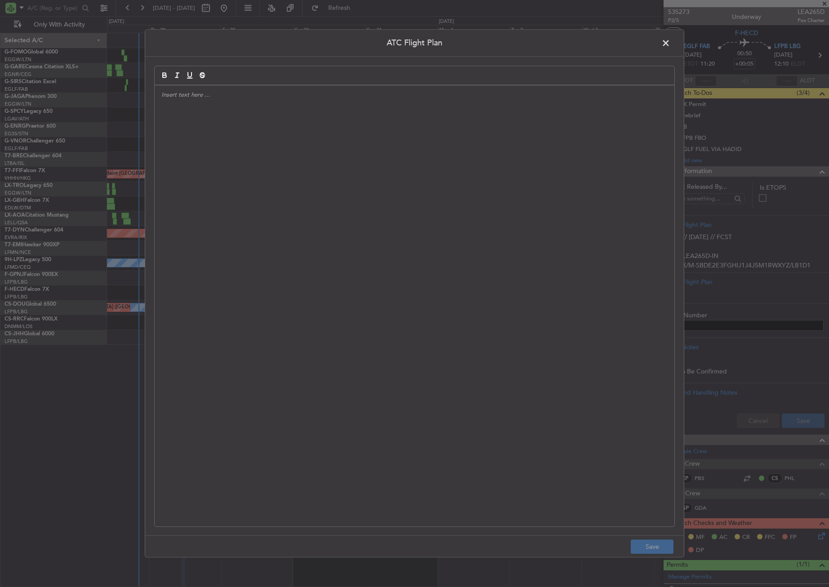
click at [416, 227] on div at bounding box center [415, 305] width 520 height 441
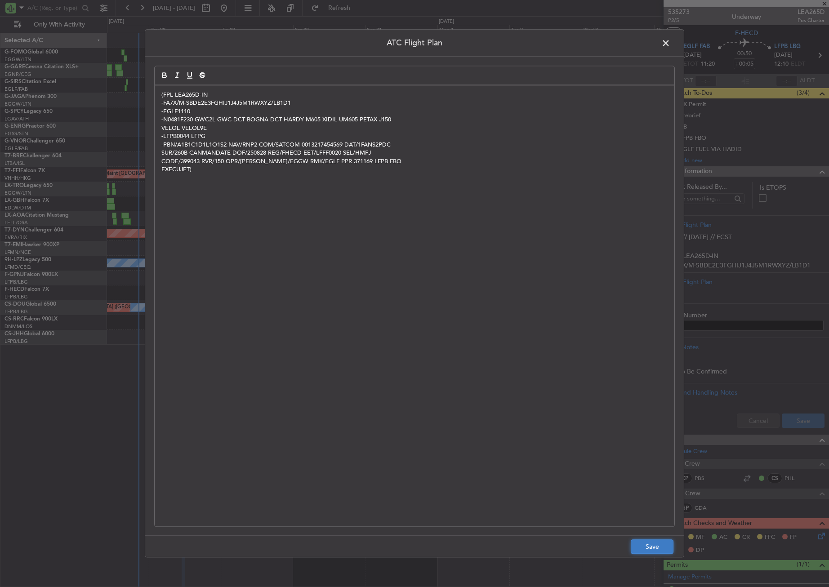
click at [645, 548] on button "Save" at bounding box center [652, 547] width 43 height 14
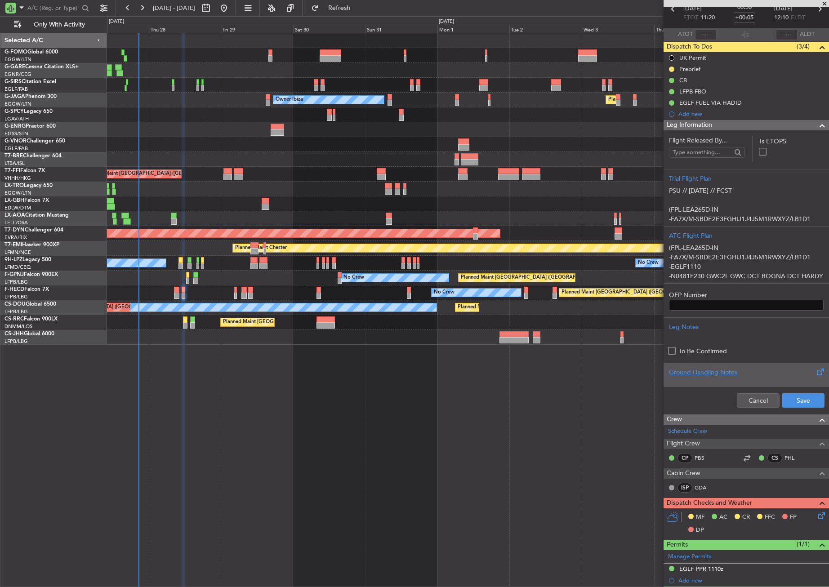
scroll to position [90, 0]
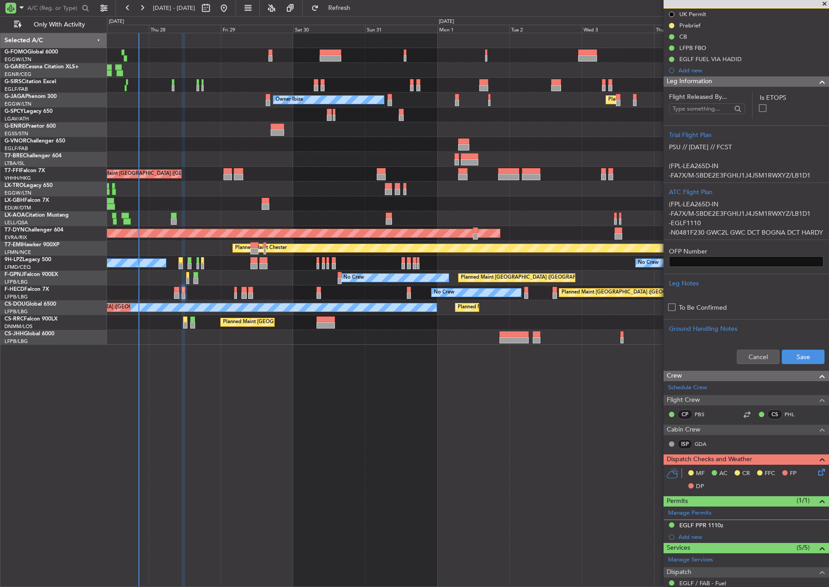
click at [819, 472] on icon at bounding box center [819, 470] width 7 height 7
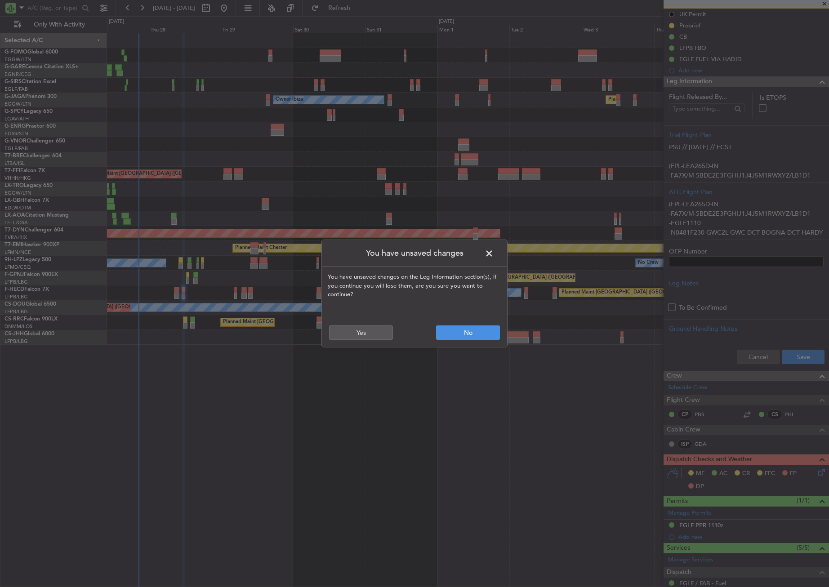
click at [494, 255] on span at bounding box center [494, 256] width 0 height 18
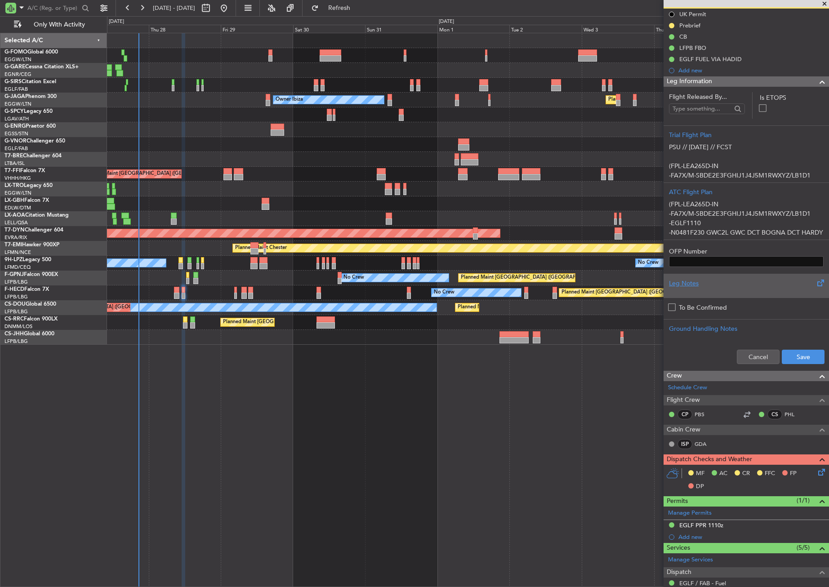
scroll to position [0, 0]
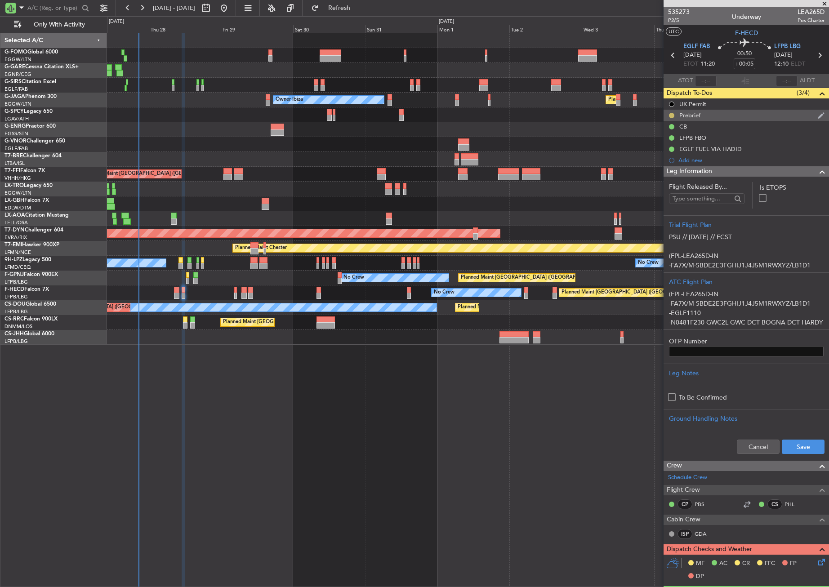
click at [672, 116] on button at bounding box center [671, 115] width 5 height 5
click at [663, 155] on span "Completed" at bounding box center [675, 155] width 30 height 9
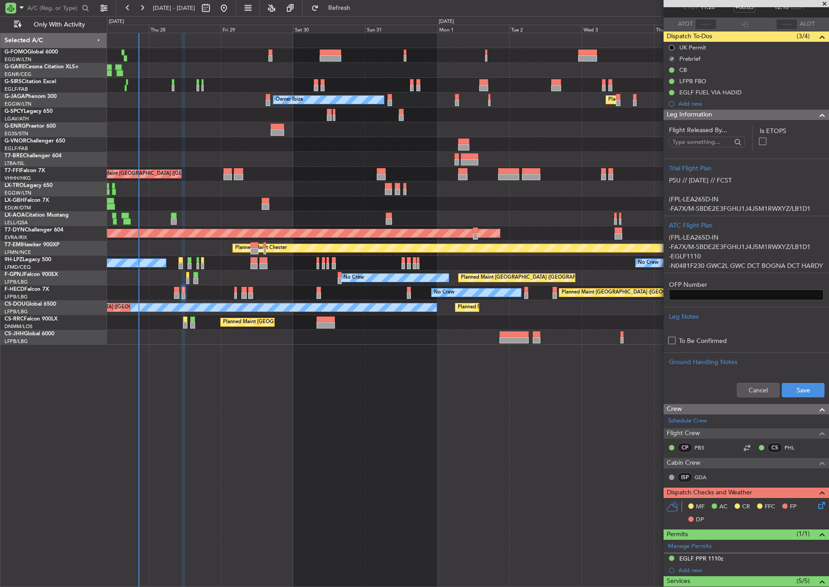
scroll to position [90, 0]
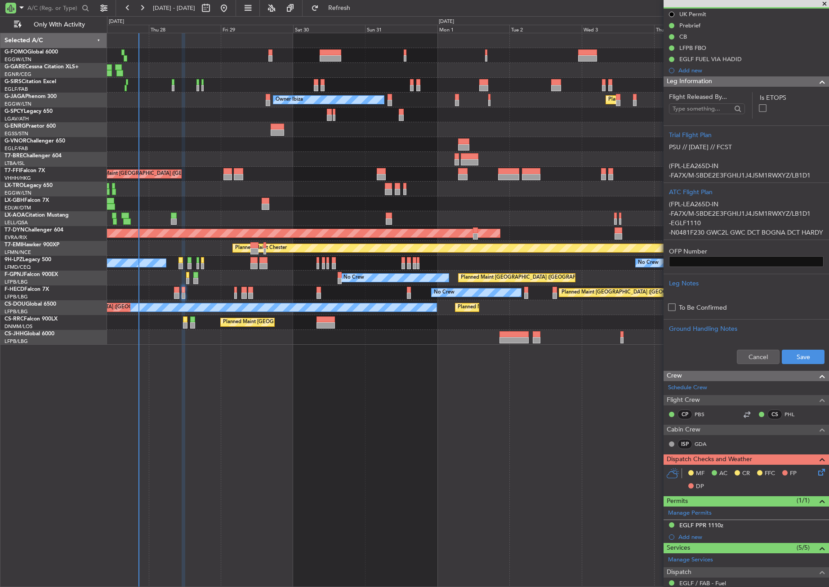
click at [816, 473] on icon at bounding box center [819, 470] width 7 height 7
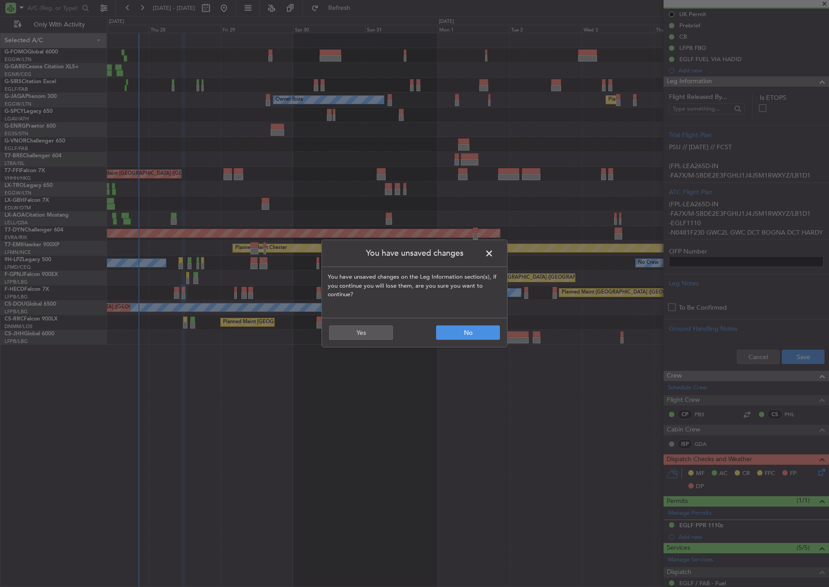
click at [494, 248] on span at bounding box center [494, 256] width 0 height 18
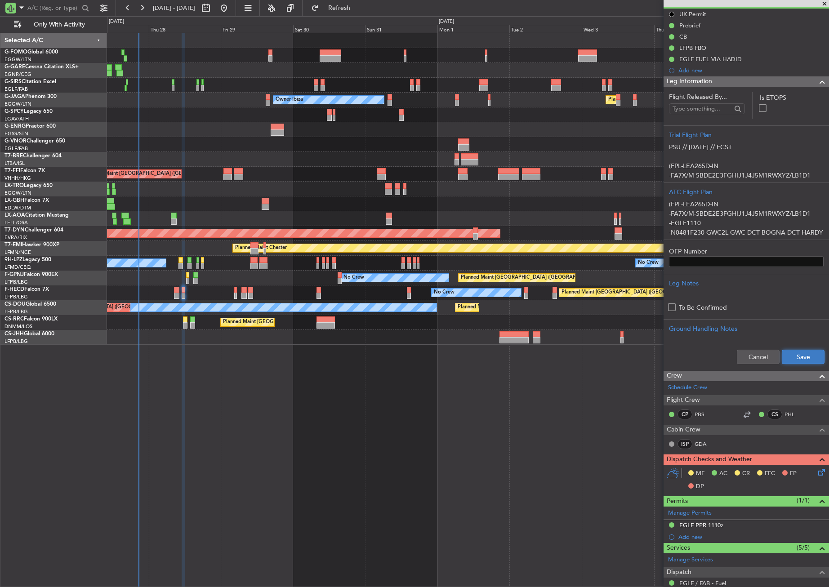
click at [787, 355] on button "Save" at bounding box center [803, 357] width 43 height 14
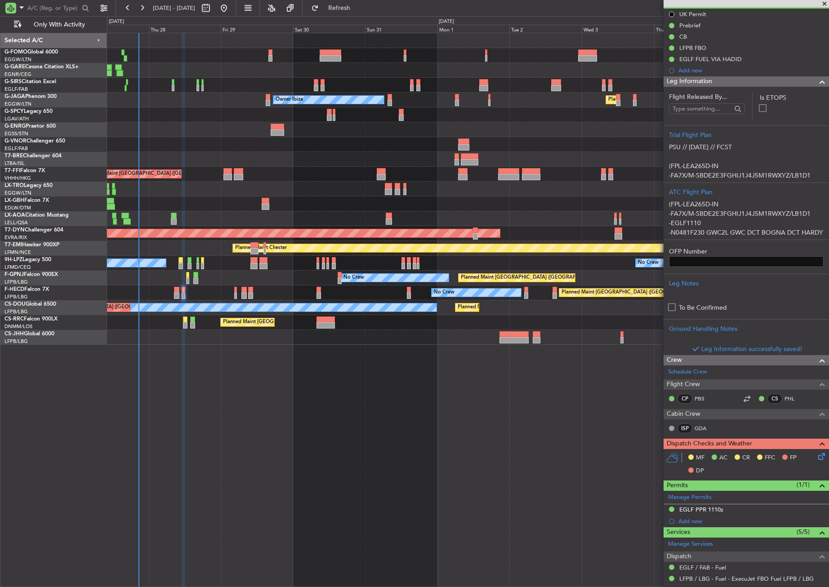
click at [816, 458] on icon at bounding box center [819, 454] width 7 height 7
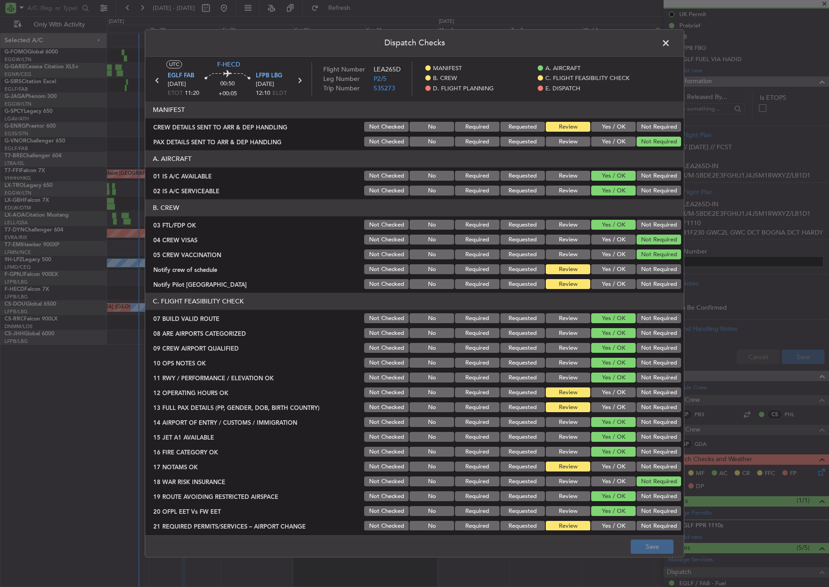
click at [613, 269] on button "Yes / OK" at bounding box center [613, 270] width 45 height 10
click at [611, 286] on button "Yes / OK" at bounding box center [613, 285] width 45 height 10
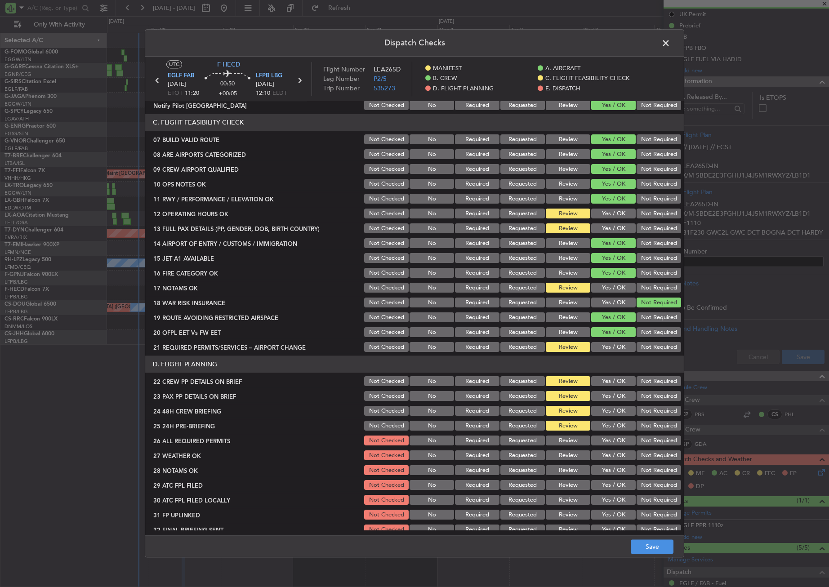
scroll to position [180, 0]
click at [601, 211] on button "Yes / OK" at bounding box center [613, 213] width 45 height 10
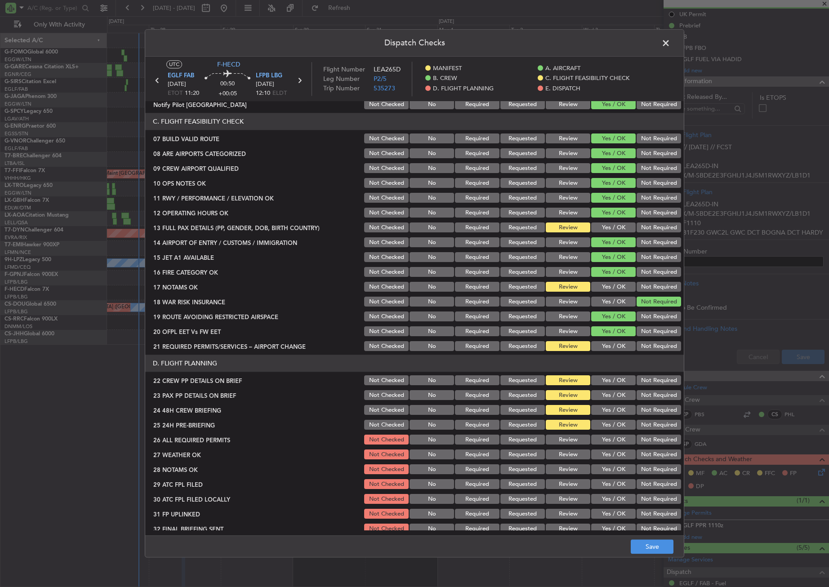
click at [605, 223] on button "Yes / OK" at bounding box center [613, 228] width 45 height 10
click at [614, 285] on button "Yes / OK" at bounding box center [613, 287] width 45 height 10
click at [615, 345] on button "Yes / OK" at bounding box center [613, 347] width 45 height 10
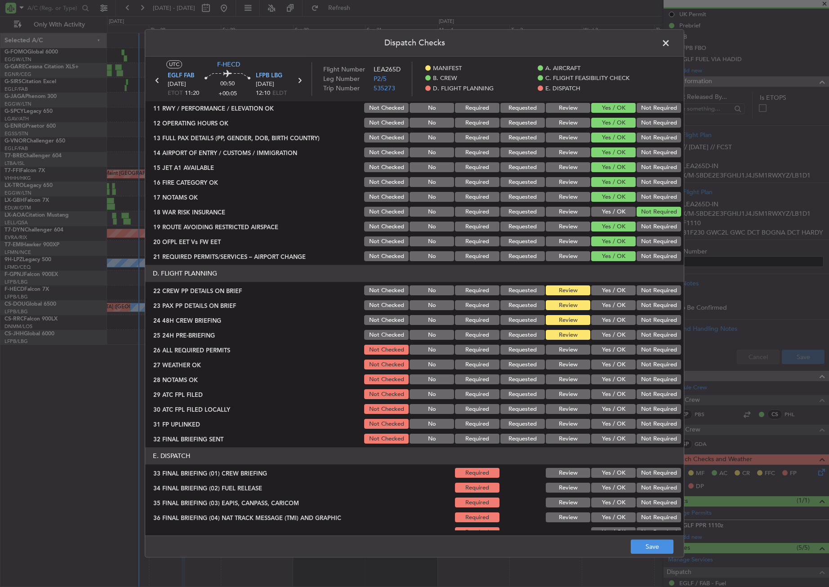
click at [602, 292] on button "Yes / OK" at bounding box center [613, 291] width 45 height 10
click at [603, 303] on button "Yes / OK" at bounding box center [613, 306] width 45 height 10
click at [606, 315] on div "Yes / OK" at bounding box center [612, 320] width 45 height 13
click at [615, 321] on button "Yes / OK" at bounding box center [613, 321] width 45 height 10
click at [637, 333] on button "Not Required" at bounding box center [658, 335] width 45 height 10
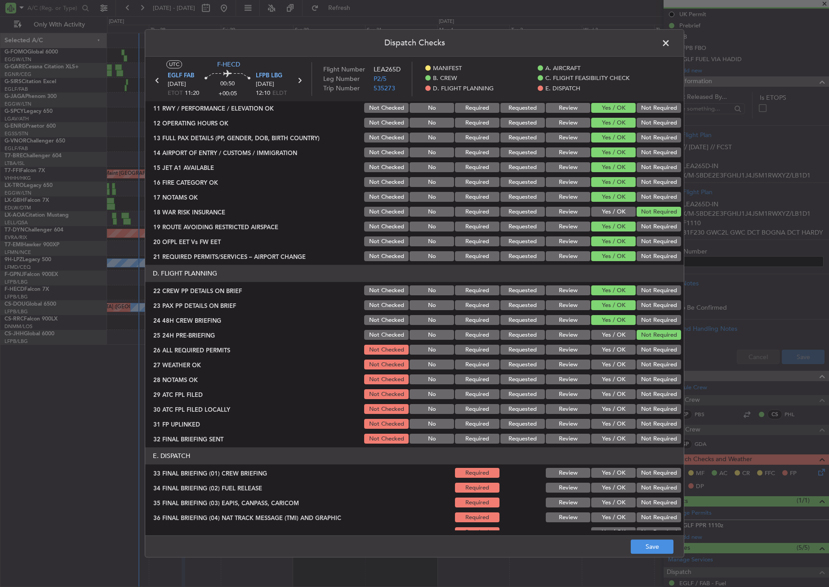
click at [619, 346] on button "Yes / OK" at bounding box center [613, 350] width 45 height 10
click at [615, 365] on button "Yes / OK" at bounding box center [613, 365] width 45 height 10
click at [610, 376] on button "Yes / OK" at bounding box center [613, 380] width 45 height 10
click at [607, 395] on button "Yes / OK" at bounding box center [613, 395] width 45 height 10
click at [636, 407] on button "Not Required" at bounding box center [658, 410] width 45 height 10
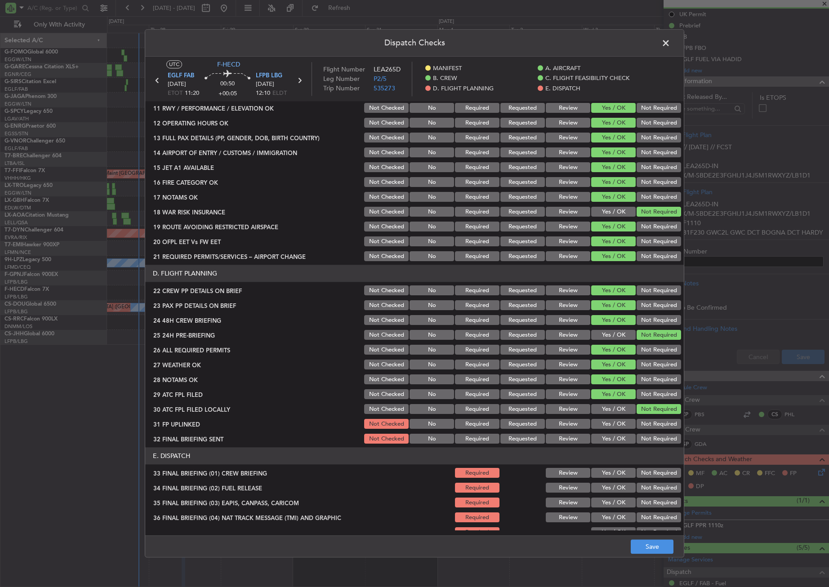
click at [621, 419] on button "Yes / OK" at bounding box center [613, 424] width 45 height 10
click at [635, 433] on div "Not Required" at bounding box center [657, 439] width 45 height 13
click at [636, 441] on button "Not Required" at bounding box center [658, 439] width 45 height 10
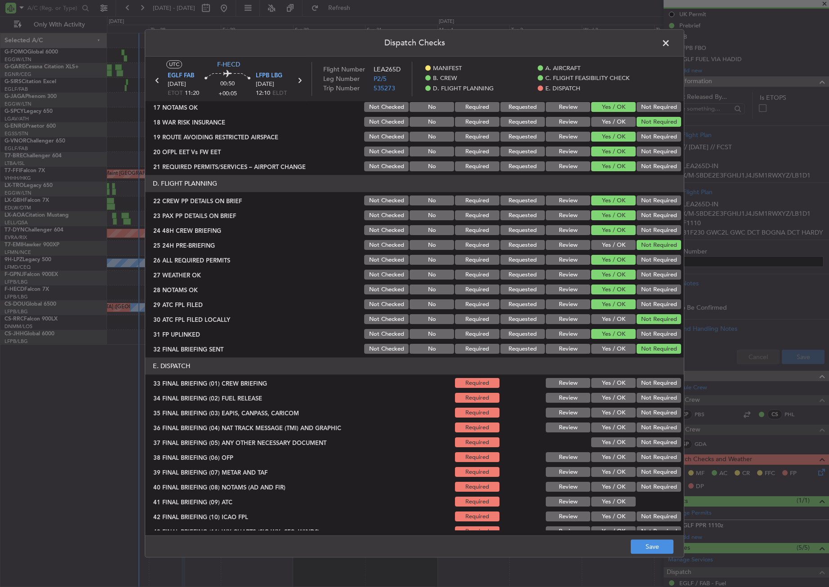
click at [602, 381] on button "Yes / OK" at bounding box center [613, 383] width 45 height 10
click at [605, 393] on button "Yes / OK" at bounding box center [613, 398] width 45 height 10
click at [644, 415] on button "Not Required" at bounding box center [658, 413] width 45 height 10
click at [645, 427] on button "Not Required" at bounding box center [658, 428] width 45 height 10
click at [601, 445] on button "Yes / OK" at bounding box center [613, 443] width 45 height 10
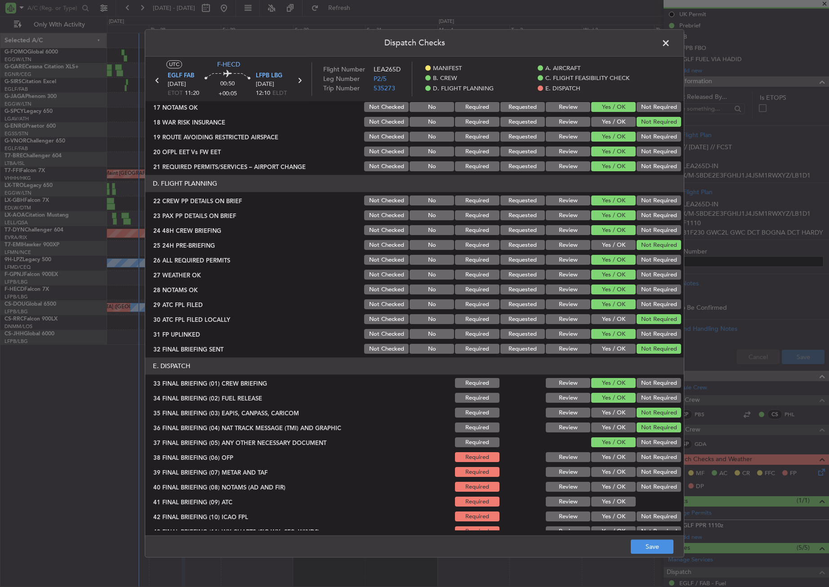
click at [602, 454] on button "Yes / OK" at bounding box center [613, 458] width 45 height 10
click at [604, 464] on section "E. DISPATCH 33 FINAL BRIEFING (01) CREW BRIEFING Required Review Yes / OK Not R…" at bounding box center [414, 455] width 538 height 195
click at [605, 475] on button "Yes / OK" at bounding box center [613, 472] width 45 height 10
click at [605, 489] on button "Yes / OK" at bounding box center [613, 487] width 45 height 10
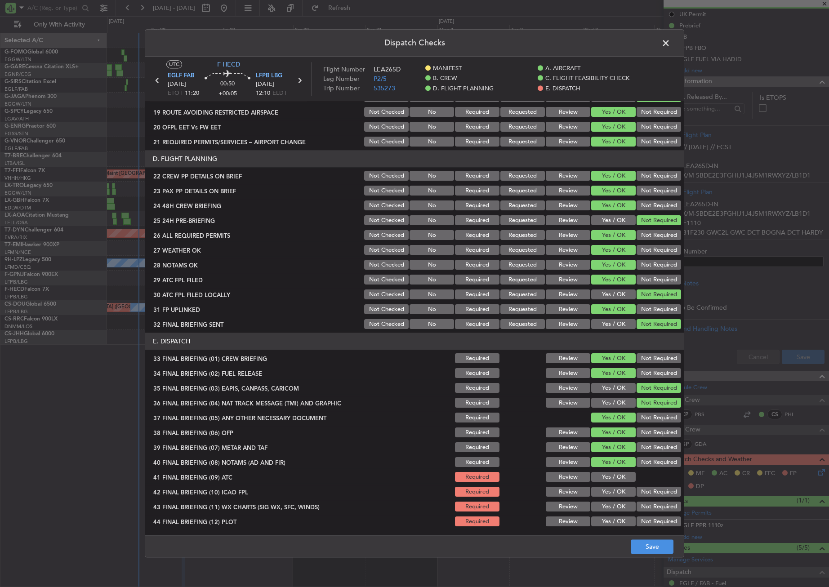
click at [606, 475] on button "Yes / OK" at bounding box center [613, 477] width 45 height 10
click at [639, 489] on button "Not Required" at bounding box center [658, 492] width 45 height 10
click at [619, 509] on button "Yes / OK" at bounding box center [613, 507] width 45 height 10
click at [645, 522] on button "Not Required" at bounding box center [658, 522] width 45 height 10
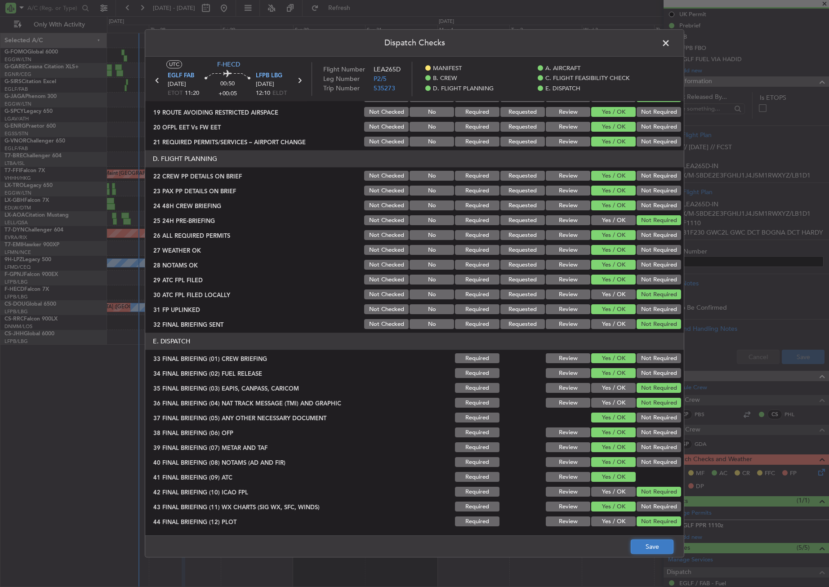
click at [646, 540] on button "Save" at bounding box center [652, 547] width 43 height 14
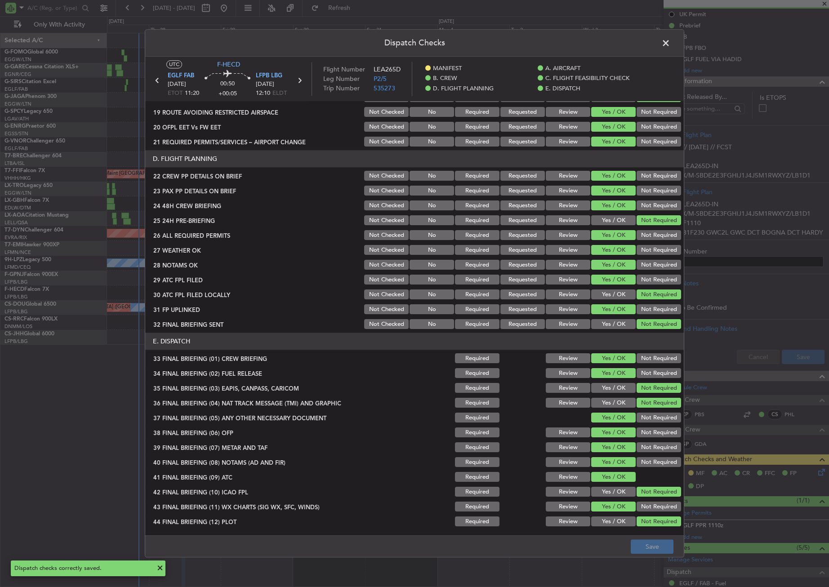
click at [670, 45] on span at bounding box center [670, 45] width 0 height 18
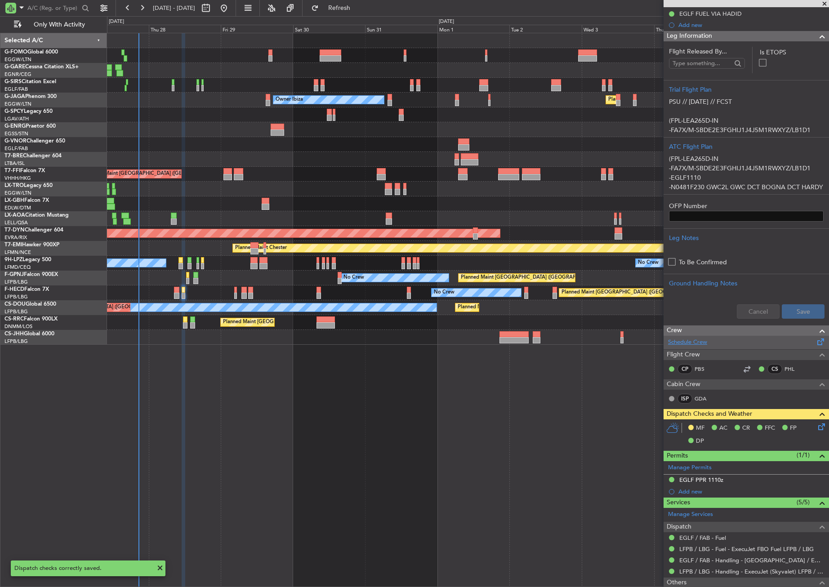
scroll to position [184, 0]
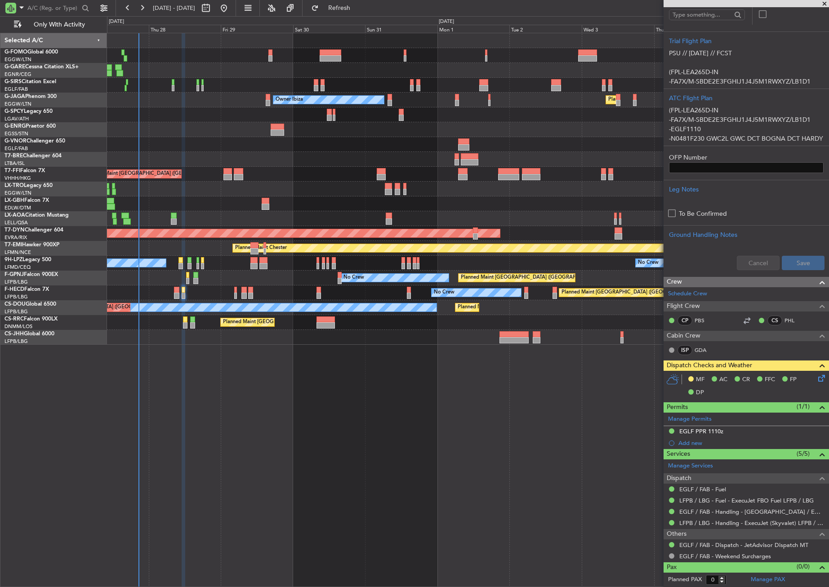
click at [249, 408] on div "Planned Maint London (Farnborough) Unplanned Maint Oxford (Kidlington) Planned …" at bounding box center [468, 310] width 722 height 554
click at [498, 471] on div "Planned Maint London (Farnborough) Unplanned Maint Oxford (Kidlington) Planned …" at bounding box center [468, 310] width 722 height 554
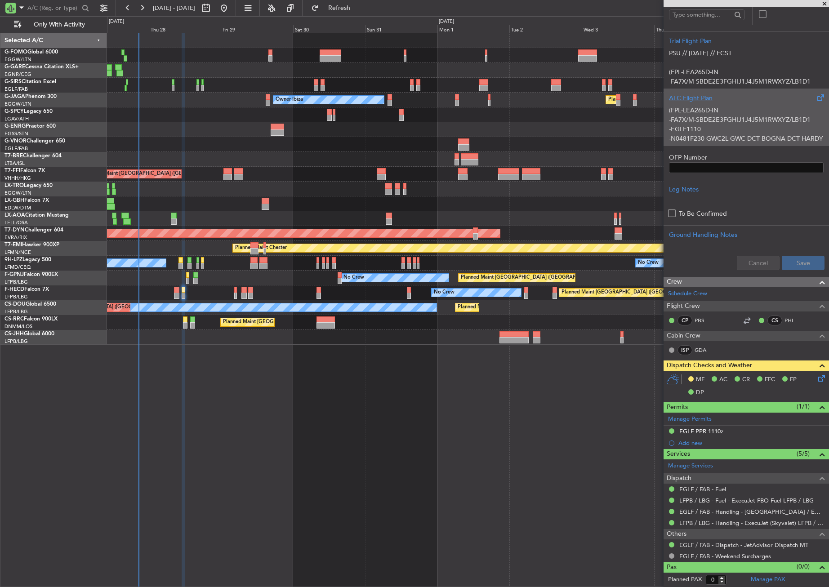
scroll to position [0, 0]
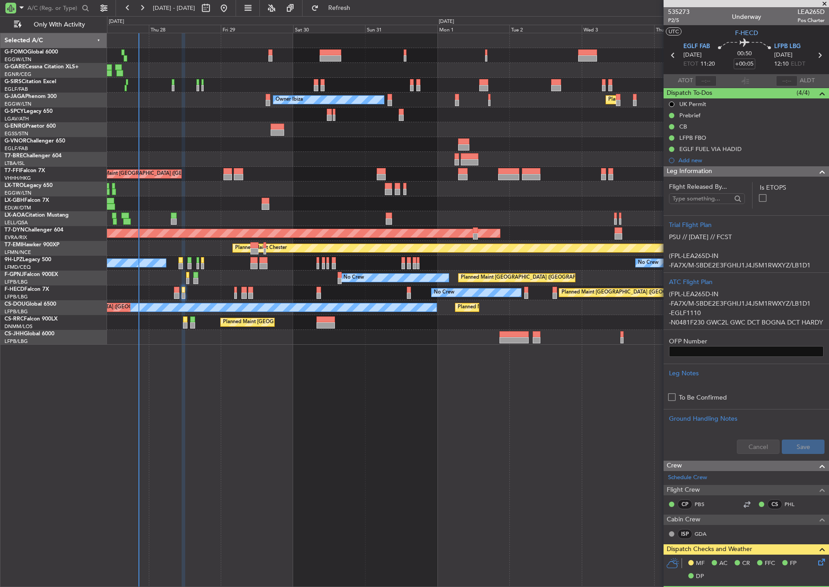
click at [716, 169] on div "Leg Information" at bounding box center [745, 171] width 165 height 10
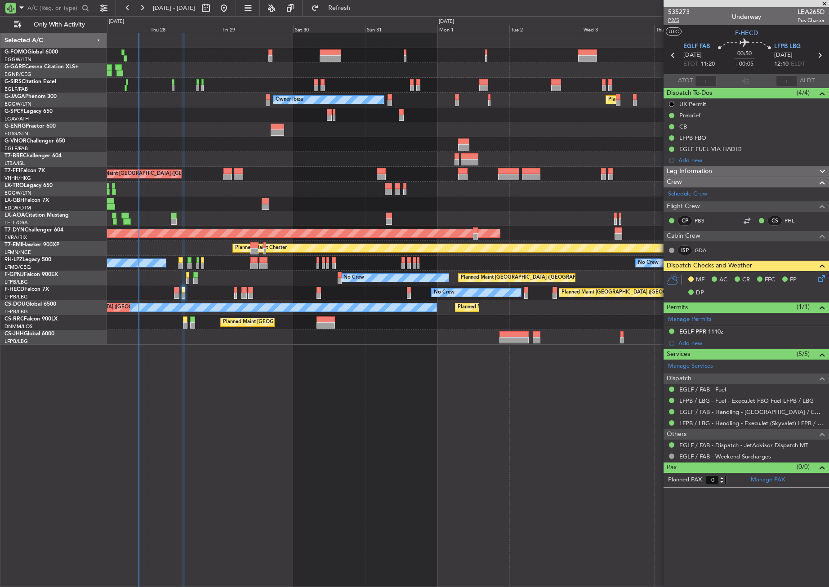
click at [674, 19] on span "P2/5" at bounding box center [679, 21] width 22 height 8
click at [258, 378] on div "Planned Maint London (Farnborough) Unplanned Maint Oxford (Kidlington) Planned …" at bounding box center [468, 310] width 722 height 554
click at [266, 395] on div "Planned Maint London (Farnborough) Unplanned Maint Oxford (Kidlington) Planned …" at bounding box center [468, 310] width 722 height 554
click at [358, 5] on span "Refresh" at bounding box center [339, 8] width 38 height 6
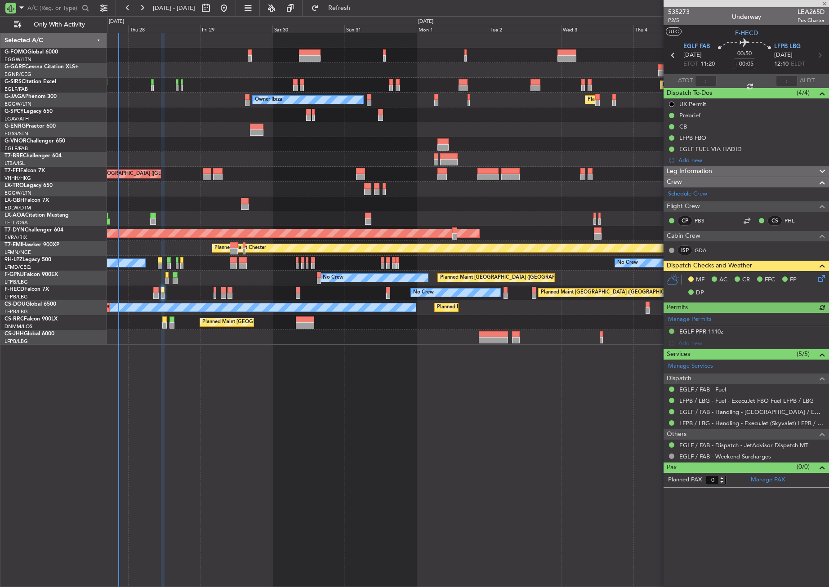
click at [480, 205] on div "Planned Maint Nice ([GEOGRAPHIC_DATA])" at bounding box center [467, 203] width 721 height 15
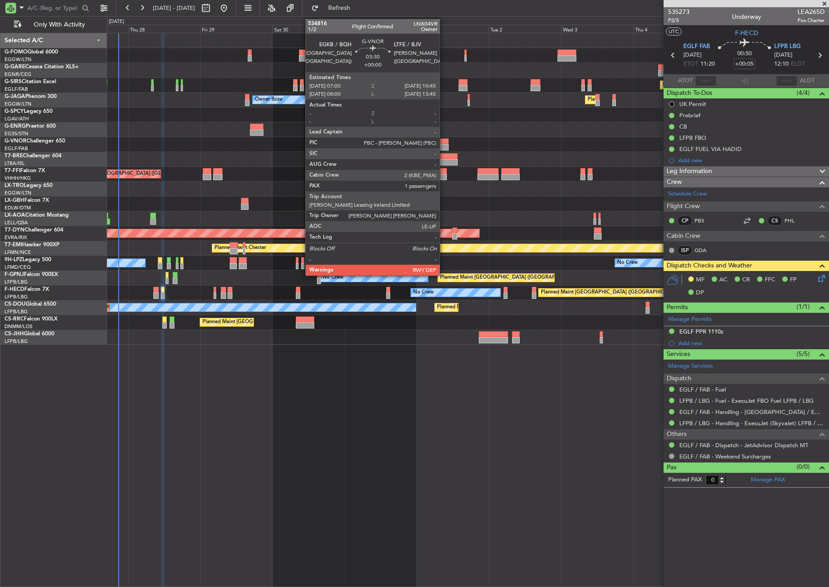
click at [444, 144] on div at bounding box center [443, 141] width 12 height 6
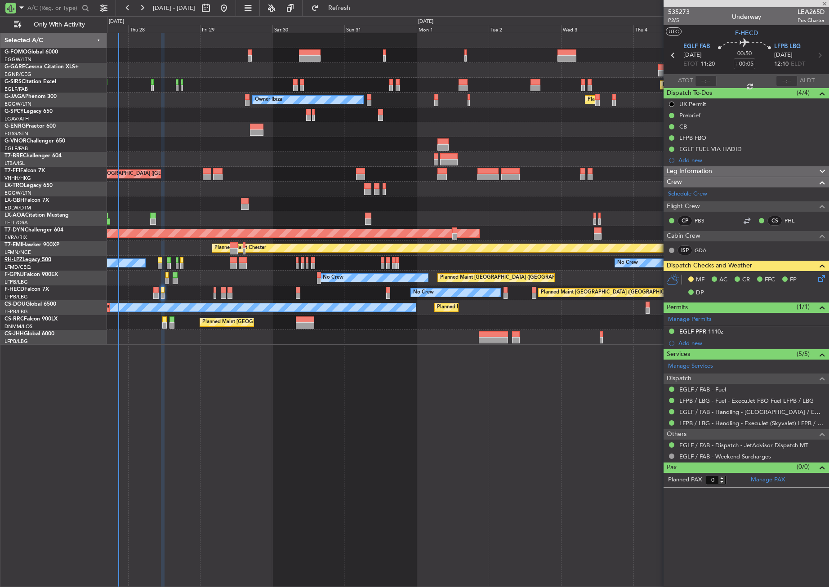
type input "1"
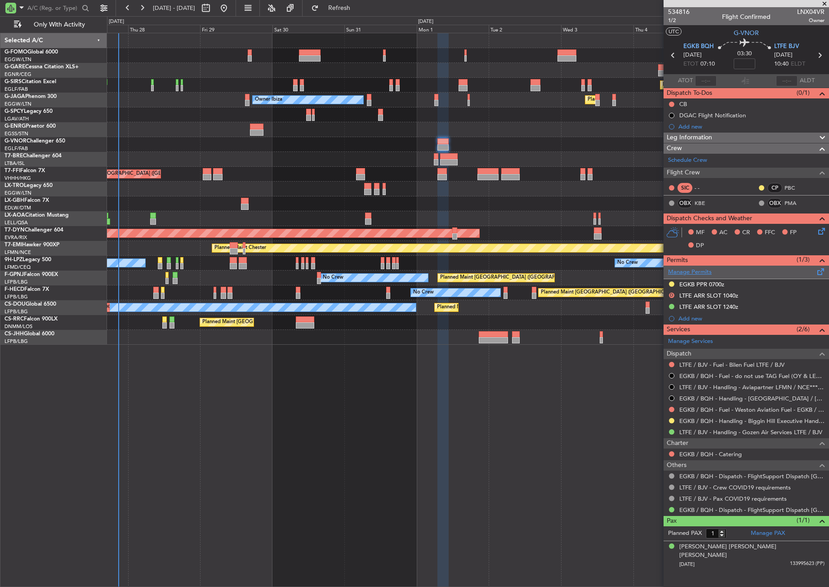
click at [692, 274] on link "Manage Permits" at bounding box center [690, 272] width 44 height 9
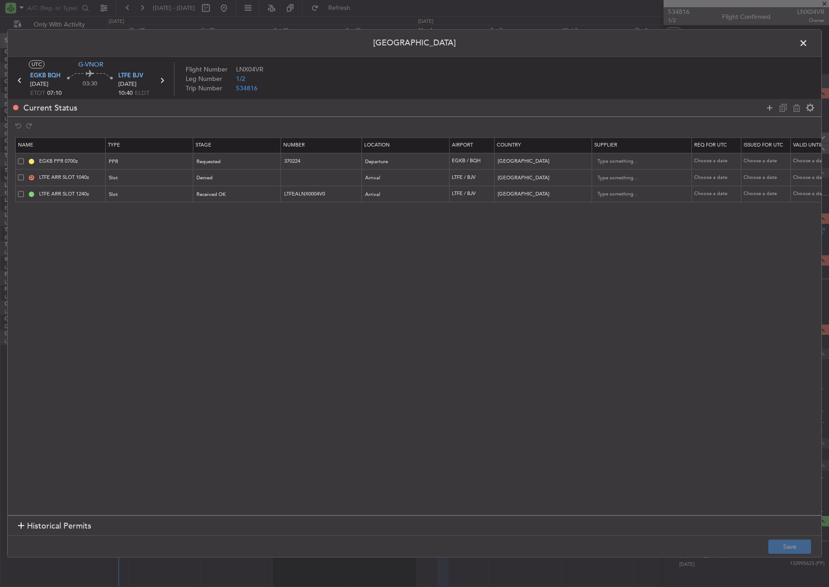
click at [17, 195] on td "LTFE ARR SLOT 1240z" at bounding box center [61, 194] width 90 height 17
click at [21, 193] on span at bounding box center [21, 194] width 6 height 6
click at [24, 191] on input "checkbox" at bounding box center [24, 191] width 0 height 0
click at [801, 107] on icon at bounding box center [796, 107] width 11 height 11
click at [788, 540] on button "Save" at bounding box center [789, 547] width 43 height 14
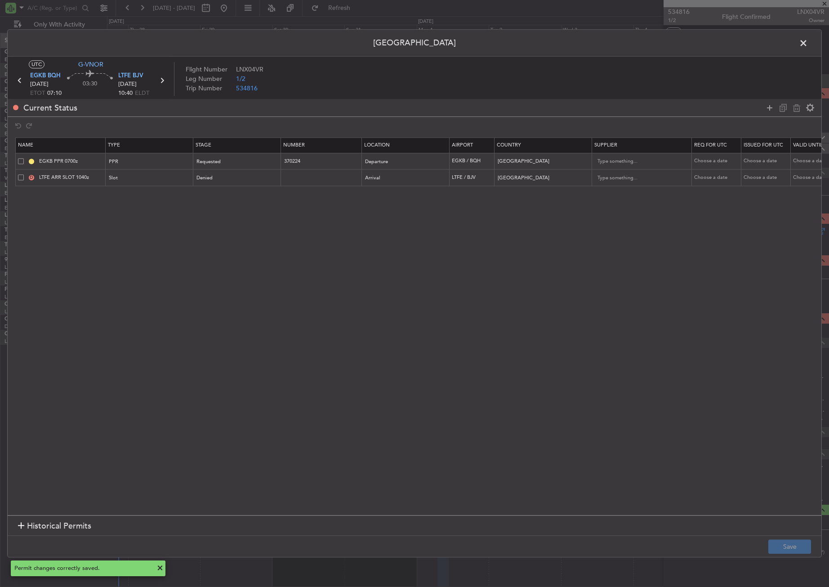
click at [808, 42] on span at bounding box center [808, 45] width 0 height 18
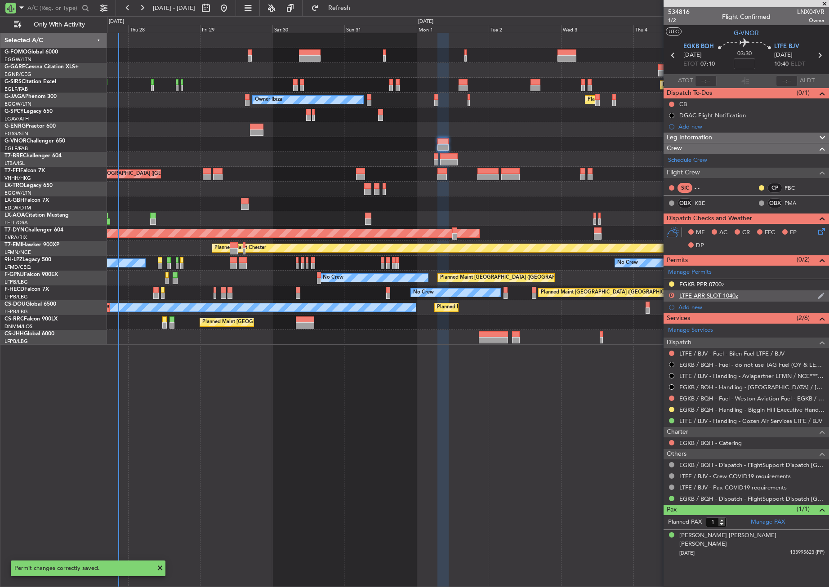
click at [705, 297] on div "LTFE ARR SLOT 1040z" at bounding box center [708, 296] width 59 height 8
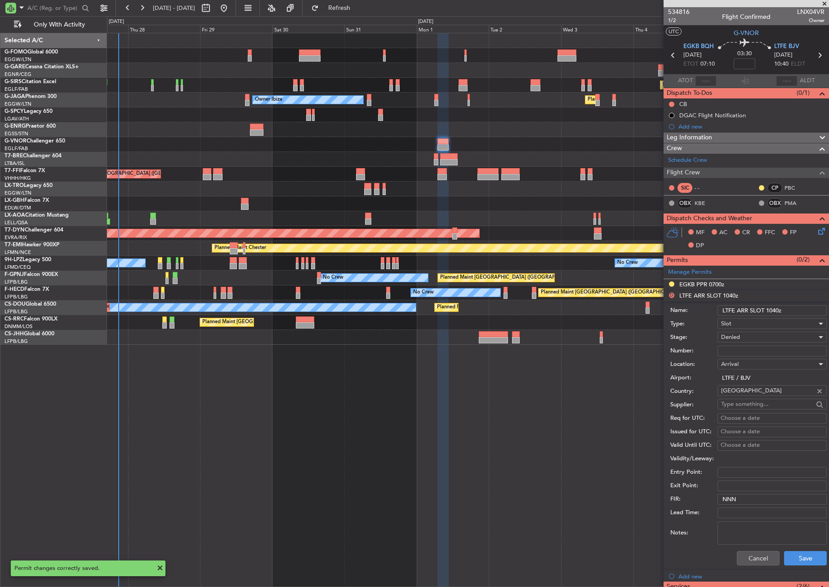
click at [778, 311] on input "LTFE ARR SLOT 1040z" at bounding box center [771, 310] width 109 height 11
type input "LTFE ARR SLOT 1035z"
click at [729, 346] on input "Number:" at bounding box center [771, 351] width 109 height 11
paste input "LTFEALNX0004V0"
type input "LTFEALNX0004V0"
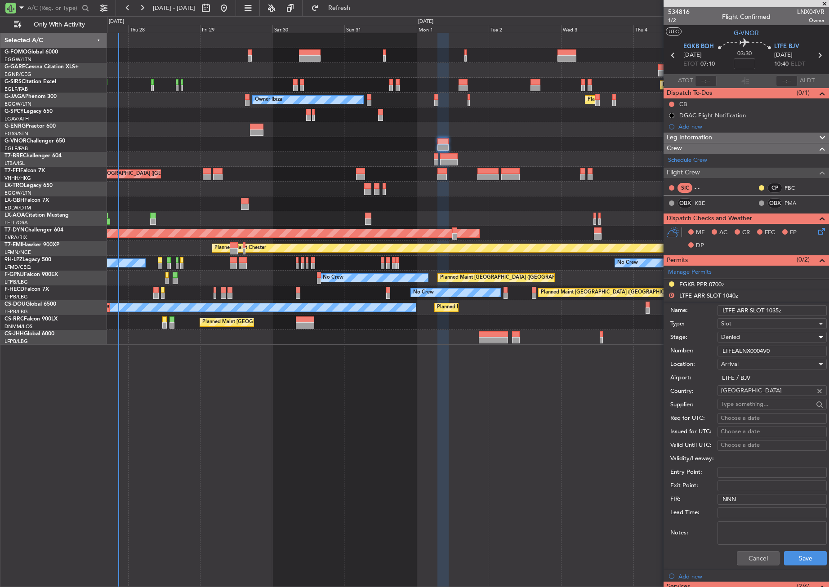
click at [725, 337] on span "Denied" at bounding box center [730, 337] width 19 height 8
click at [750, 409] on span "Received OK" at bounding box center [768, 409] width 94 height 13
click at [790, 554] on button "Save" at bounding box center [805, 558] width 43 height 14
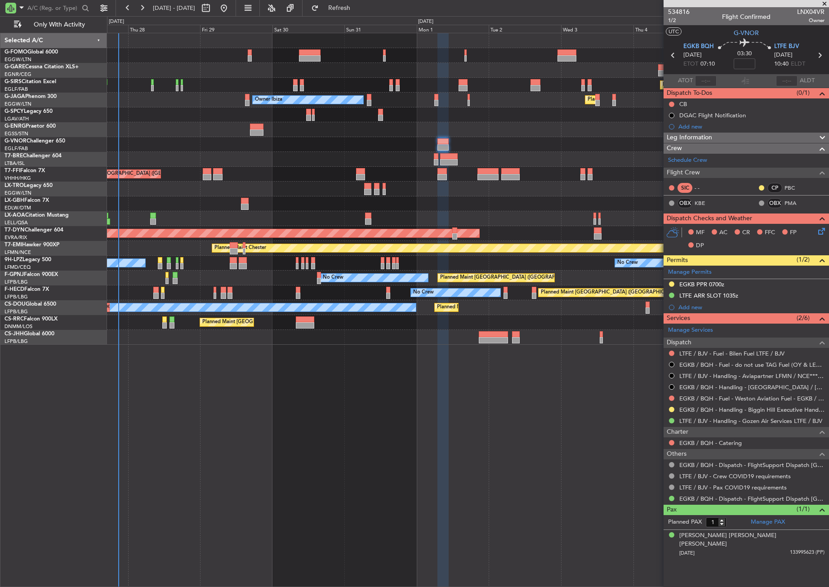
click at [226, 195] on div "Planned Maint London (Farnborough) Unplanned Maint Oxford (Kidlington) Planned …" at bounding box center [467, 189] width 721 height 312
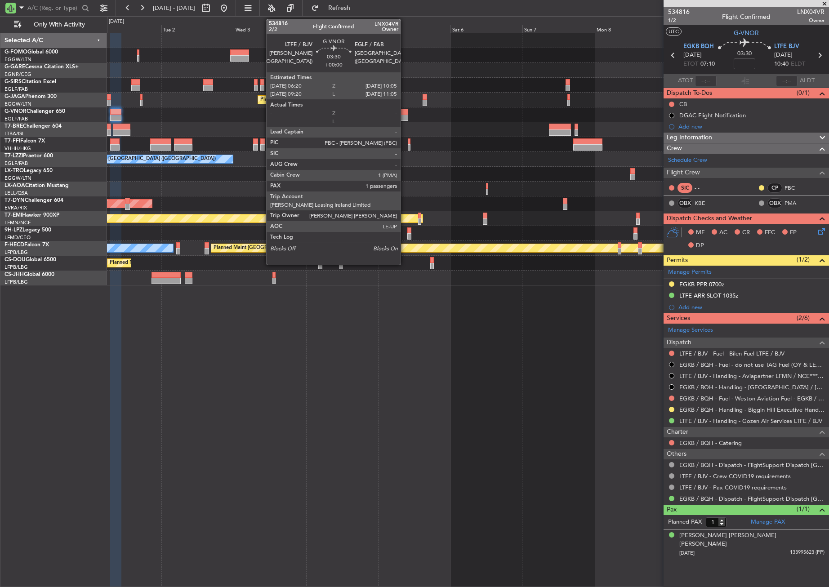
click at [405, 115] on div at bounding box center [402, 118] width 12 height 6
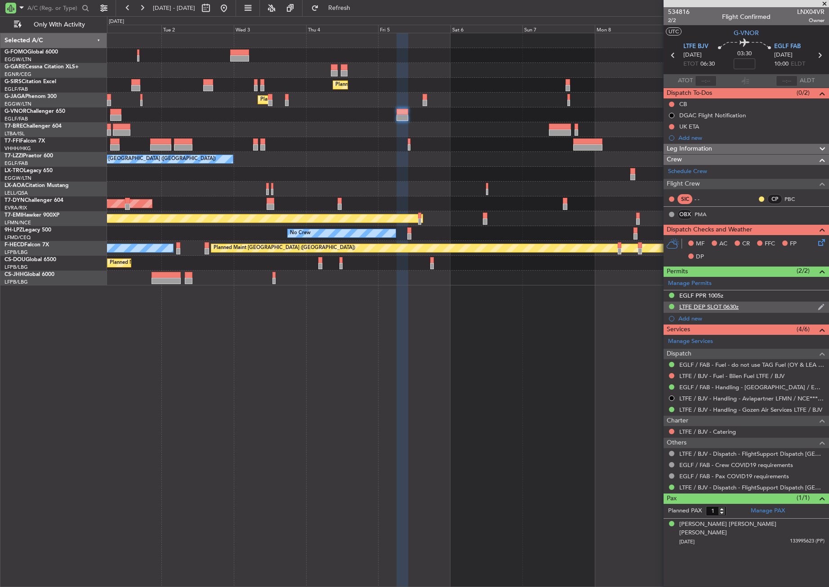
click at [723, 307] on div "LTFE DEP SLOT 0630z" at bounding box center [708, 307] width 59 height 8
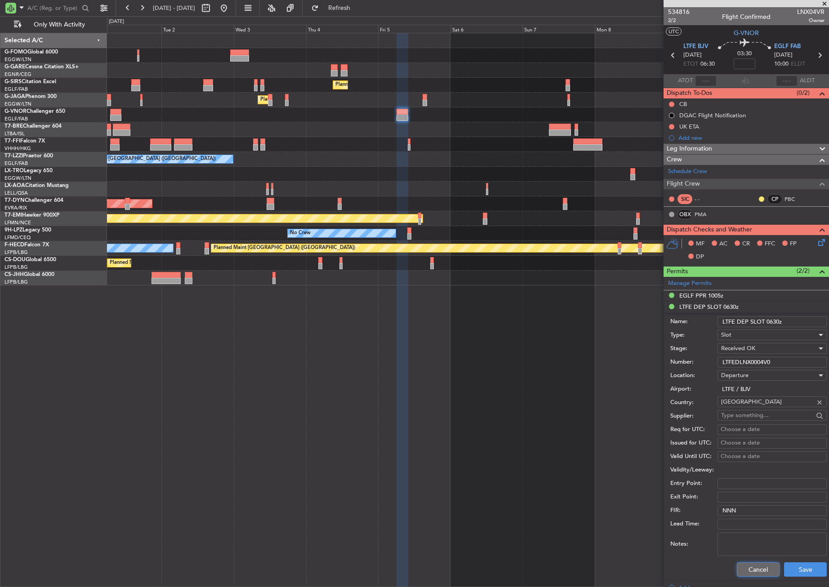
click at [753, 575] on button "Cancel" at bounding box center [758, 569] width 43 height 14
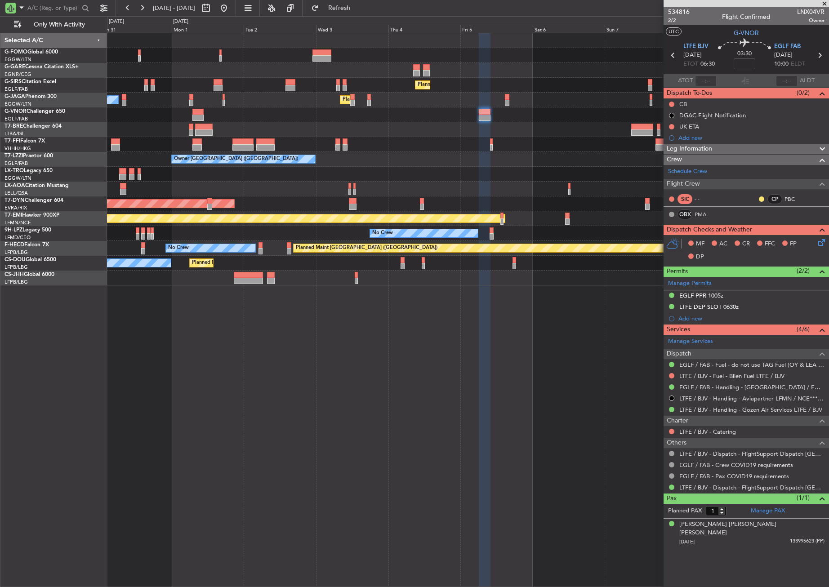
click at [432, 127] on div at bounding box center [467, 129] width 721 height 15
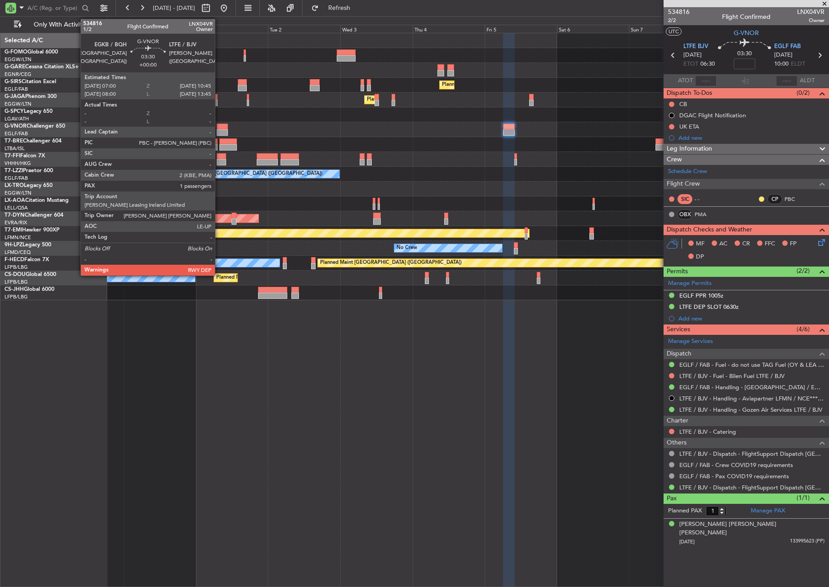
click at [219, 125] on div at bounding box center [223, 127] width 12 height 6
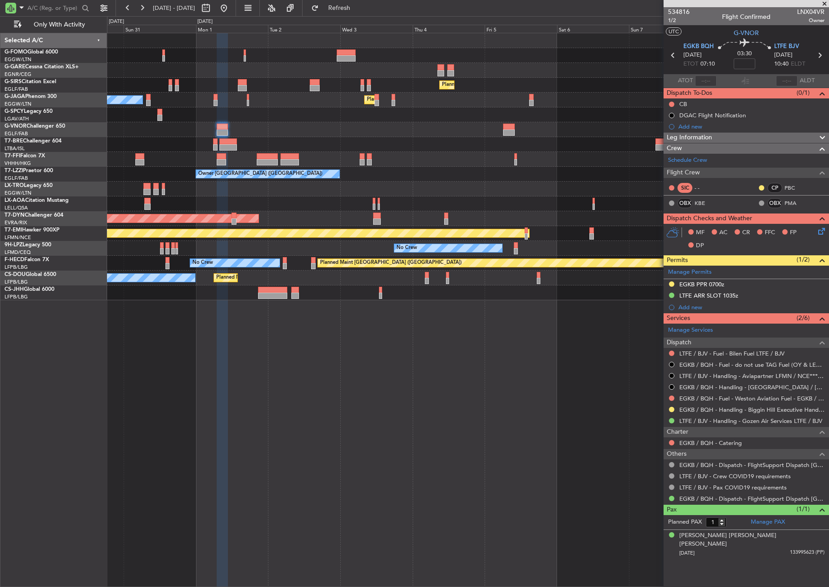
click at [171, 494] on div "Planned Maint London (Farnborough) Owner Ibiza Planned Maint London (Luton) Pla…" at bounding box center [468, 310] width 722 height 554
click at [691, 309] on div "Add new" at bounding box center [751, 307] width 146 height 8
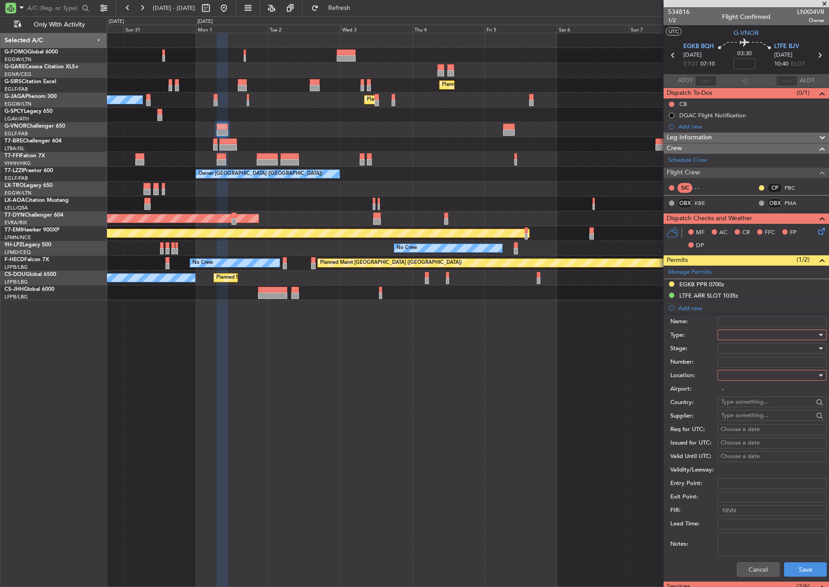
click at [730, 334] on div at bounding box center [769, 334] width 96 height 13
click at [742, 418] on span "Departure" at bounding box center [768, 418] width 94 height 13
click at [723, 378] on div at bounding box center [769, 375] width 96 height 13
click at [731, 401] on span "Departure Alt" at bounding box center [768, 407] width 94 height 13
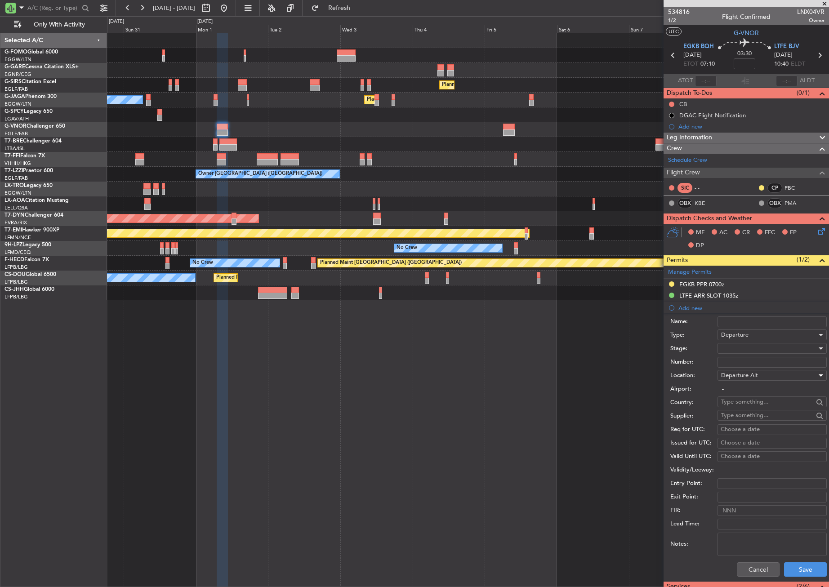
click at [732, 378] on span "Departure Alt" at bounding box center [739, 375] width 37 height 8
click at [729, 390] on span "Departure" at bounding box center [768, 393] width 94 height 13
type input "EGKB / BQH"
click at [726, 352] on div at bounding box center [769, 348] width 96 height 13
click at [733, 400] on span "Review" at bounding box center [768, 393] width 94 height 13
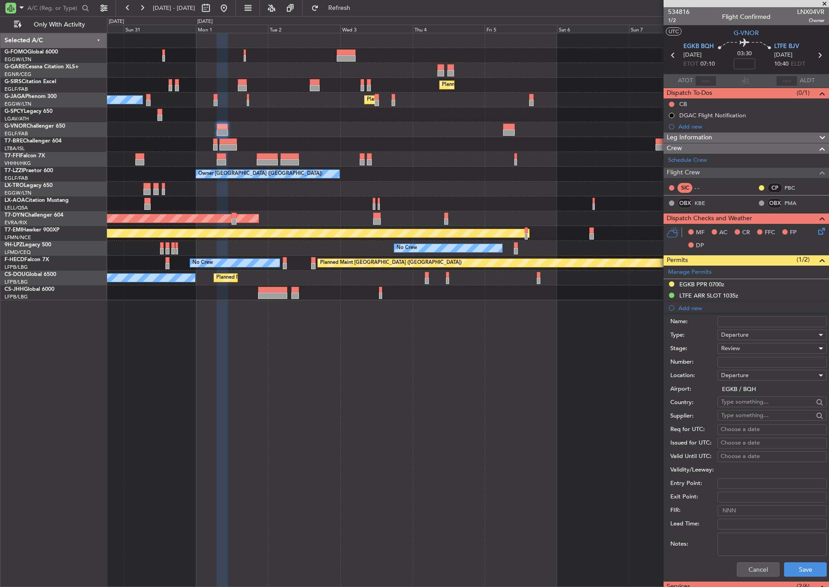
click at [725, 350] on span "Review" at bounding box center [730, 348] width 19 height 8
click at [731, 405] on span "Requested" at bounding box center [768, 407] width 94 height 13
click at [796, 568] on button "Save" at bounding box center [805, 569] width 43 height 14
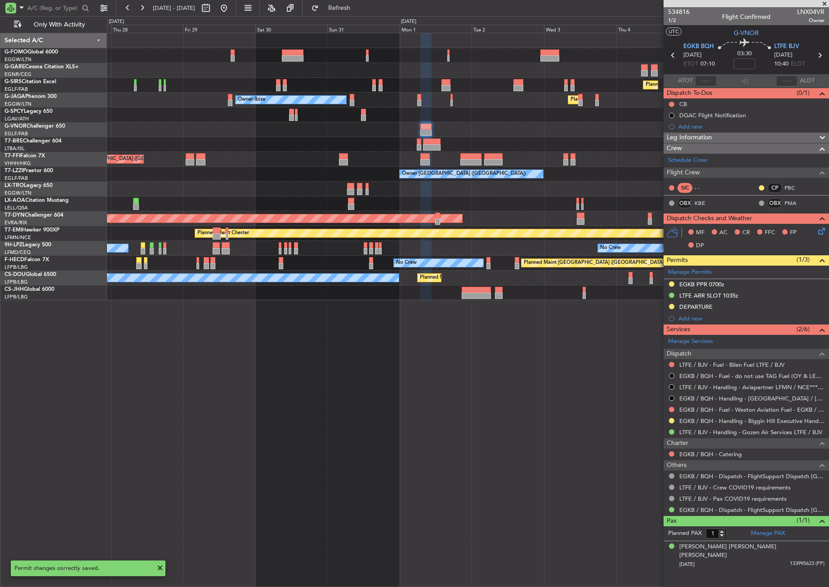
click at [460, 200] on div at bounding box center [467, 203] width 721 height 15
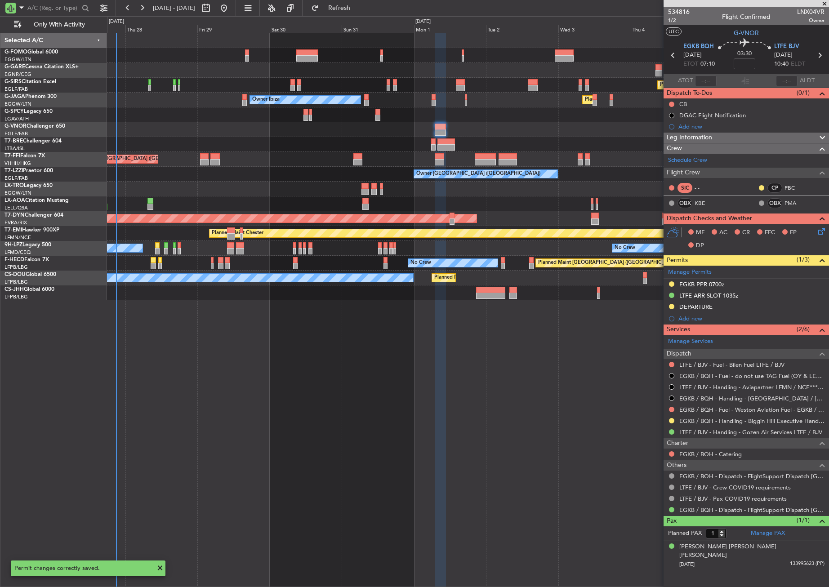
click at [330, 160] on div "Planned Maint [GEOGRAPHIC_DATA] ([GEOGRAPHIC_DATA] Intl)" at bounding box center [467, 159] width 721 height 15
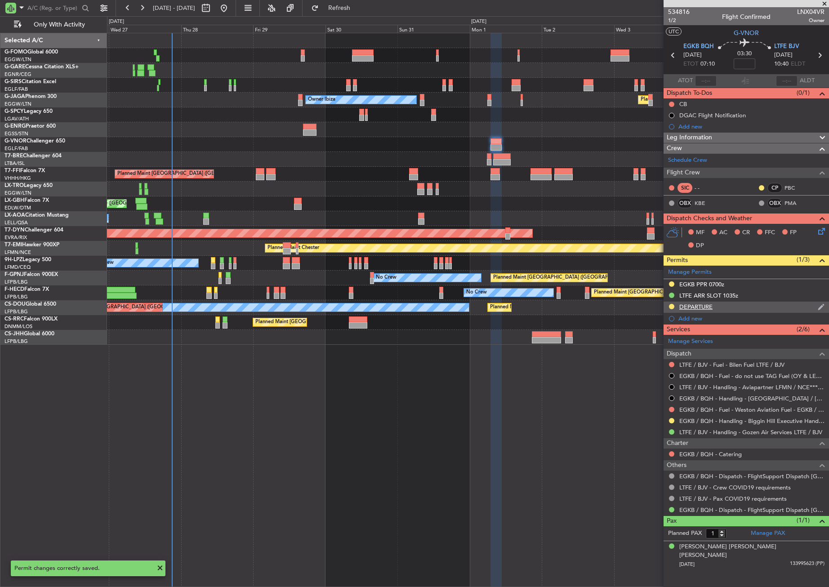
click at [701, 310] on div "DEPARTURE" at bounding box center [695, 307] width 33 height 8
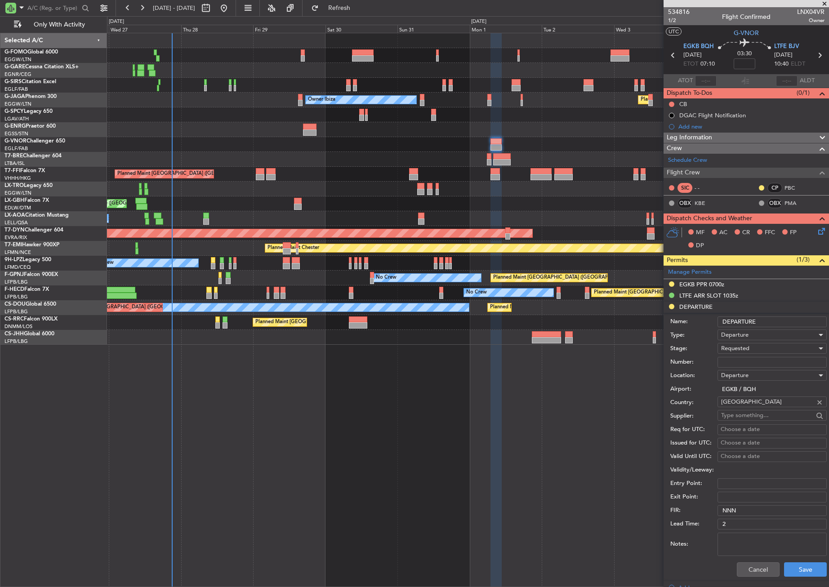
click at [729, 332] on span "Departure" at bounding box center [734, 335] width 27 height 8
click at [735, 388] on span "Landing" at bounding box center [768, 385] width 94 height 13
drag, startPoint x: 764, startPoint y: 321, endPoint x: 705, endPoint y: 320, distance: 58.4
click at [705, 320] on div "Name: DEPARTURE" at bounding box center [748, 321] width 156 height 13
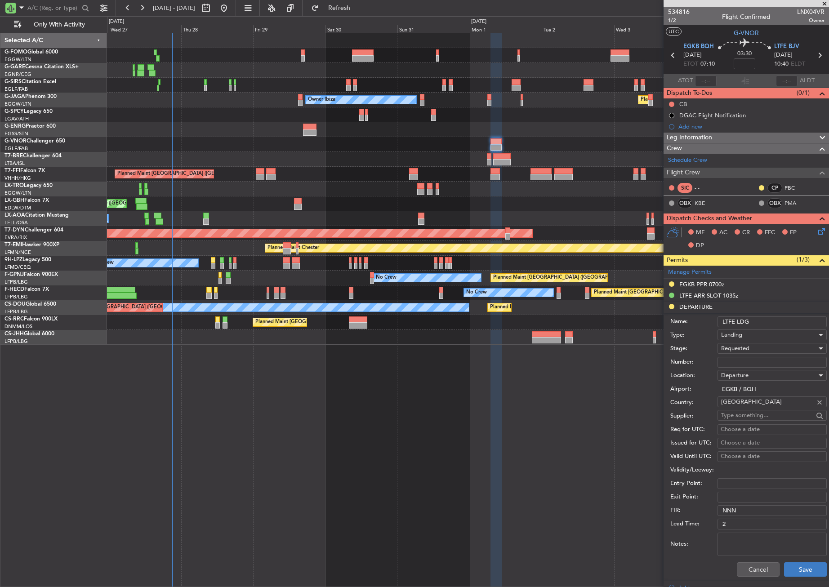
type input "LTFE LDG"
click at [804, 574] on button "Save" at bounding box center [805, 569] width 43 height 14
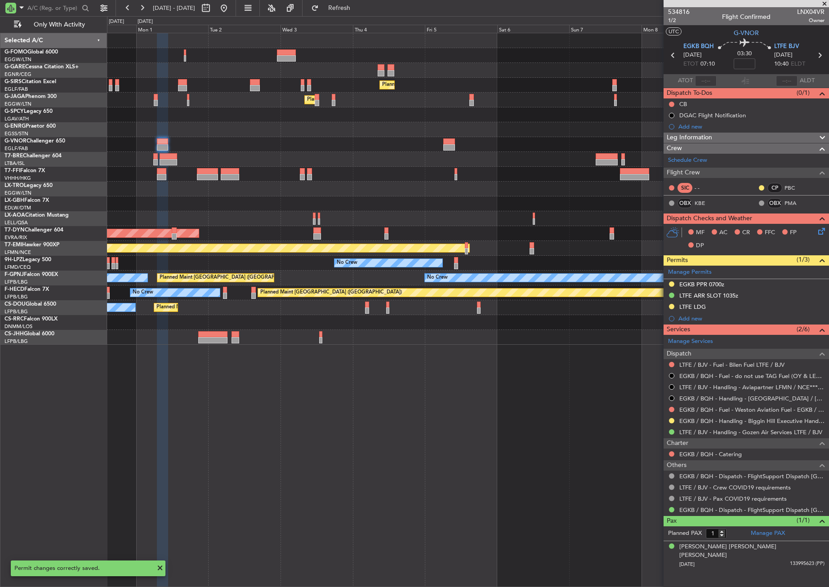
click at [192, 125] on div "Planned Maint London (Farnborough) Planned Maint London (Luton) Owner Ibiza Pla…" at bounding box center [467, 189] width 721 height 312
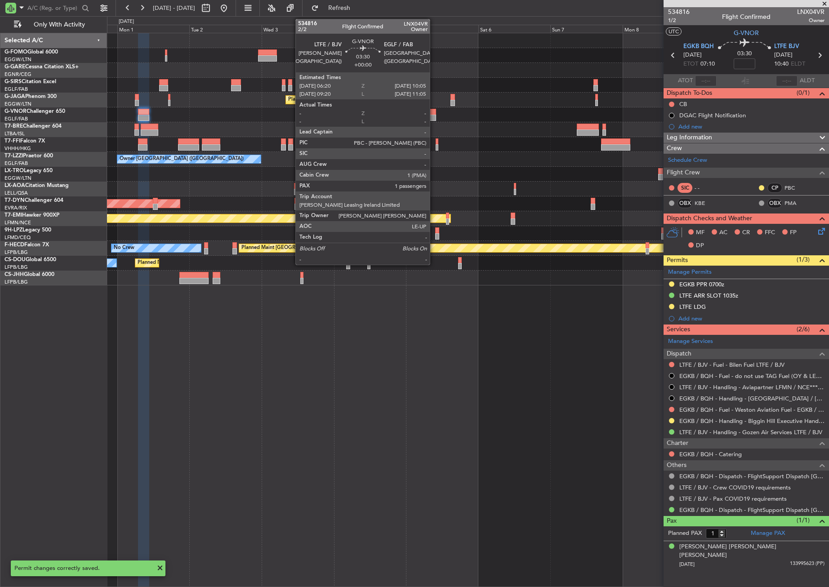
click at [434, 116] on div at bounding box center [430, 118] width 12 height 6
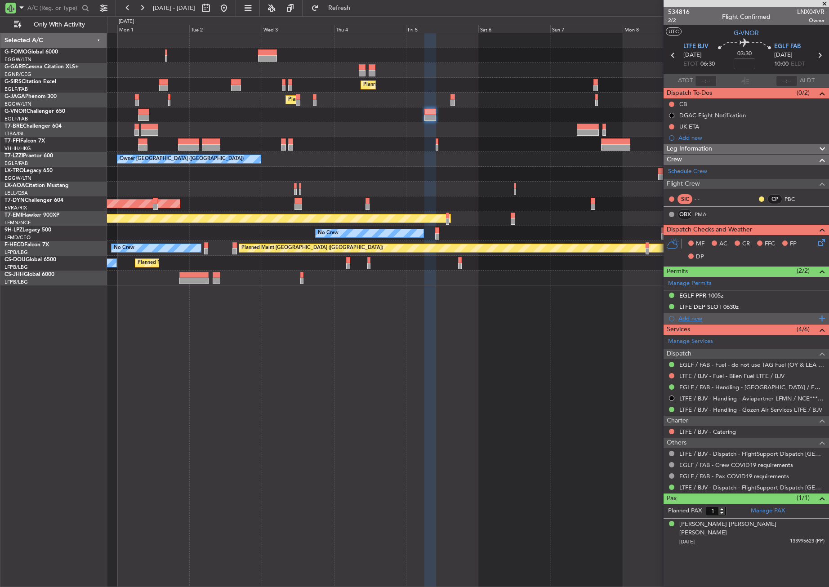
click at [684, 320] on div "Add new" at bounding box center [747, 319] width 138 height 8
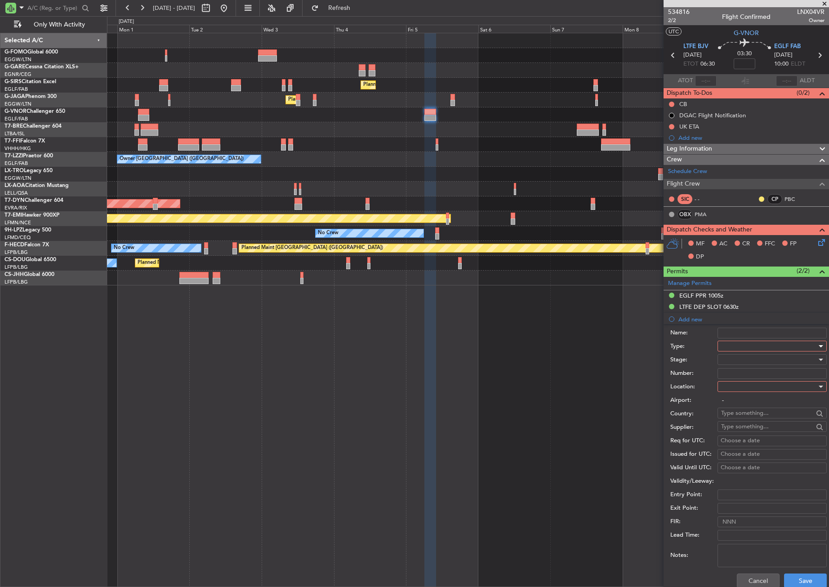
click at [721, 342] on div at bounding box center [769, 345] width 96 height 13
click at [740, 423] on span "Departure" at bounding box center [768, 429] width 94 height 13
click at [729, 385] on div at bounding box center [769, 386] width 96 height 13
click at [734, 401] on span "Departure" at bounding box center [768, 404] width 94 height 13
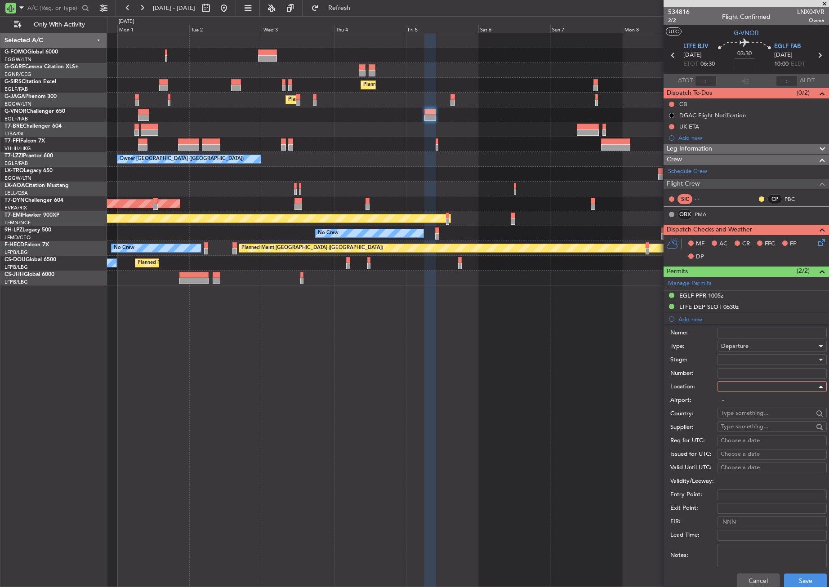
type input "LTFE / BJV"
click at [739, 361] on div at bounding box center [769, 359] width 96 height 13
click at [732, 416] on span "Requested" at bounding box center [768, 418] width 94 height 13
click at [797, 577] on button "Save" at bounding box center [805, 581] width 43 height 14
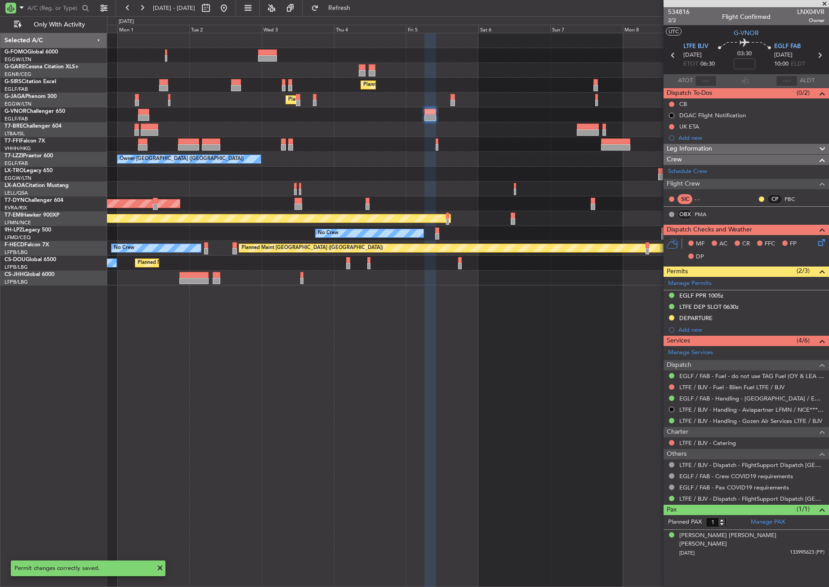
click at [449, 376] on div "Planned Maint London (Farnborough) Planned Maint London (Luton) Owner Ibiza Pla…" at bounding box center [468, 310] width 722 height 554
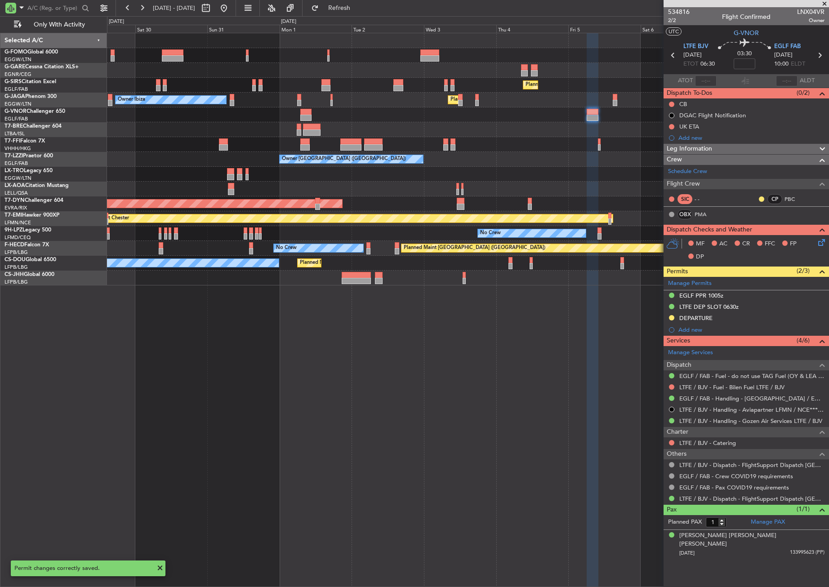
click at [466, 365] on div "Planned Maint London (Farnborough) Planned Maint London (Luton) Owner Ibiza Pla…" at bounding box center [468, 310] width 722 height 554
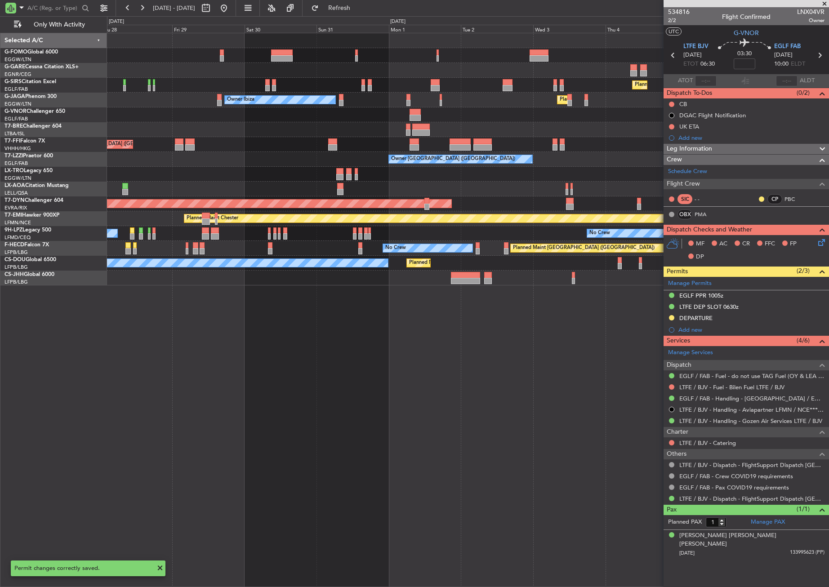
click at [457, 365] on div "Planned Maint London (Farnborough) Planned Maint London (Luton) Owner Ibiza No …" at bounding box center [468, 310] width 722 height 554
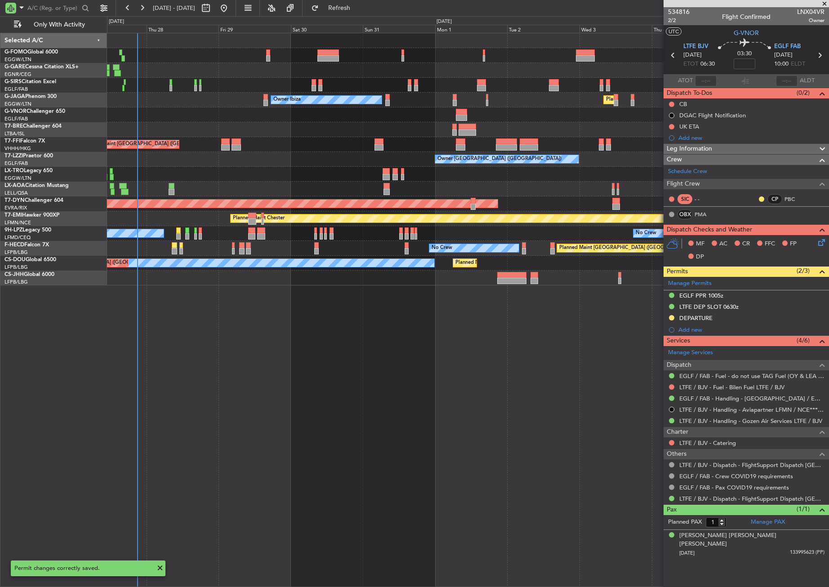
click at [309, 380] on div "Planned Maint London (Farnborough) Unplanned Maint Oxford (Kidlington) Planned …" at bounding box center [468, 310] width 722 height 554
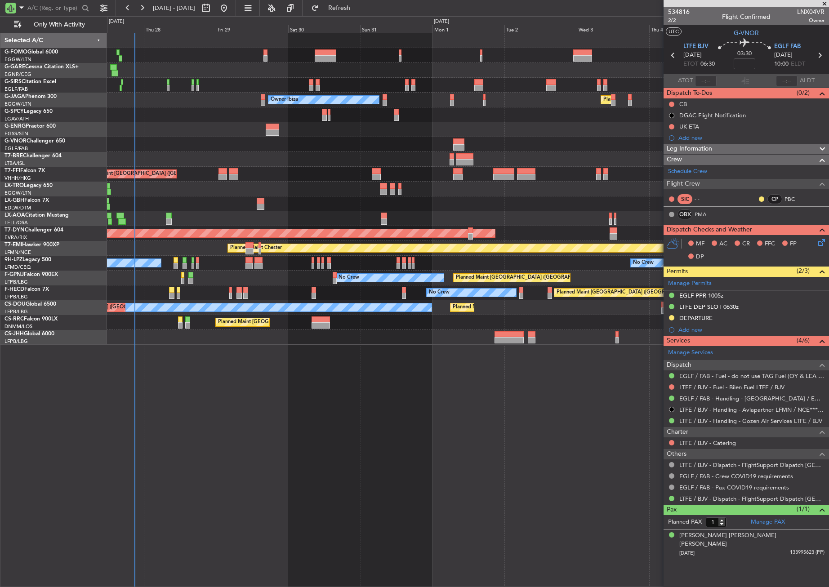
click at [309, 380] on div "Planned Maint London (Farnborough) Unplanned Maint Oxford (Kidlington) Planned …" at bounding box center [468, 310] width 722 height 554
click at [205, 378] on div "Planned Maint London (Farnborough) Unplanned Maint Oxford (Kidlington) Planned …" at bounding box center [468, 310] width 722 height 554
click at [378, 428] on div "Planned Maint [GEOGRAPHIC_DATA] ([GEOGRAPHIC_DATA]) Unplanned Maint [GEOGRAPHIC…" at bounding box center [468, 310] width 722 height 554
click at [325, 444] on div "Planned Maint London (Farnborough) Unplanned Maint Oxford (Kidlington) Planned …" at bounding box center [468, 310] width 722 height 554
